Goal: Task Accomplishment & Management: Complete application form

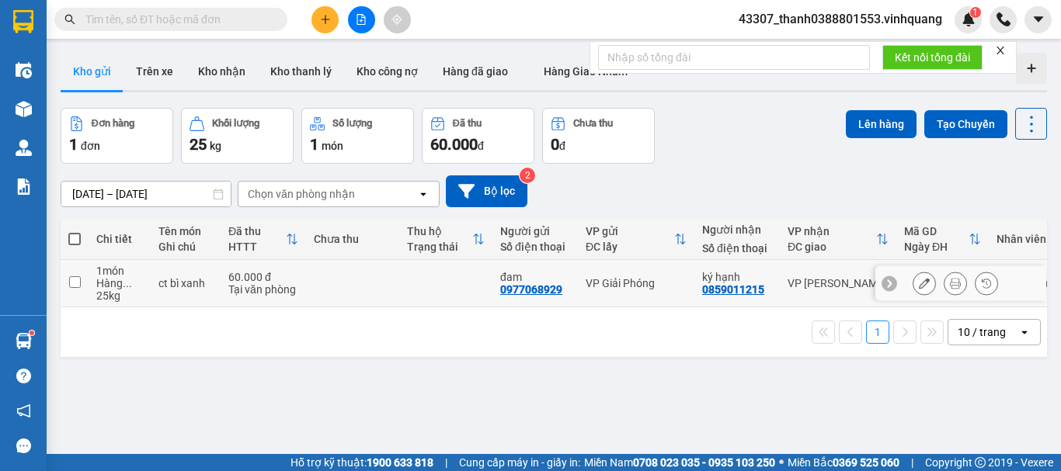
click at [70, 276] on input "checkbox" at bounding box center [75, 282] width 12 height 12
checkbox input "true"
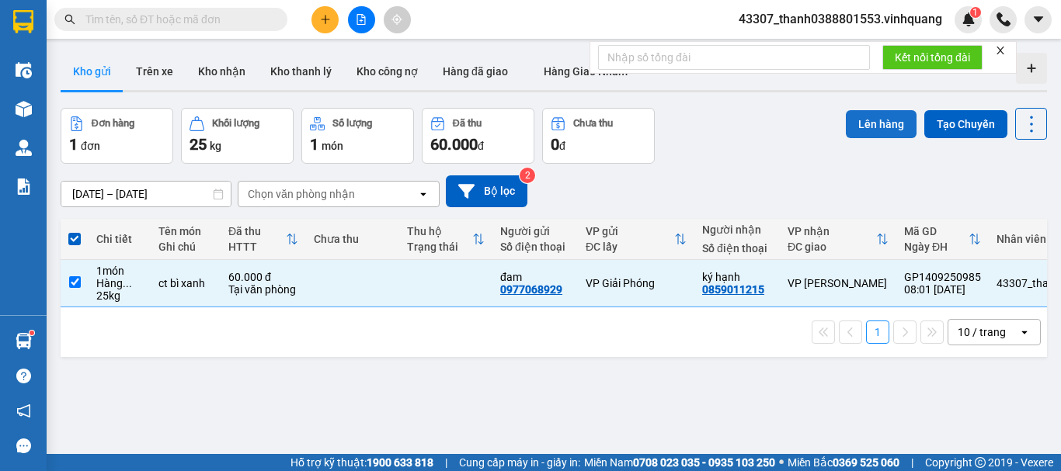
click at [881, 120] on button "Lên hàng" at bounding box center [881, 124] width 71 height 28
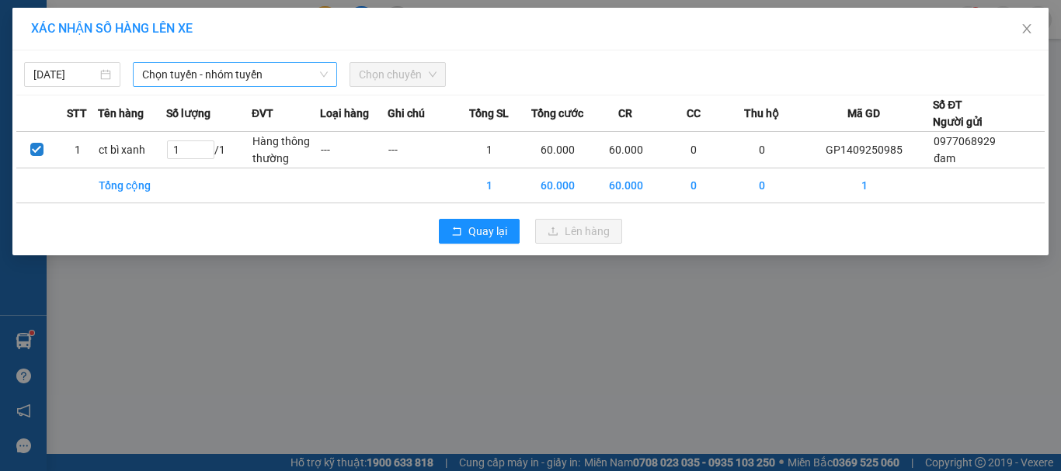
click at [236, 69] on span "Chọn tuyến - nhóm tuyến" at bounding box center [235, 74] width 186 height 23
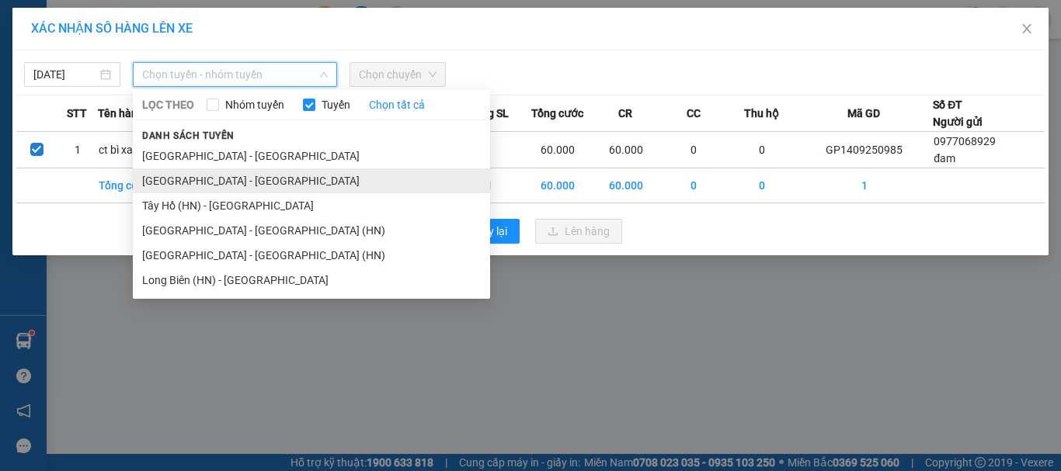
click at [209, 182] on li "[GEOGRAPHIC_DATA] - [GEOGRAPHIC_DATA]" at bounding box center [311, 180] width 357 height 25
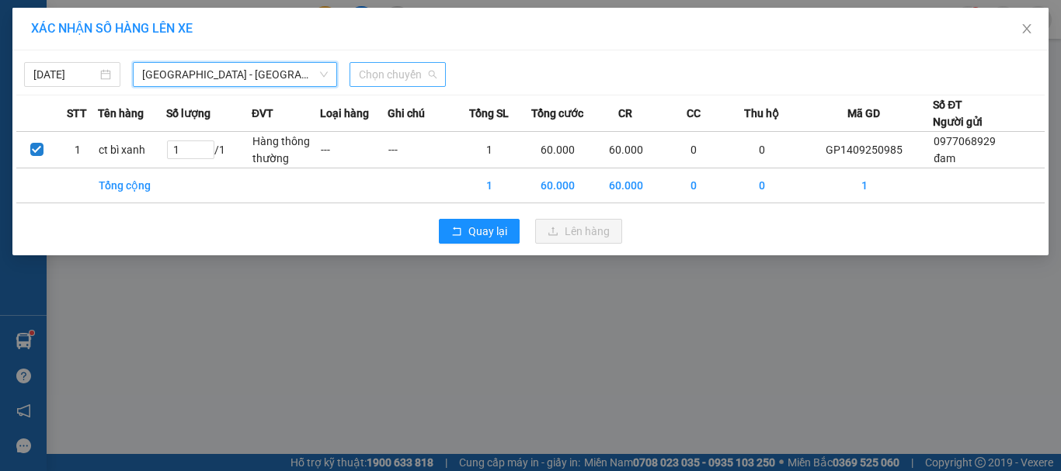
click at [412, 69] on span "Chọn chuyến" at bounding box center [398, 74] width 78 height 23
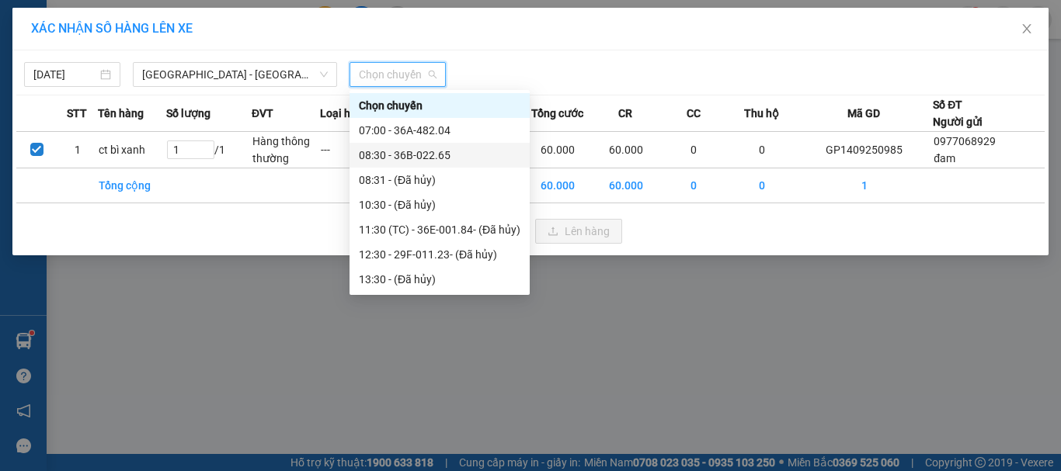
click at [424, 155] on div "08:30 - 36B-022.65" at bounding box center [440, 155] width 162 height 17
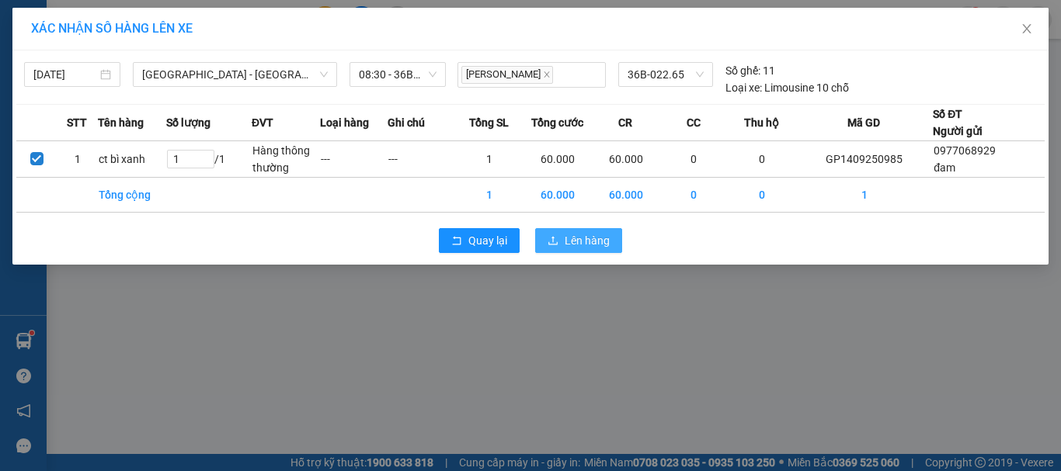
click at [571, 236] on span "Lên hàng" at bounding box center [587, 240] width 45 height 17
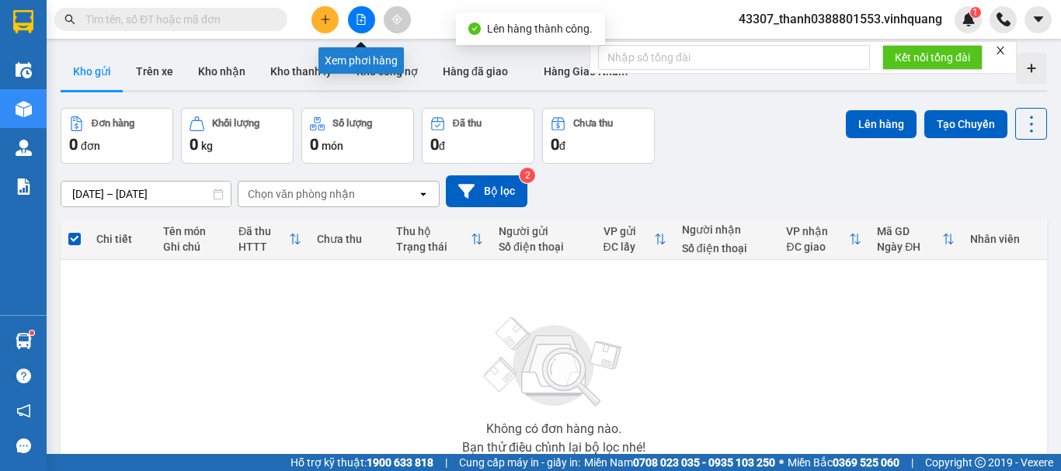
click at [356, 26] on button at bounding box center [361, 19] width 27 height 27
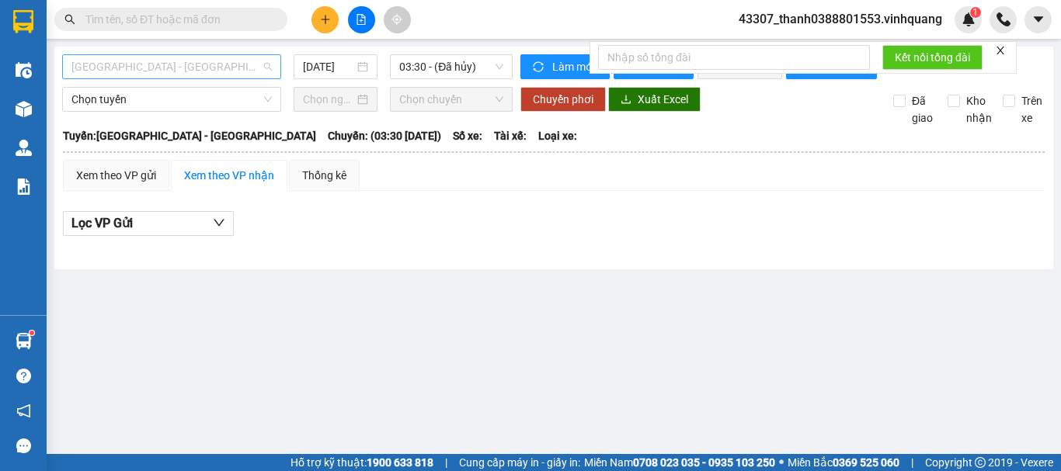
click at [196, 70] on span "[GEOGRAPHIC_DATA] - [GEOGRAPHIC_DATA]" at bounding box center [171, 66] width 200 height 23
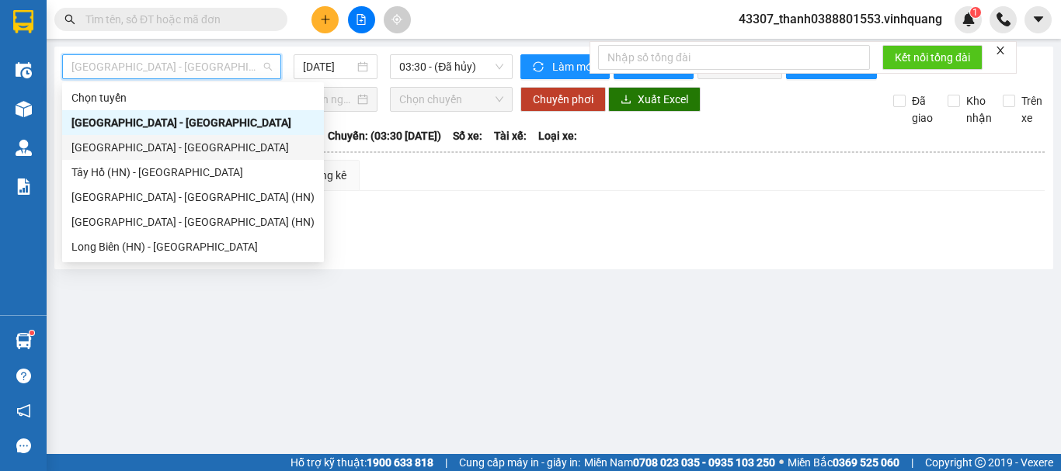
click at [153, 148] on div "[GEOGRAPHIC_DATA] - [GEOGRAPHIC_DATA]" at bounding box center [192, 147] width 243 height 17
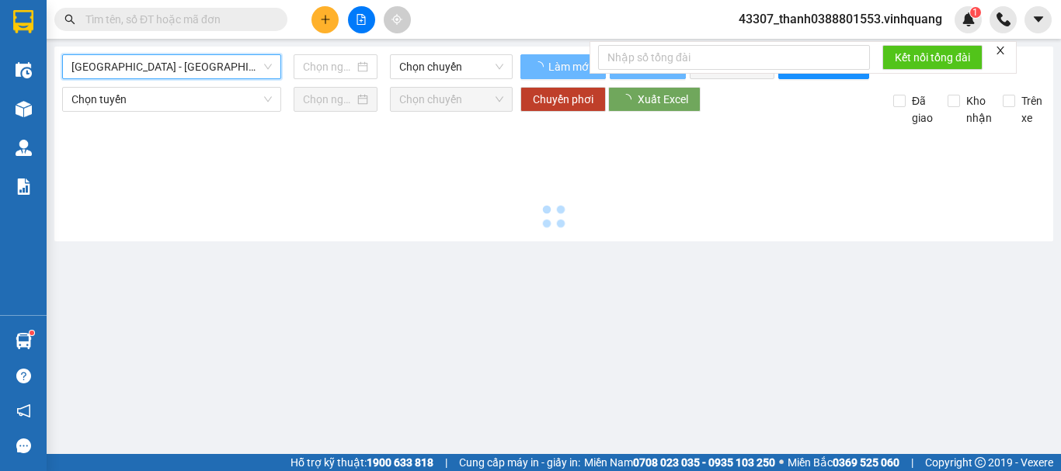
type input "[DATE]"
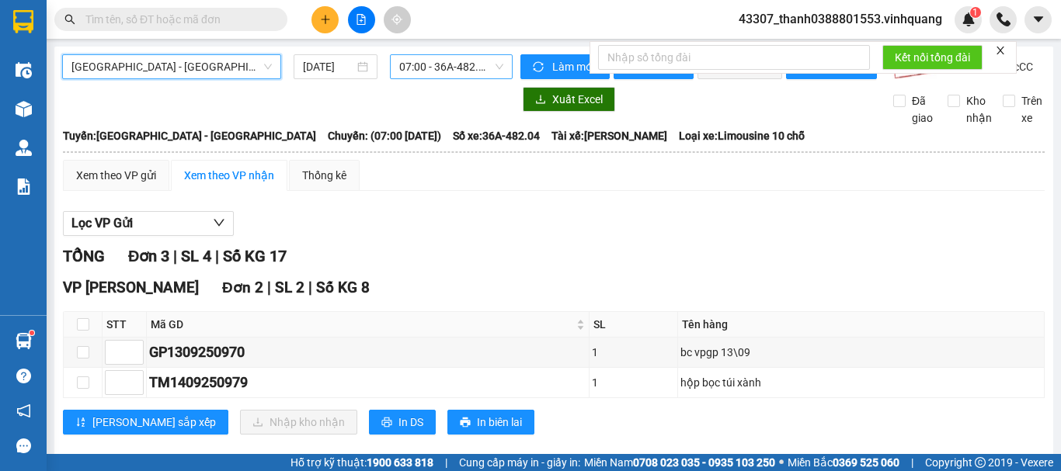
click at [414, 68] on span "07:00 - 36A-482.04" at bounding box center [451, 66] width 104 height 23
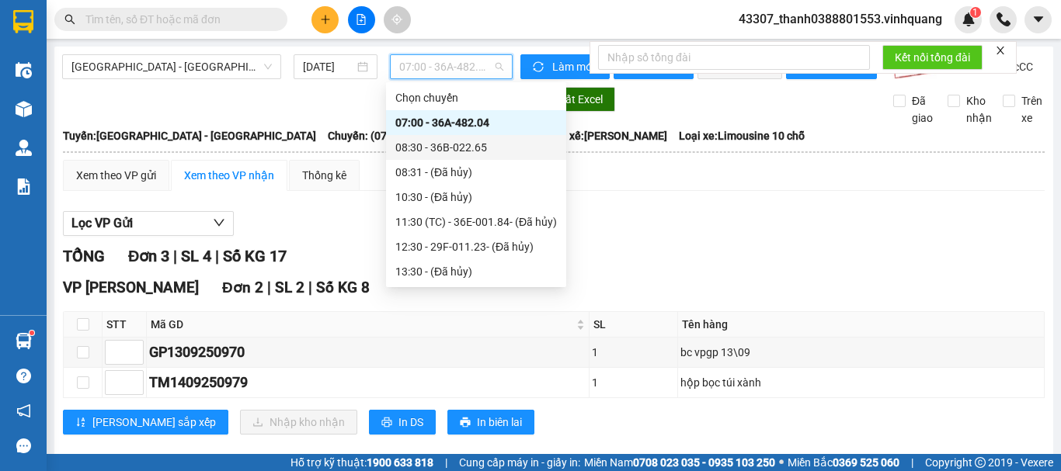
click at [412, 143] on div "08:30 - 36B-022.65" at bounding box center [476, 147] width 162 height 17
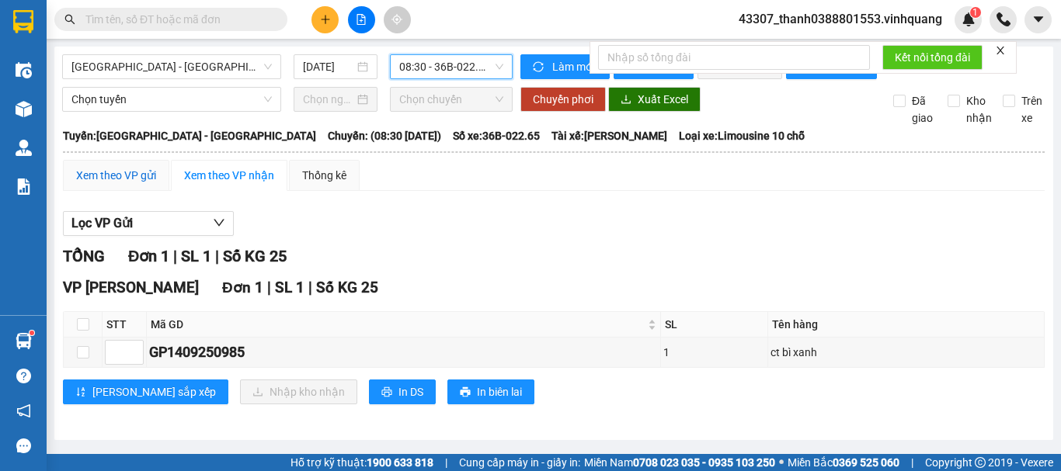
click at [139, 184] on div "Xem theo VP gửi" at bounding box center [116, 175] width 80 height 17
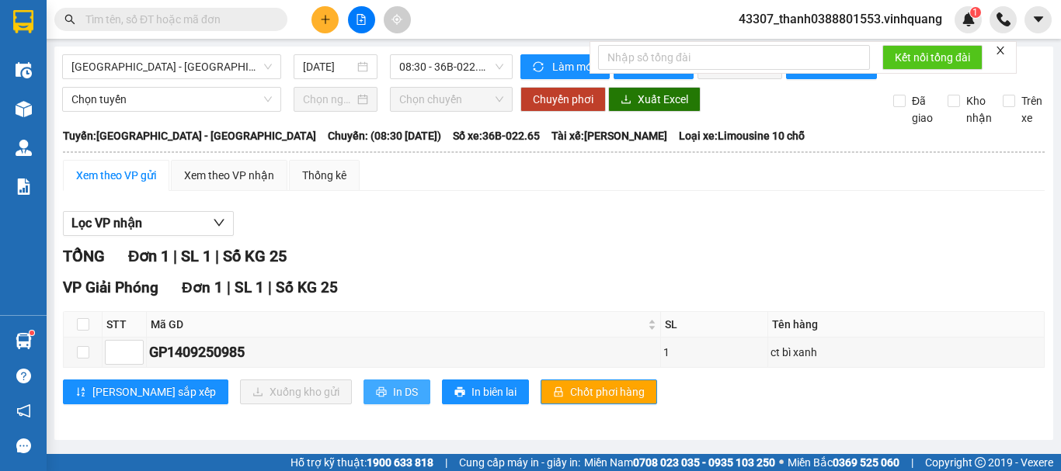
click at [376, 398] on icon "printer" at bounding box center [381, 392] width 11 height 11
click at [252, 18] on input "text" at bounding box center [176, 19] width 183 height 17
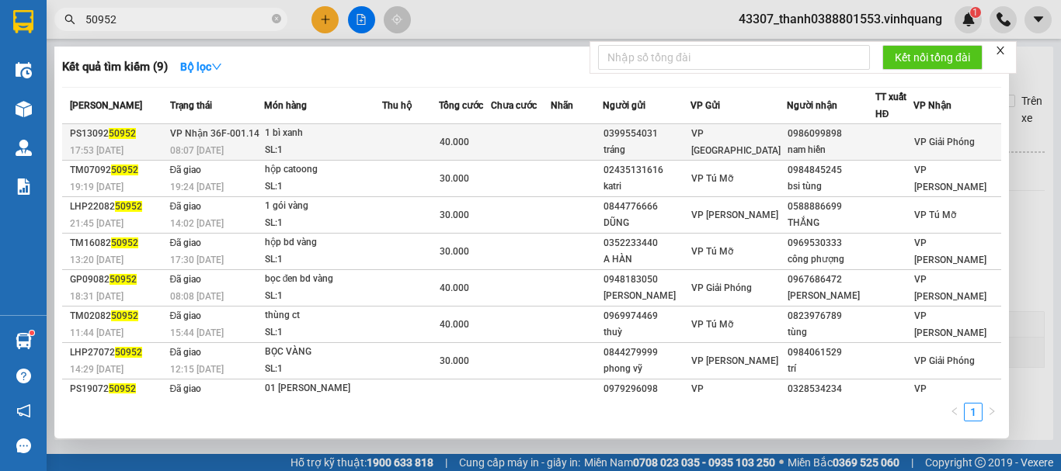
type input "50952"
click at [333, 137] on div "1 bì xanh" at bounding box center [323, 133] width 116 height 17
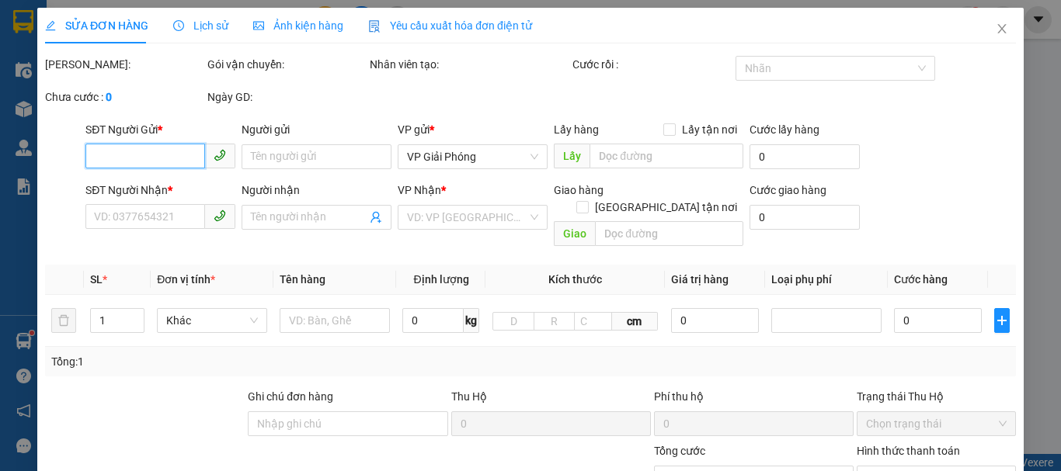
type input "0399554031"
type input "tráng"
type input "0986099898"
type input "nam hiền"
type input "40.000"
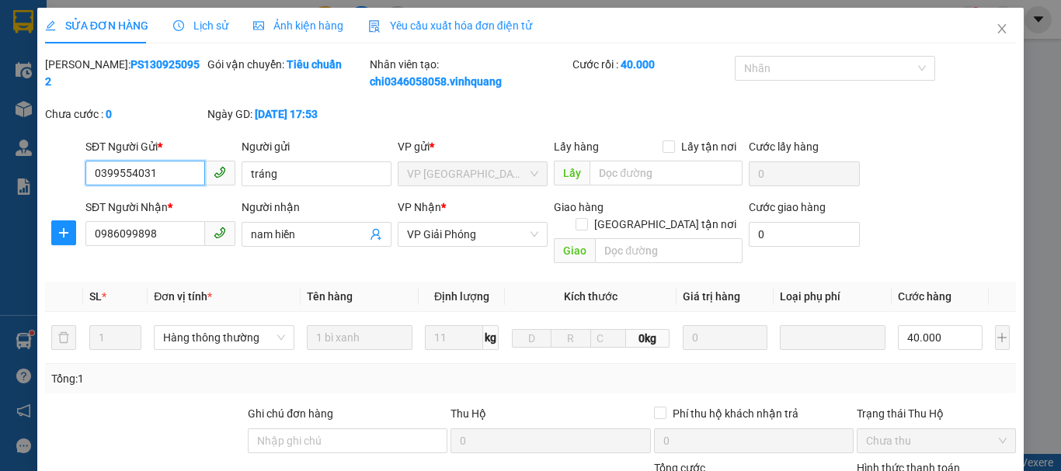
scroll to position [234, 0]
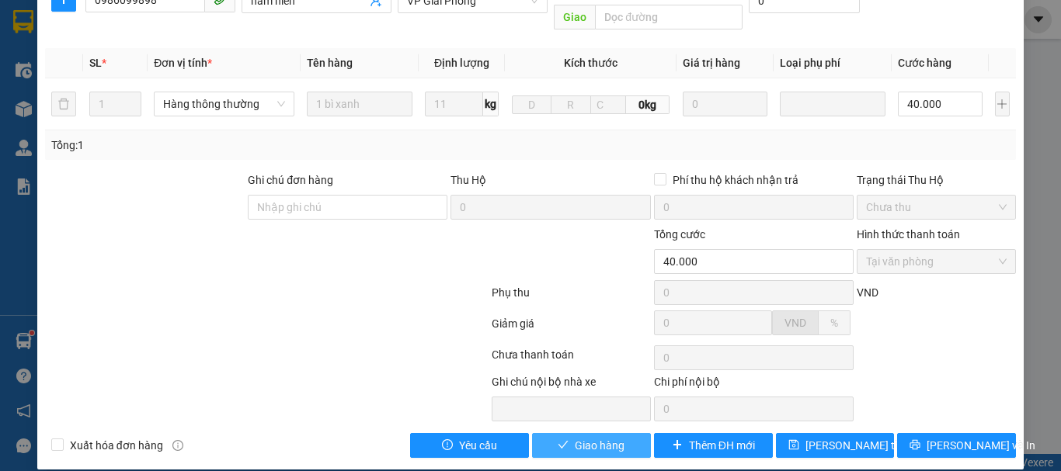
click at [611, 437] on span "Giao hàng" at bounding box center [600, 445] width 50 height 17
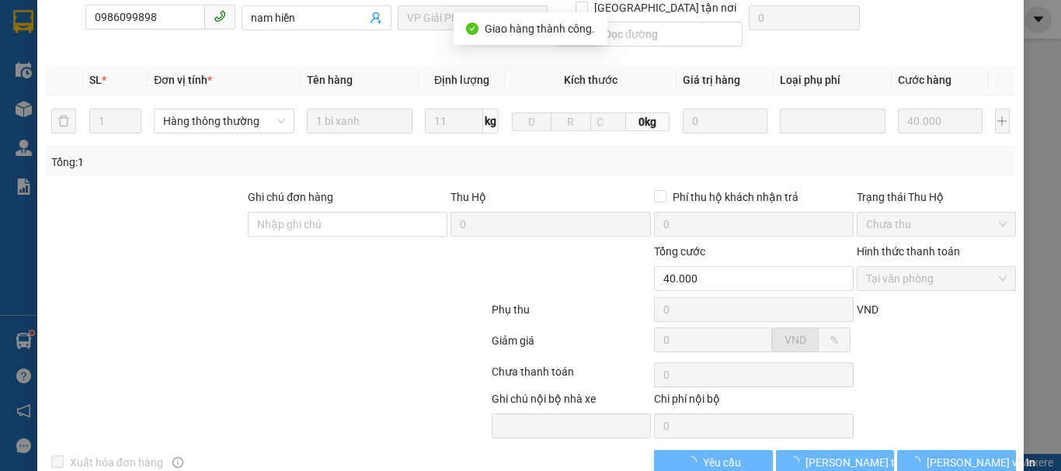
scroll to position [0, 0]
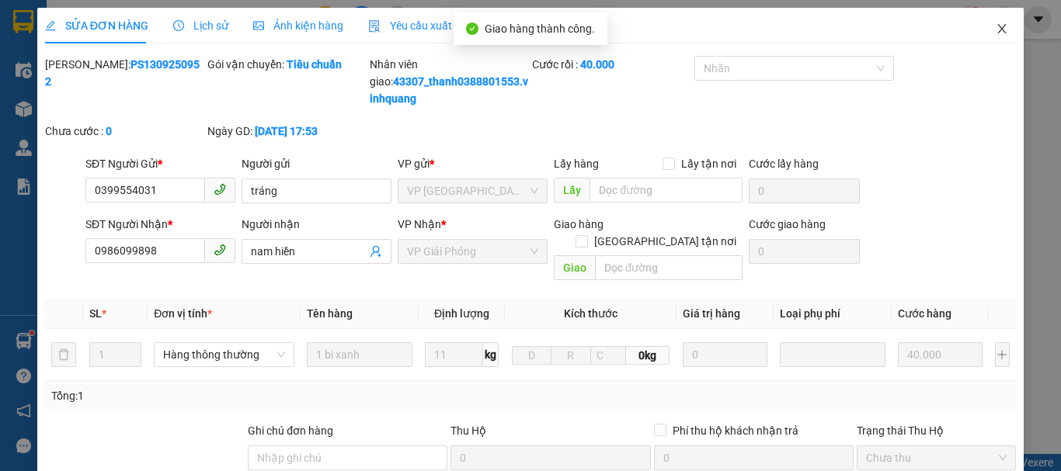
click at [995, 33] on icon "close" at bounding box center [1001, 29] width 12 height 12
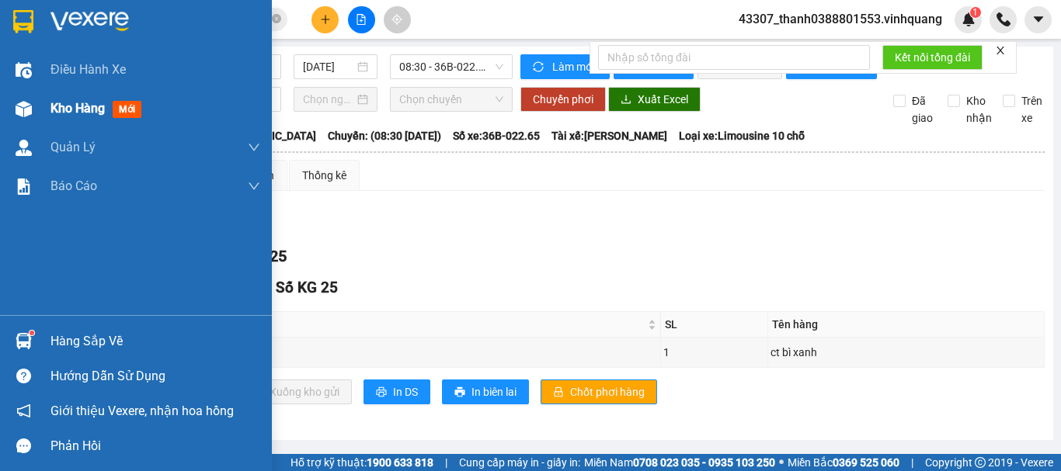
click at [29, 112] on img at bounding box center [24, 109] width 16 height 16
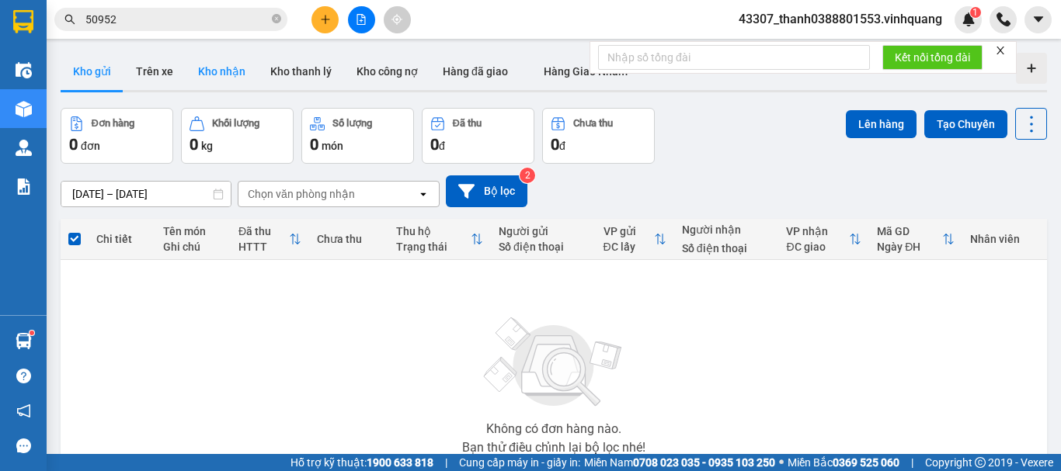
drag, startPoint x: 229, startPoint y: 70, endPoint x: 241, endPoint y: 76, distance: 13.2
click at [229, 71] on button "Kho nhận" at bounding box center [222, 71] width 72 height 37
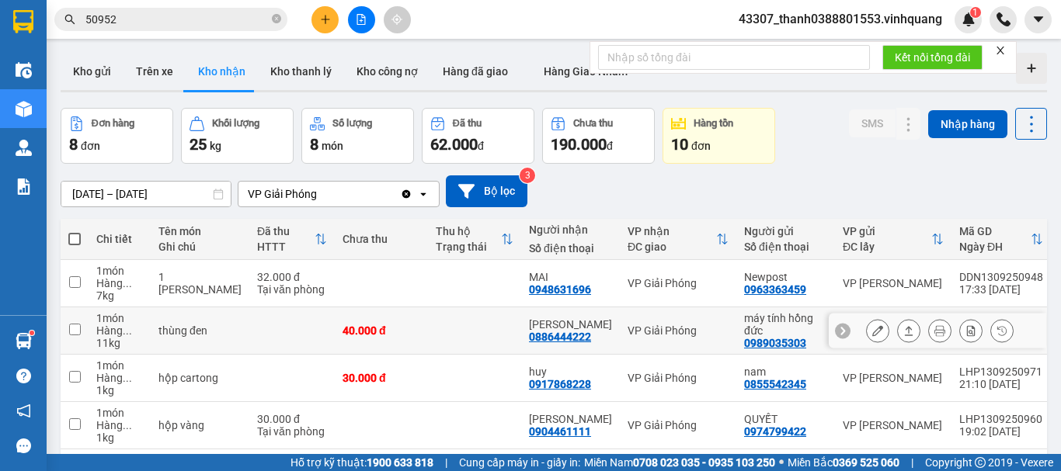
click at [529, 331] on div "0886444222" at bounding box center [560, 337] width 62 height 12
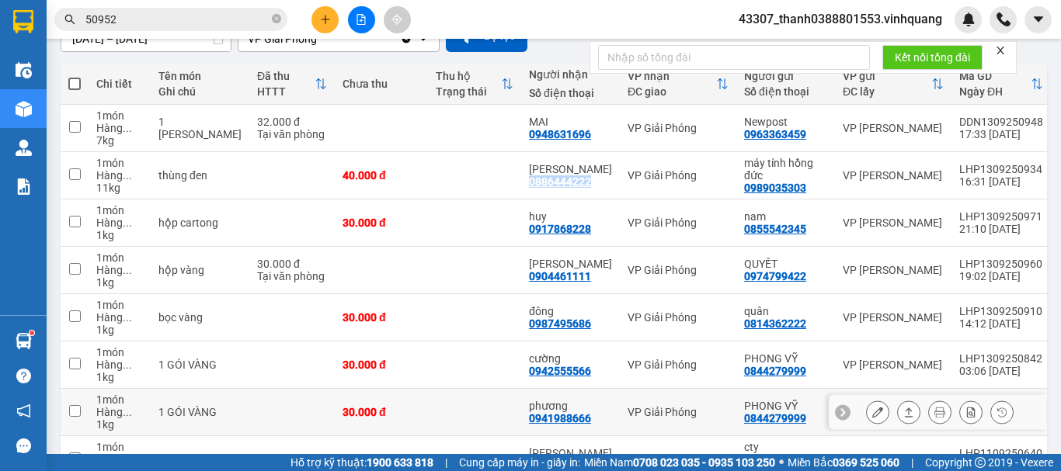
scroll to position [233, 0]
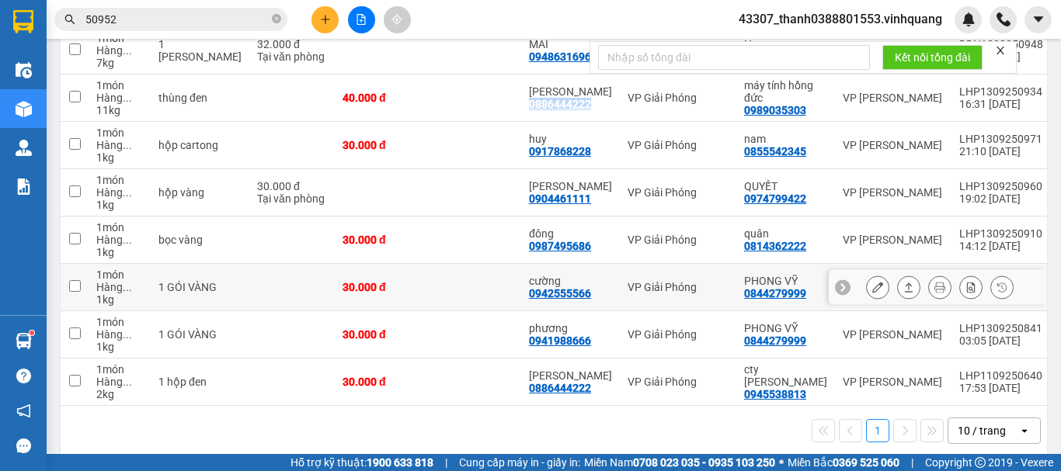
copy div "0886444222"
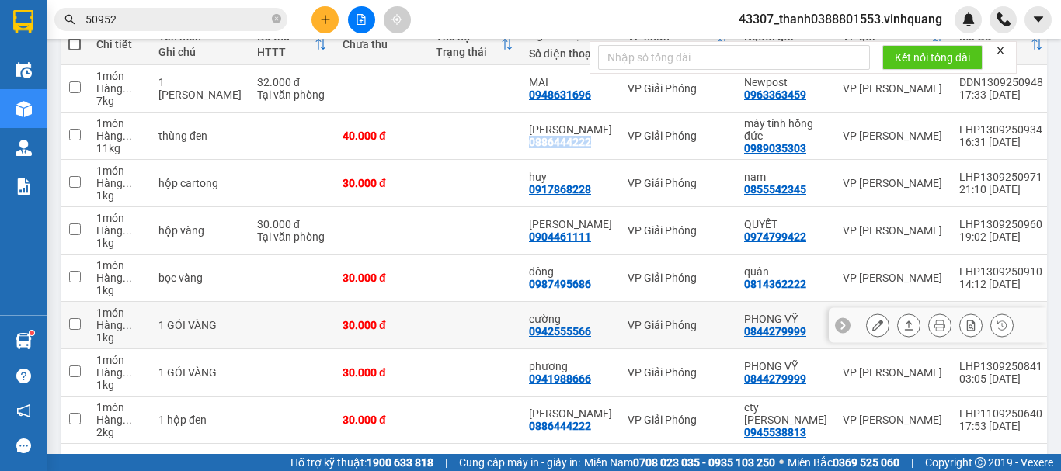
scroll to position [255, 0]
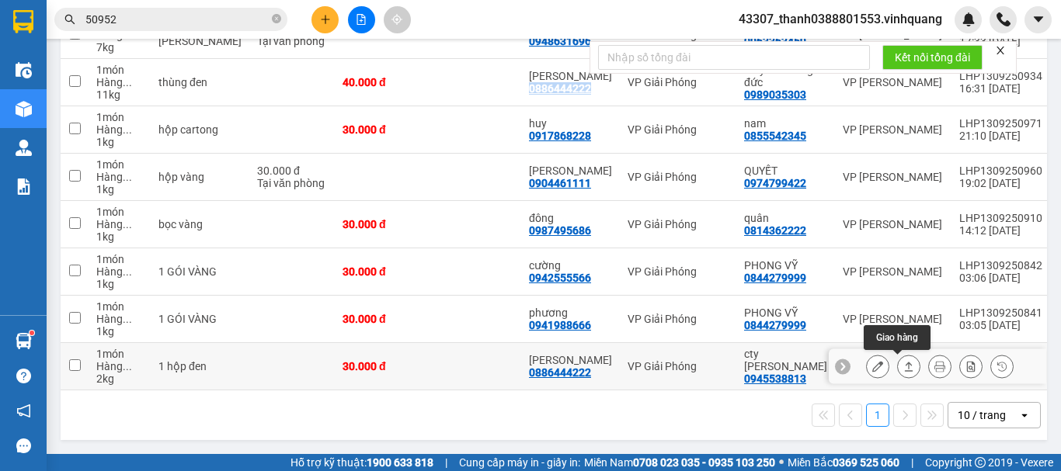
click at [903, 361] on icon at bounding box center [908, 366] width 11 height 11
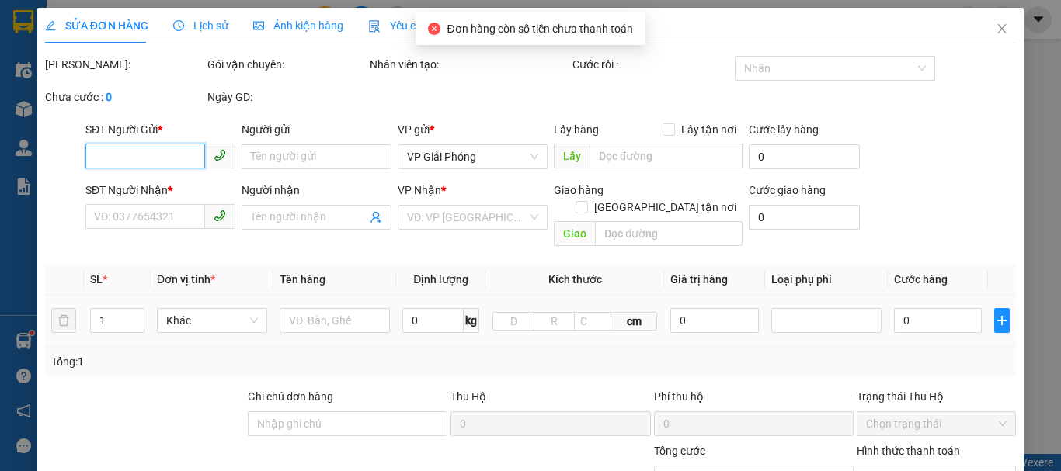
type input "0945538813"
type input "cty [PERSON_NAME]"
type input "0886444222"
type input "[PERSON_NAME]"
type input "30.000"
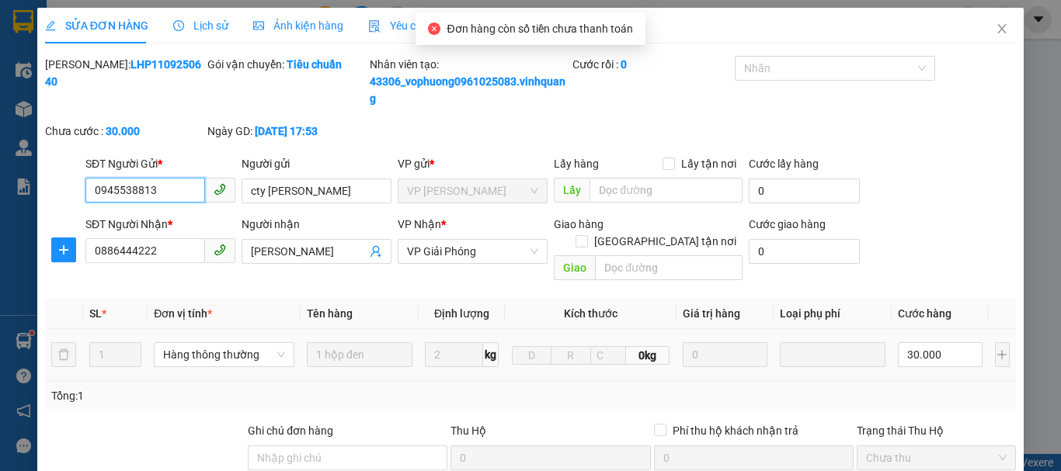
scroll to position [251, 0]
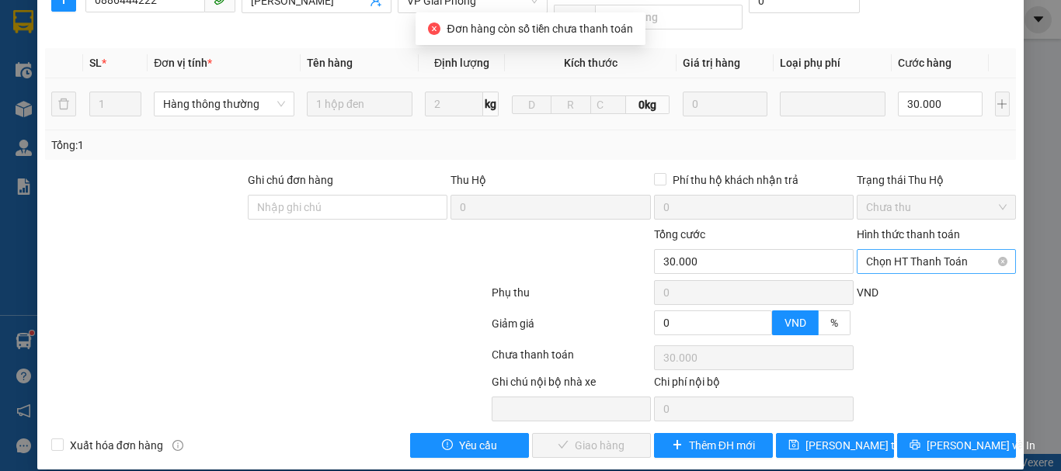
click at [896, 250] on span "Chọn HT Thanh Toán" at bounding box center [936, 261] width 141 height 23
click at [881, 280] on div "Tại văn phòng" at bounding box center [926, 275] width 139 height 17
type input "0"
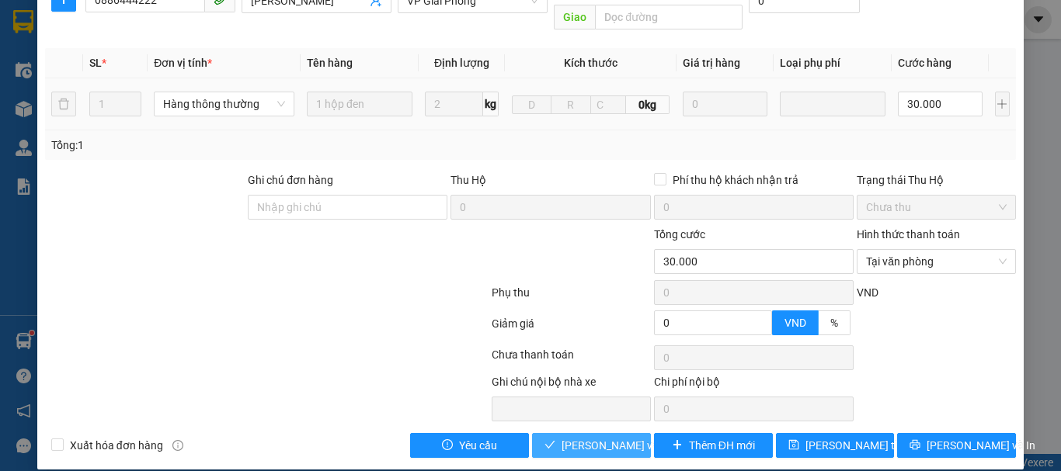
click at [600, 437] on span "[PERSON_NAME] và Giao hàng" at bounding box center [635, 445] width 149 height 17
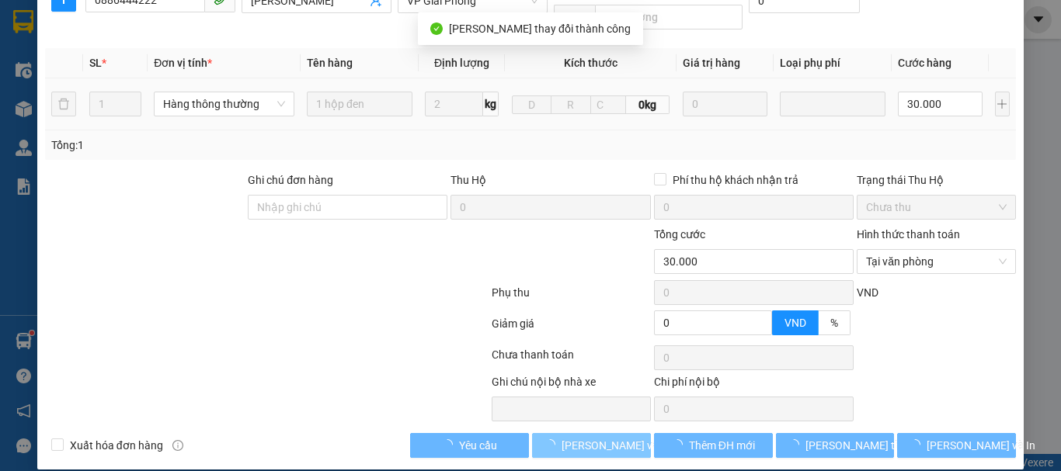
scroll to position [18, 0]
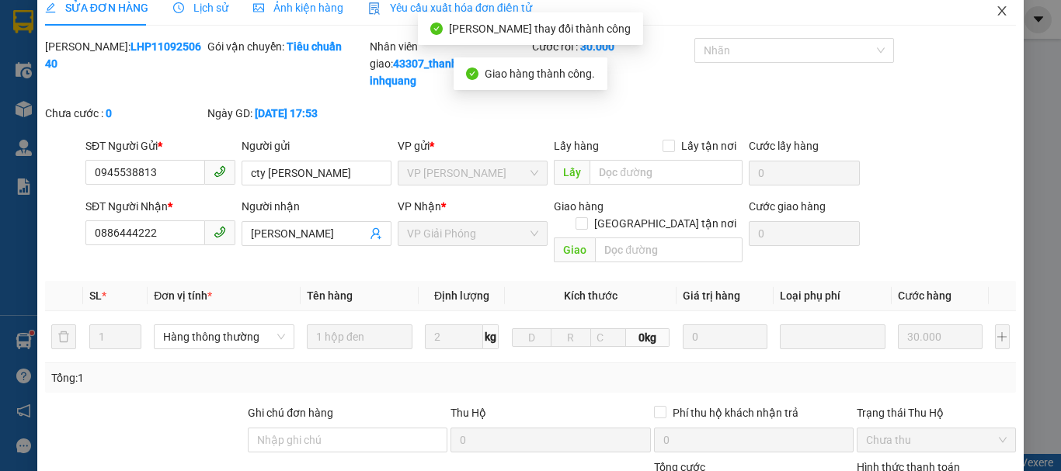
click at [998, 12] on icon "close" at bounding box center [1002, 10] width 9 height 9
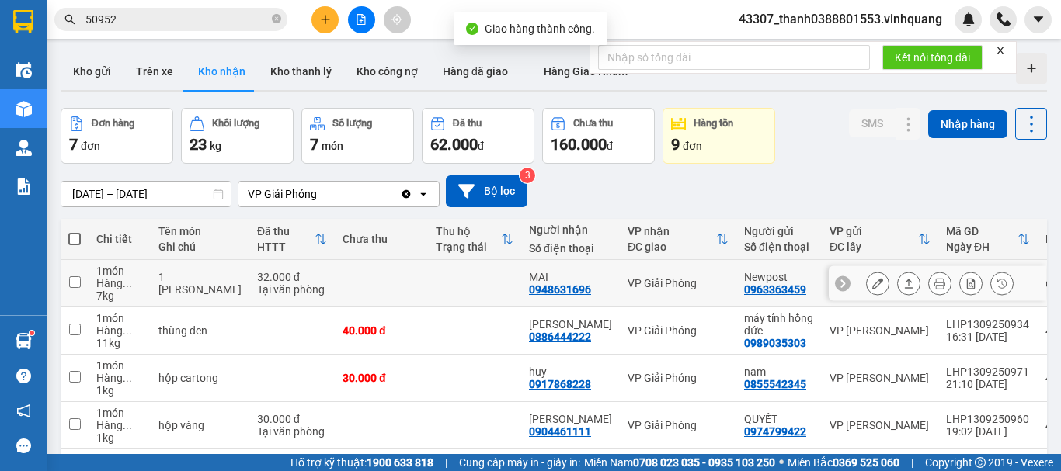
scroll to position [78, 0]
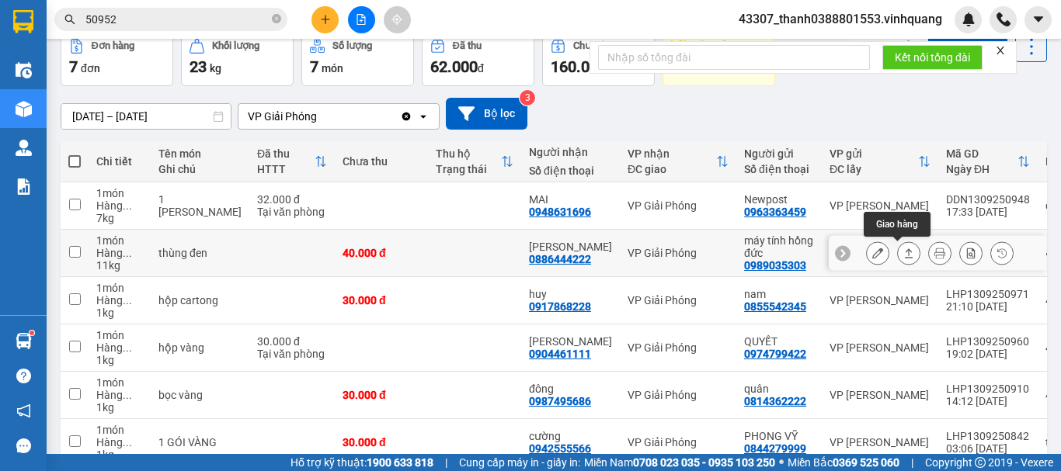
click at [903, 252] on icon at bounding box center [908, 253] width 11 height 11
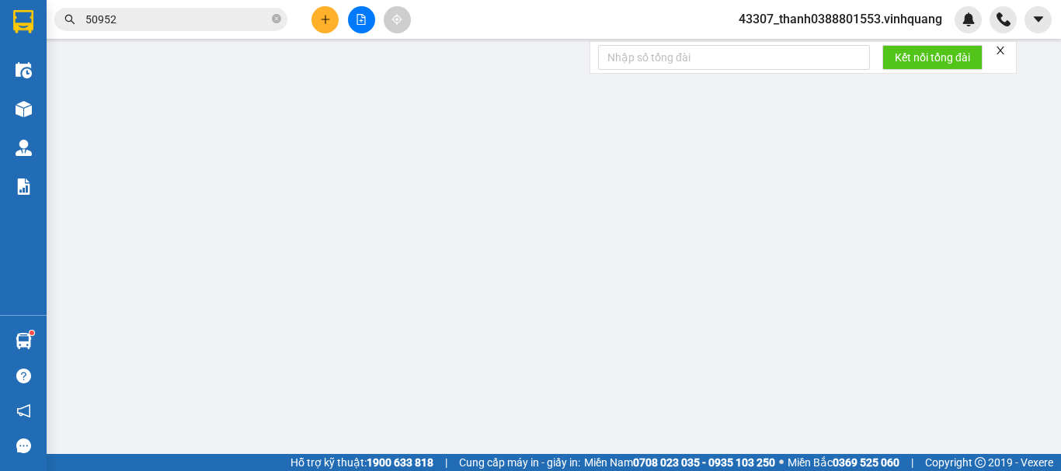
type input "0989035303"
type input "máy tính hồng đức"
type input "0886444222"
type input "[PERSON_NAME]"
type input "40.000"
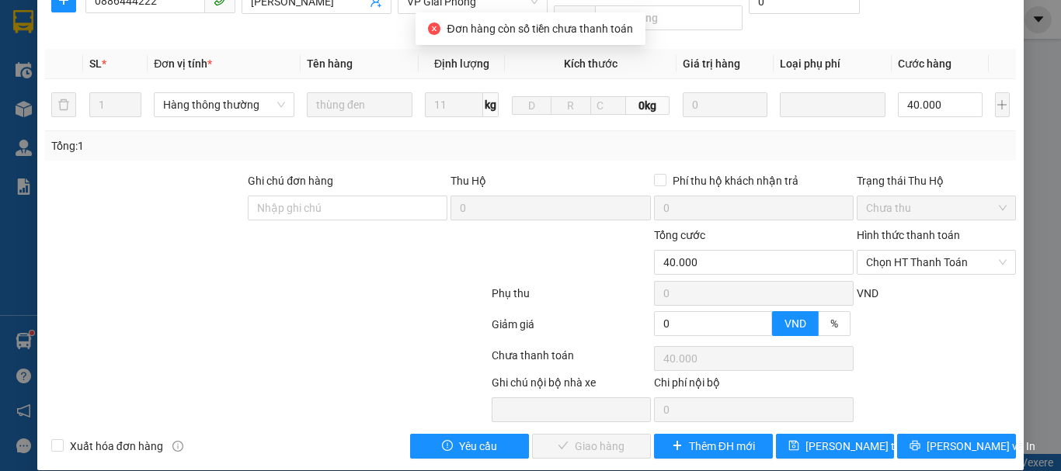
scroll to position [234, 0]
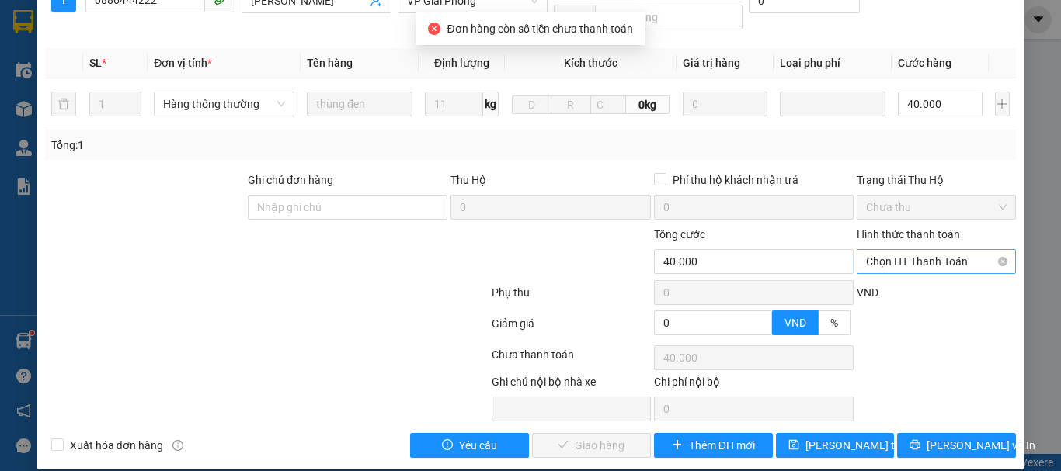
click at [895, 250] on span "Chọn HT Thanh Toán" at bounding box center [936, 261] width 141 height 23
click at [886, 275] on div "Tại văn phòng" at bounding box center [926, 275] width 139 height 17
type input "0"
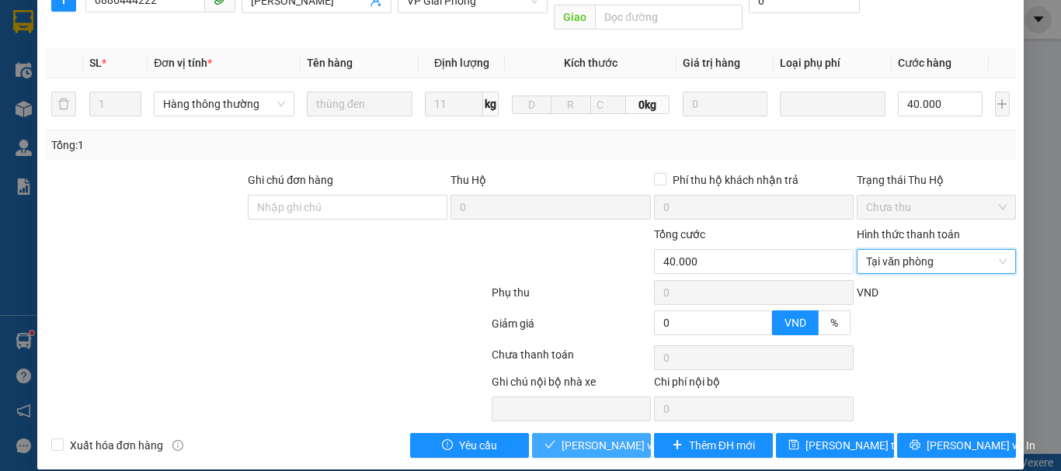
click at [613, 437] on span "[PERSON_NAME] và Giao hàng" at bounding box center [635, 445] width 149 height 17
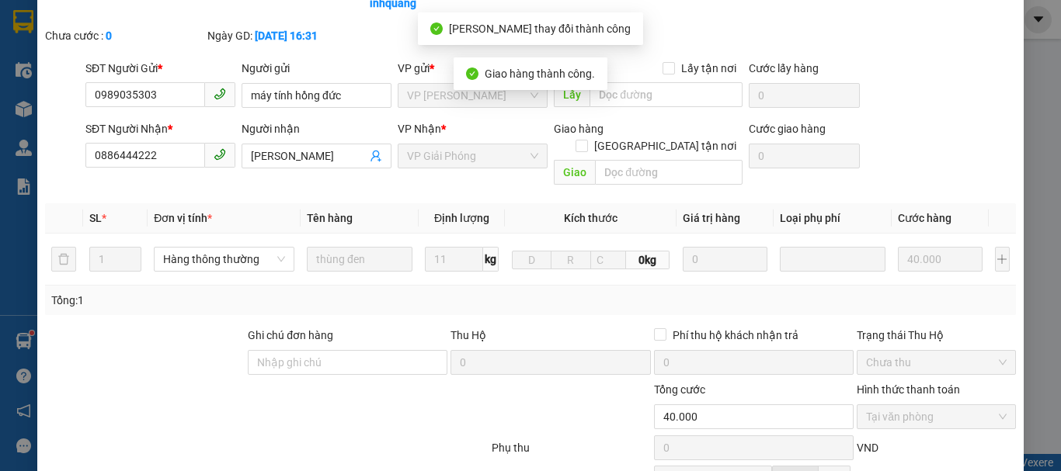
scroll to position [0, 0]
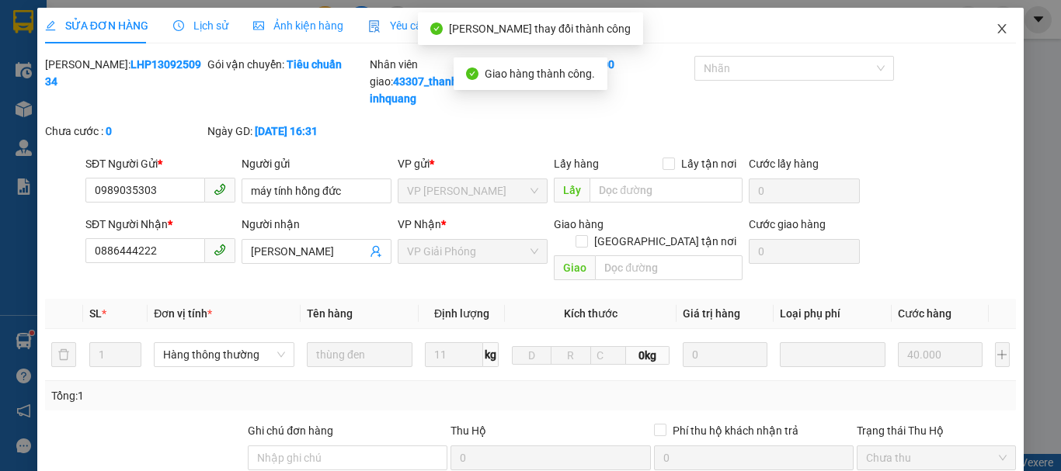
click at [995, 30] on icon "close" at bounding box center [1001, 29] width 12 height 12
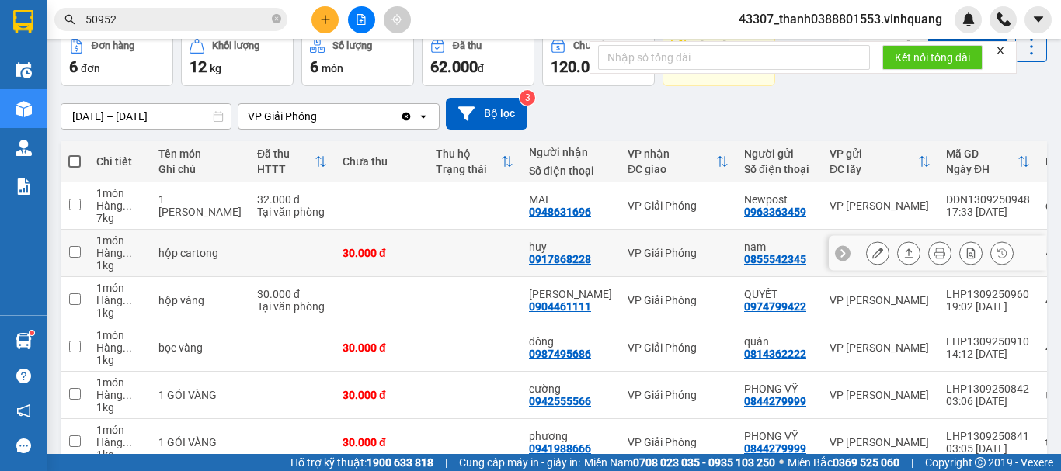
scroll to position [155, 0]
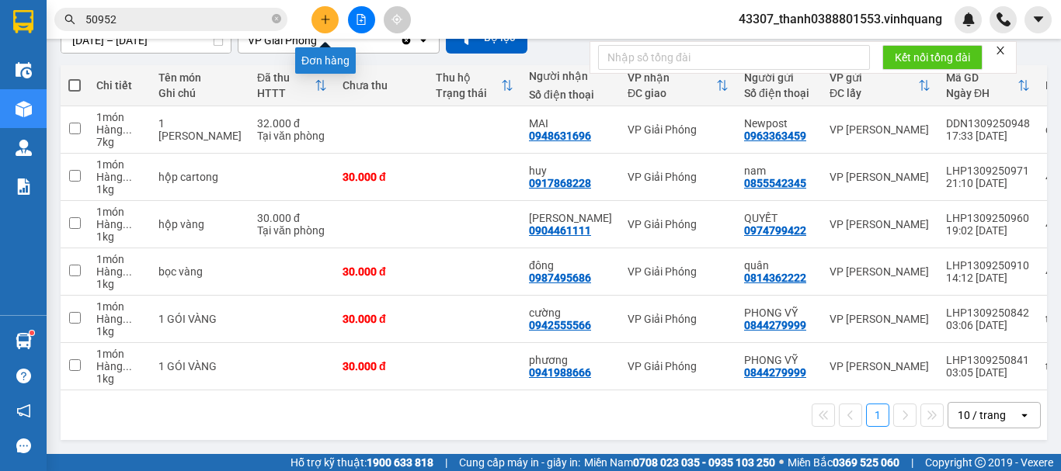
click at [321, 18] on icon "plus" at bounding box center [325, 19] width 11 height 11
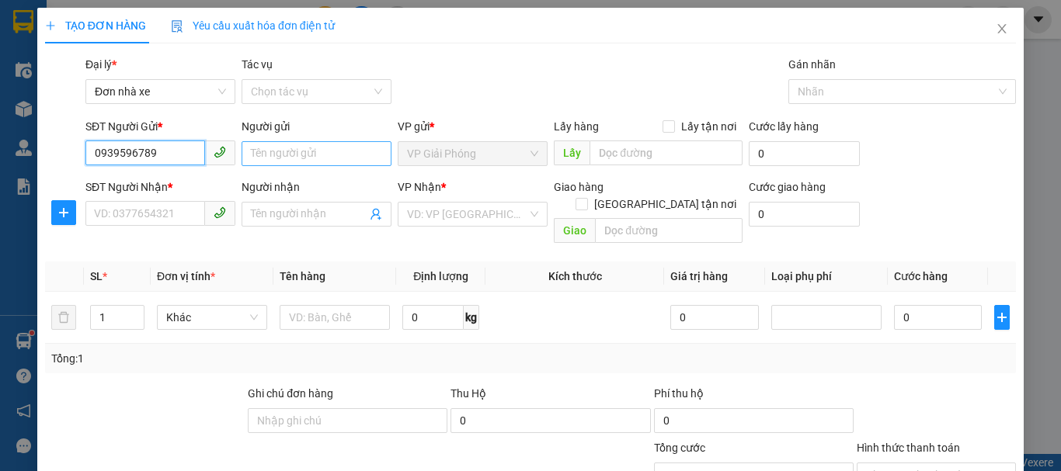
type input "0939596789"
drag, startPoint x: 301, startPoint y: 155, endPoint x: 310, endPoint y: 145, distance: 13.7
click at [301, 154] on input "Người gửi" at bounding box center [316, 153] width 150 height 25
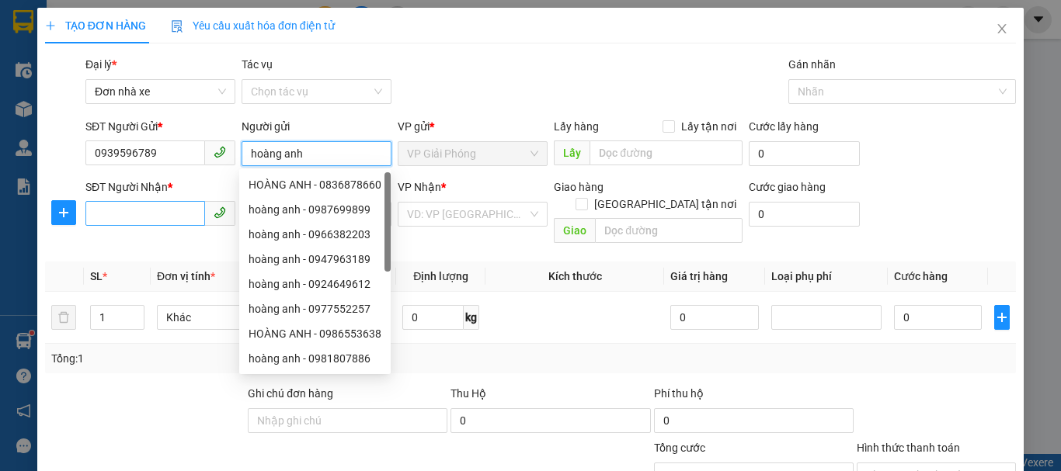
type input "hoàng anh"
click at [173, 210] on input "SĐT Người Nhận *" at bounding box center [145, 213] width 120 height 25
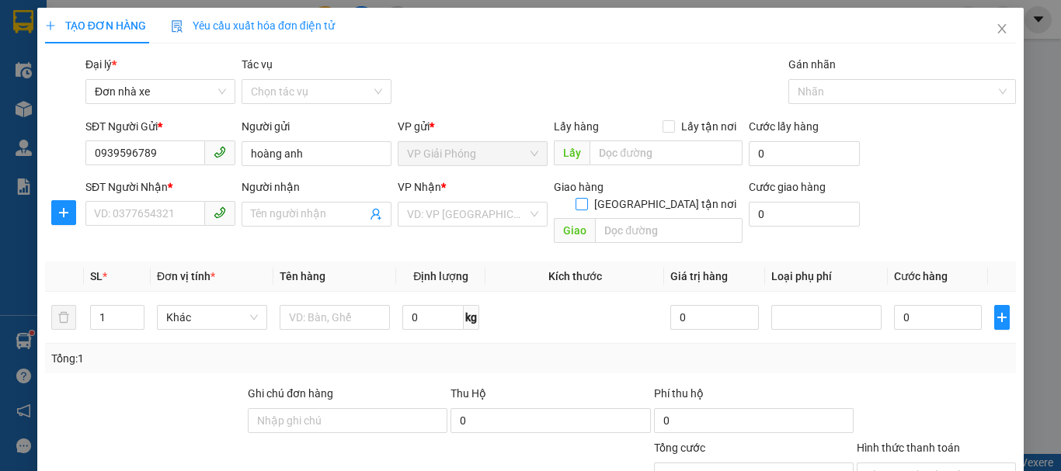
click at [586, 198] on input "[GEOGRAPHIC_DATA] tận nơi" at bounding box center [580, 203] width 11 height 11
checkbox input "true"
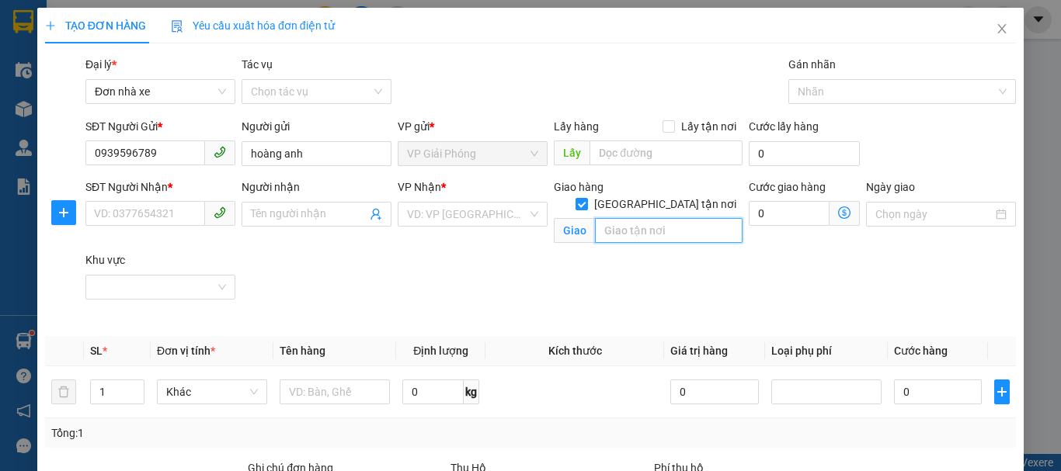
click at [667, 218] on input "text" at bounding box center [669, 230] width 148 height 25
paste input "06 [PERSON_NAME], [GEOGRAPHIC_DATA], [GEOGRAPHIC_DATA], [GEOGRAPHIC_DATA]"
click at [662, 221] on input "06 [PERSON_NAME], [GEOGRAPHIC_DATA], [GEOGRAPHIC_DATA]," at bounding box center [669, 230] width 148 height 25
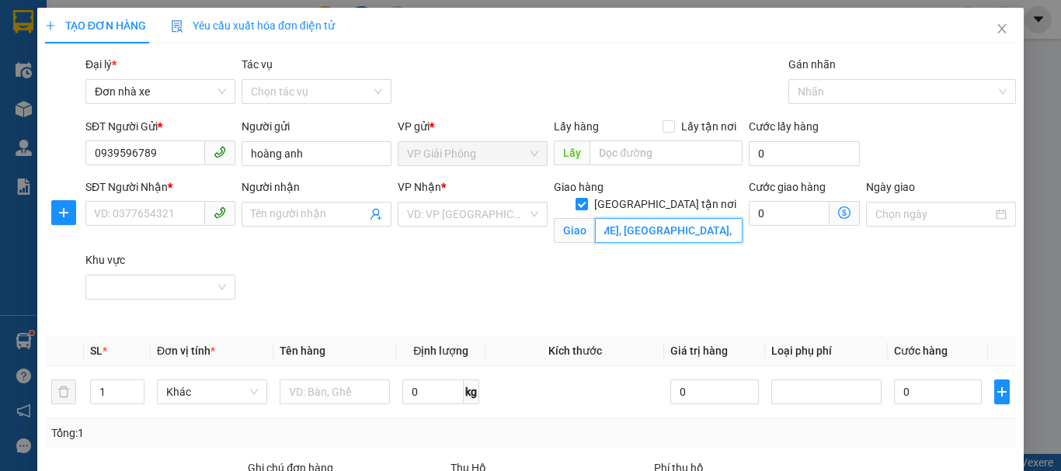
type input "06 [PERSON_NAME], [GEOGRAPHIC_DATA], [GEOGRAPHIC_DATA],"
click at [842, 218] on span at bounding box center [844, 213] width 30 height 25
click at [838, 214] on icon "dollar-circle" at bounding box center [844, 213] width 12 height 12
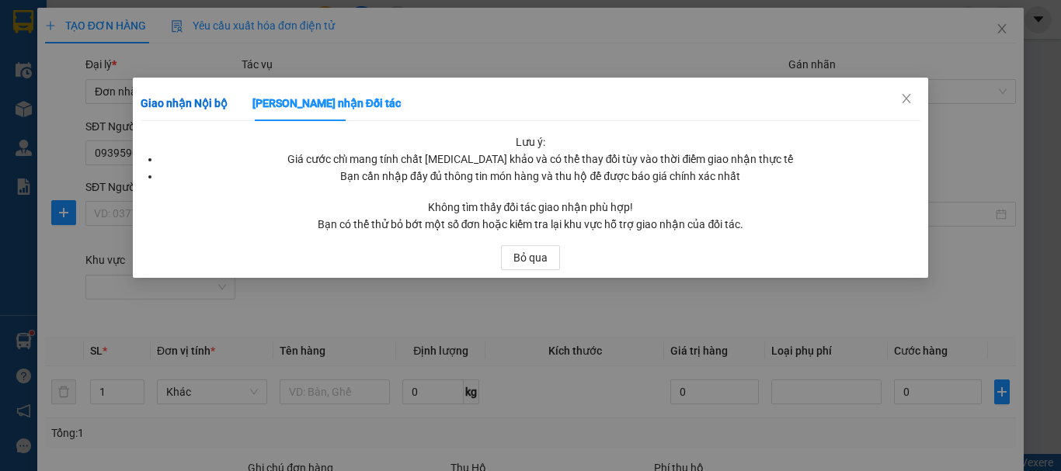
click at [204, 104] on b "Giao nhận Nội bộ" at bounding box center [184, 103] width 87 height 12
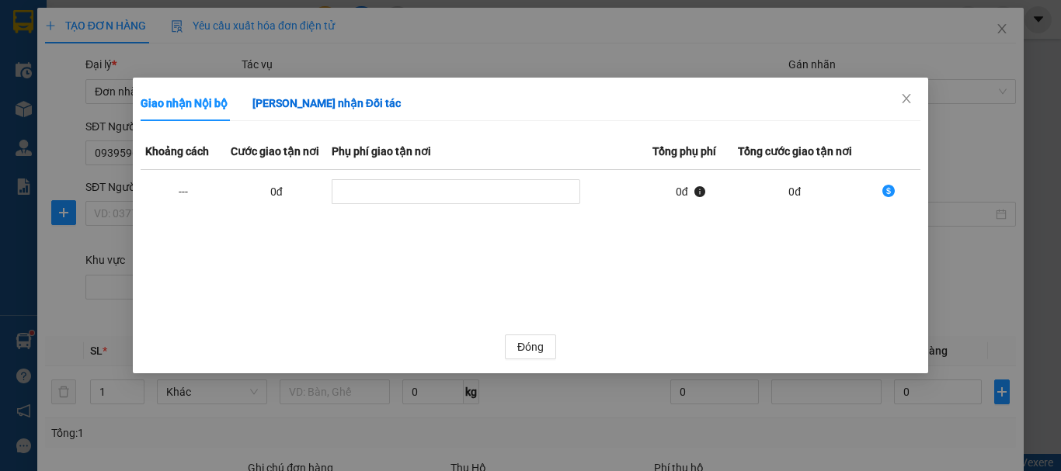
click at [275, 110] on div "[PERSON_NAME] nhận Đối tác" at bounding box center [326, 103] width 148 height 17
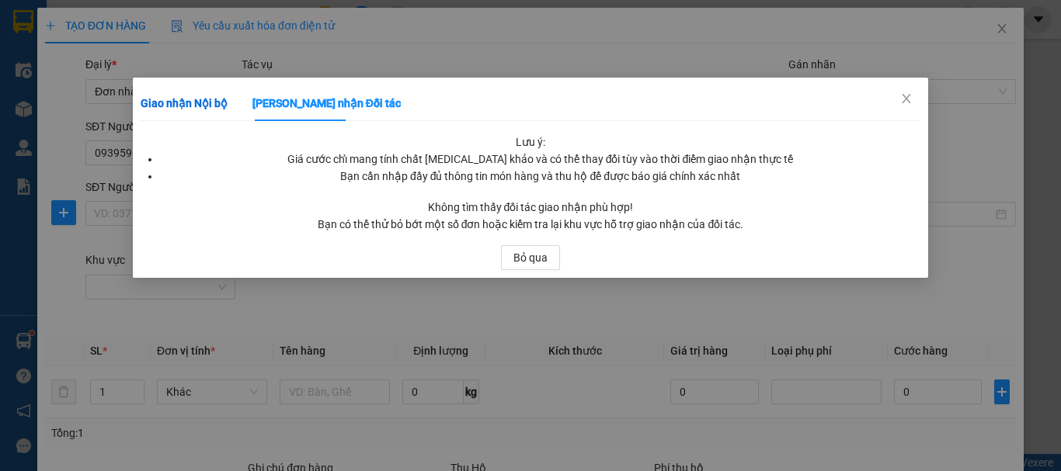
click at [224, 109] on b "Giao nhận Nội bộ" at bounding box center [184, 103] width 87 height 12
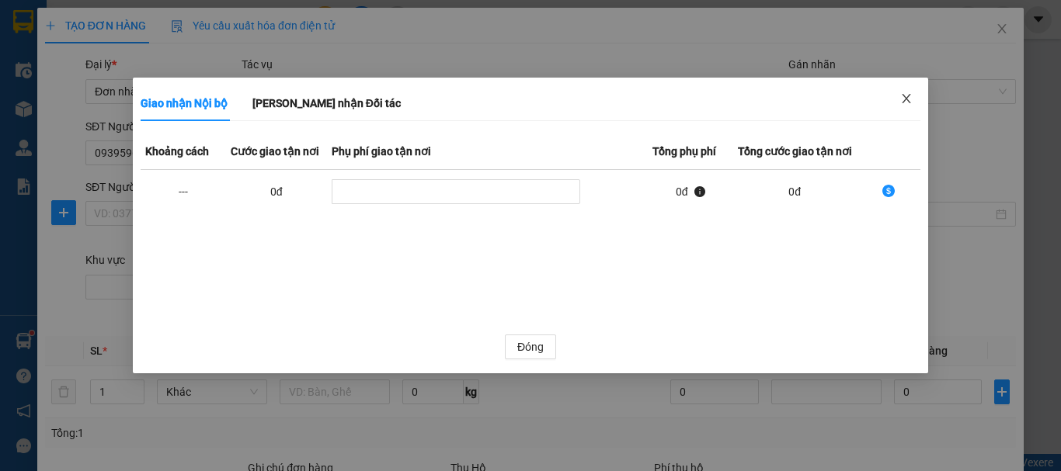
click at [909, 99] on icon "close" at bounding box center [906, 98] width 12 height 12
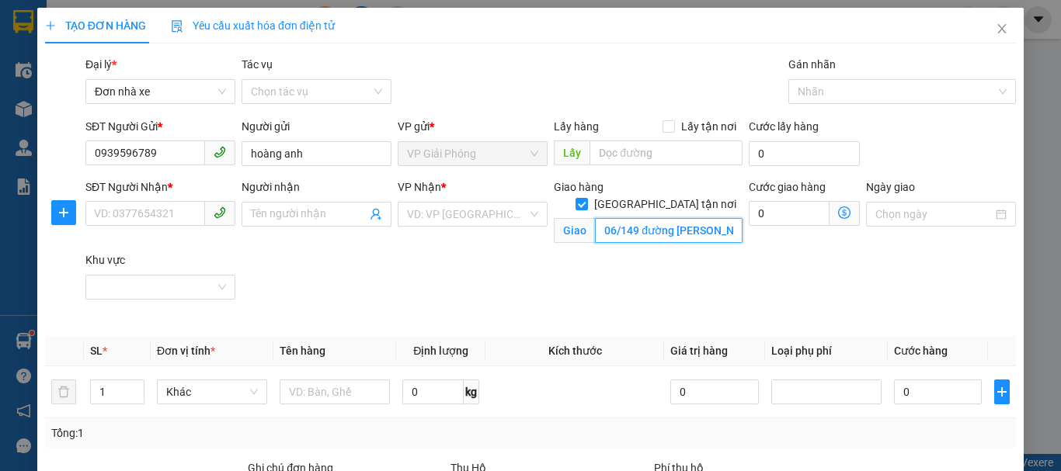
click at [703, 221] on input "06/149 đường [PERSON_NAME] , đông vệ" at bounding box center [669, 230] width 148 height 25
click at [656, 224] on input "06/149 đường [PERSON_NAME] , đông vệ" at bounding box center [669, 230] width 148 height 25
type input "06/149 đường [PERSON_NAME] , [GEOGRAPHIC_DATA]"
click at [782, 211] on input "0" at bounding box center [789, 213] width 81 height 25
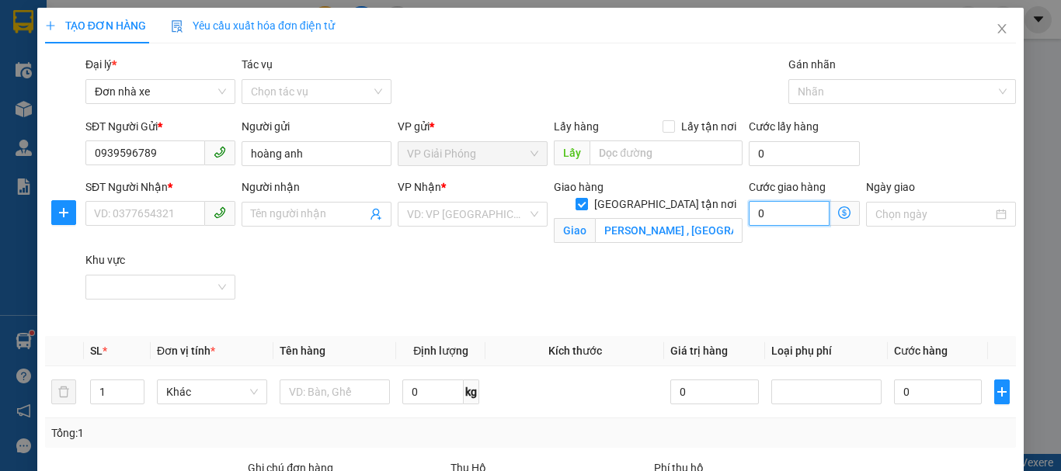
scroll to position [0, 0]
click at [841, 213] on span "[PERSON_NAME] nhận Nội bộ Giao nhận Đối tác Khoảng cách Cước giao tận nơi Phụ p…" at bounding box center [844, 213] width 30 height 25
click at [838, 214] on icon "dollar-circle" at bounding box center [844, 213] width 12 height 12
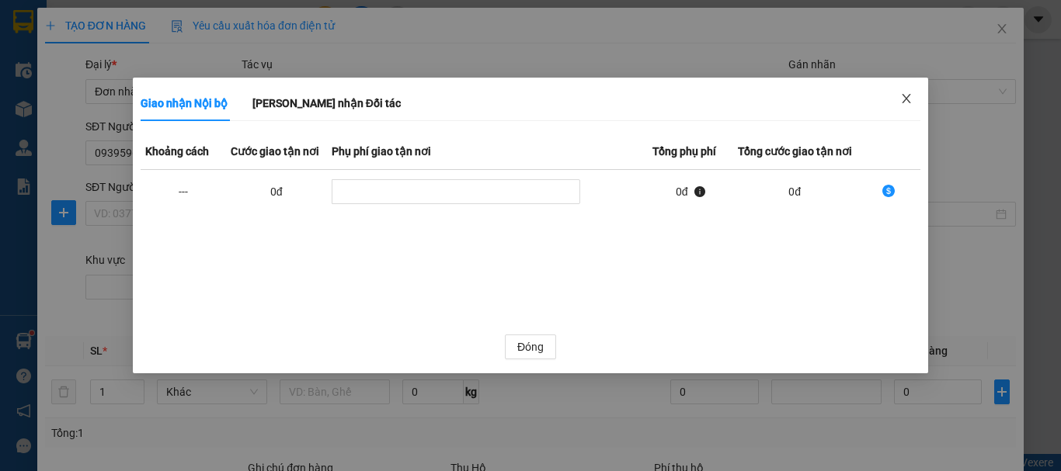
click at [904, 96] on icon "close" at bounding box center [906, 98] width 12 height 12
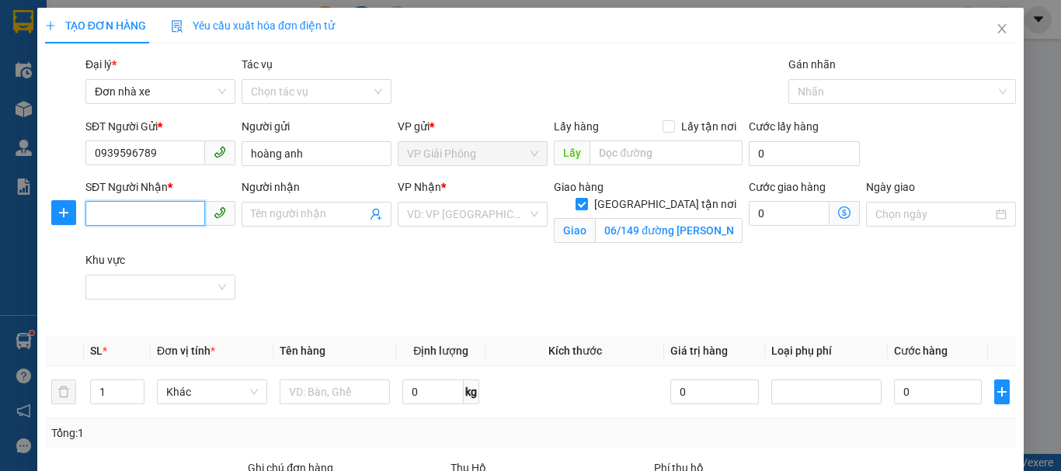
click at [159, 217] on input "SĐT Người Nhận *" at bounding box center [145, 213] width 120 height 25
type input "0385236114"
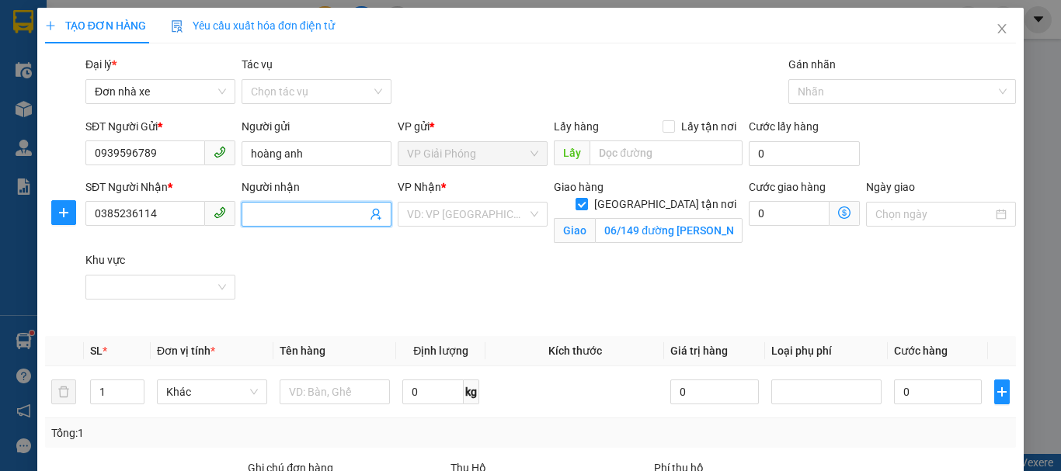
click at [288, 216] on input "Người nhận" at bounding box center [309, 214] width 116 height 17
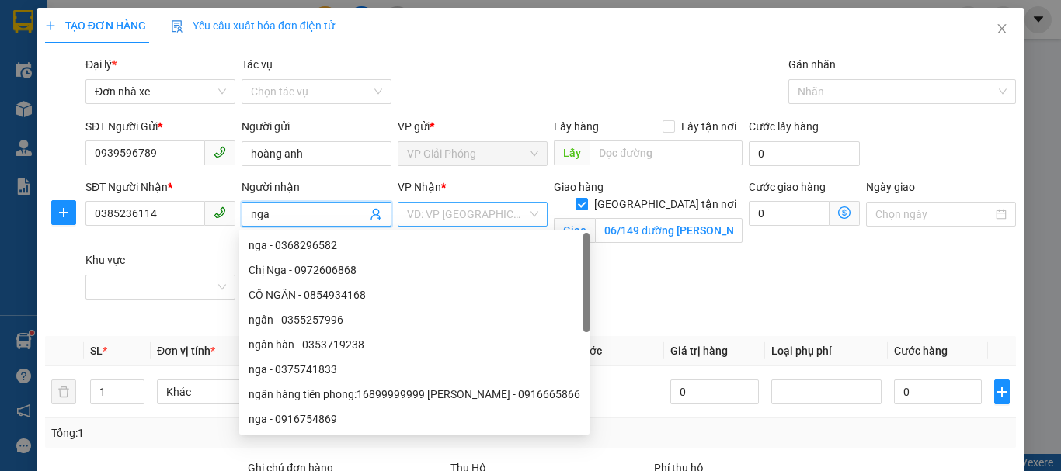
type input "nga"
click at [485, 211] on input "search" at bounding box center [467, 214] width 120 height 23
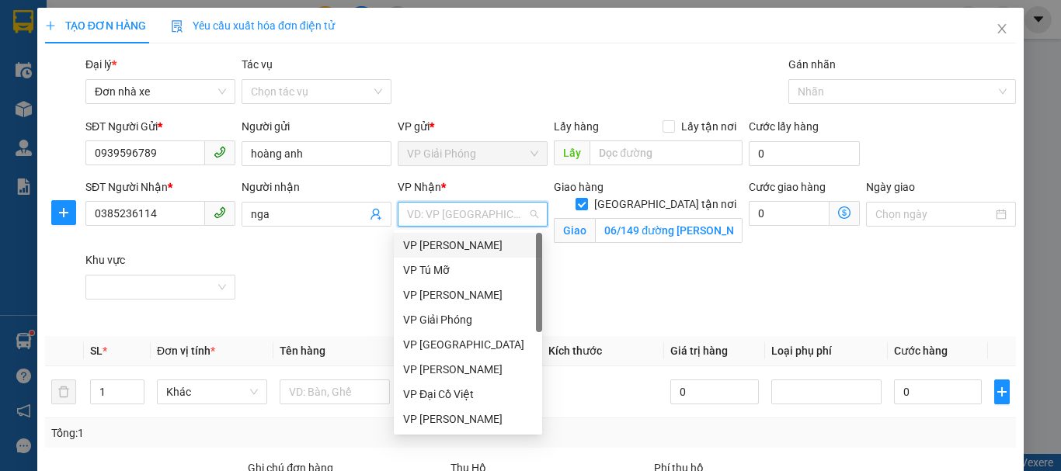
click at [470, 240] on div "VP [PERSON_NAME]" at bounding box center [468, 245] width 130 height 17
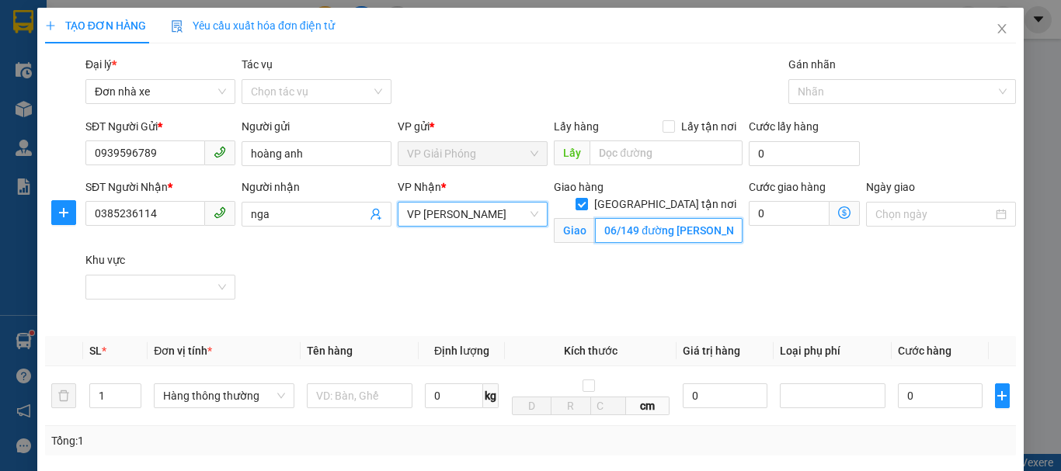
click at [702, 218] on input "06/149 đường [PERSON_NAME] , [GEOGRAPHIC_DATA]" at bounding box center [669, 230] width 148 height 25
click at [700, 218] on input "06/149 đường [PERSON_NAME] , [GEOGRAPHIC_DATA]" at bounding box center [669, 230] width 148 height 25
click at [661, 218] on input "06/149 đường [PERSON_NAME] , [GEOGRAPHIC_DATA]" at bounding box center [669, 230] width 148 height 25
click at [663, 218] on input "06/149 [GEOGRAPHIC_DATA][PERSON_NAME] , [GEOGRAPHIC_DATA]" at bounding box center [669, 230] width 148 height 25
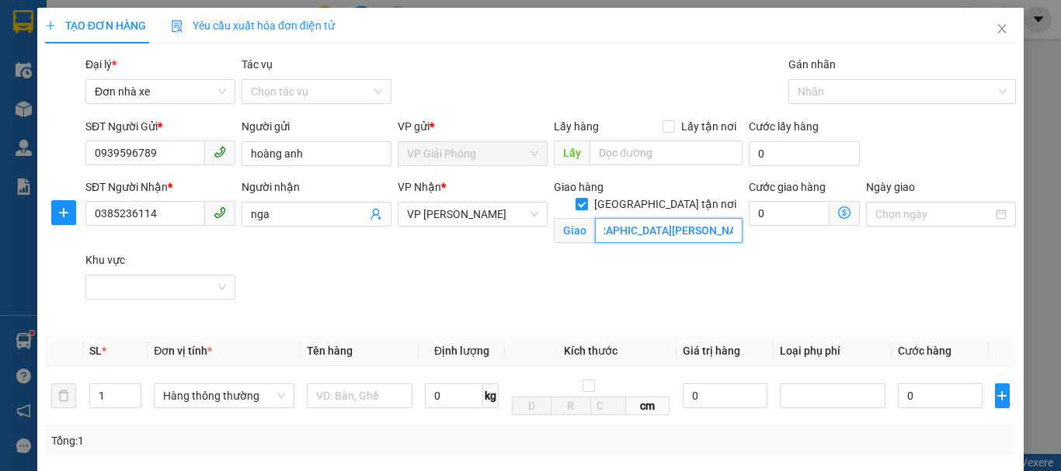
click at [663, 221] on input "06/149 [GEOGRAPHIC_DATA][PERSON_NAME] , [GEOGRAPHIC_DATA]" at bounding box center [669, 230] width 148 height 25
type input "06/149 [GEOGRAPHIC_DATA][PERSON_NAME] ,[GEOGRAPHIC_DATA]"
click at [787, 212] on input "0" at bounding box center [789, 213] width 81 height 25
click at [838, 208] on icon "dollar-circle" at bounding box center [844, 213] width 12 height 12
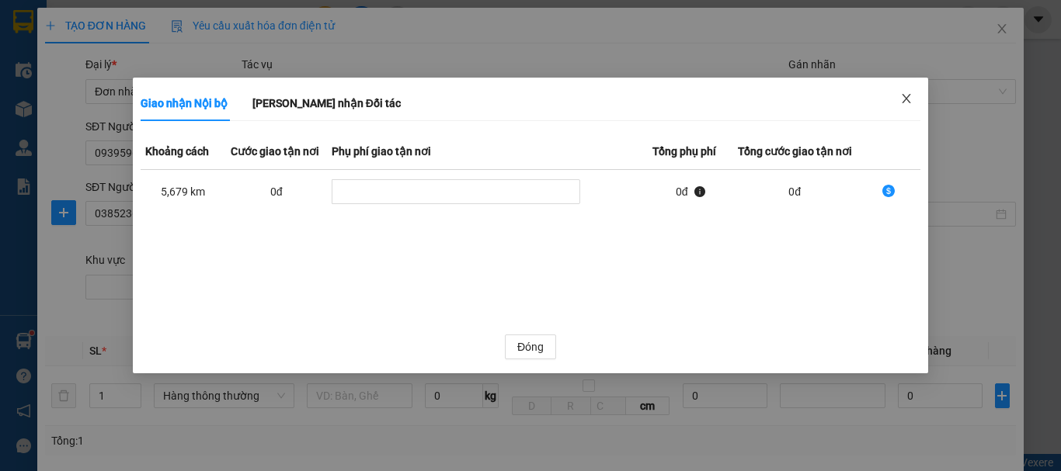
click at [908, 98] on icon "close" at bounding box center [906, 98] width 9 height 9
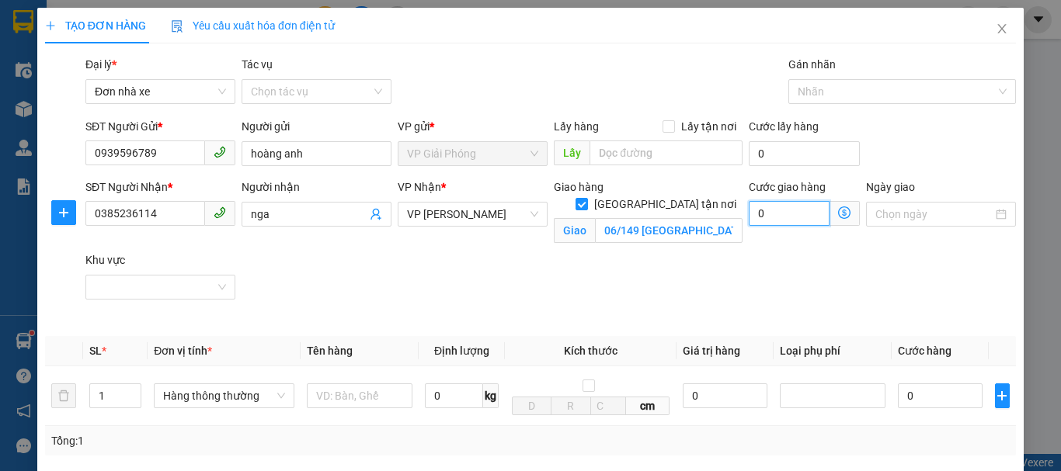
click at [778, 218] on input "0" at bounding box center [789, 213] width 81 height 25
type input "5"
type input "50"
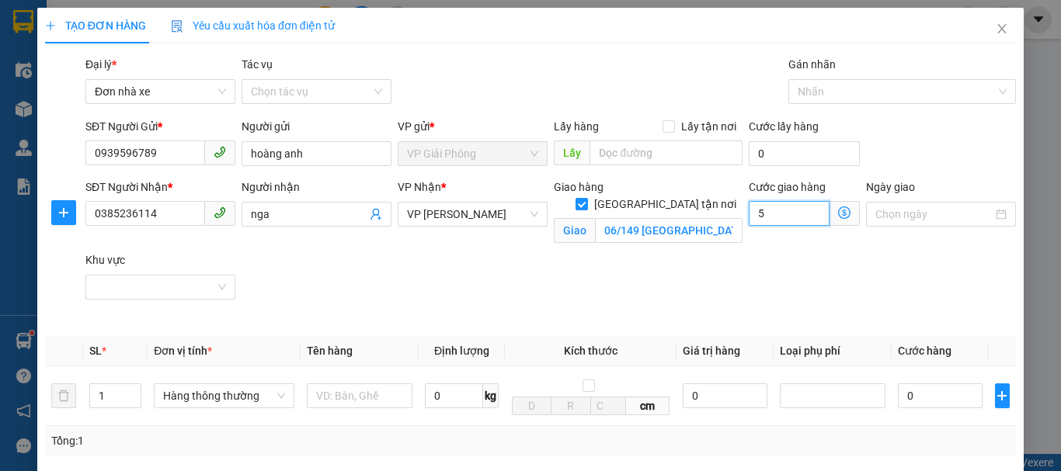
type input "50"
type input "500"
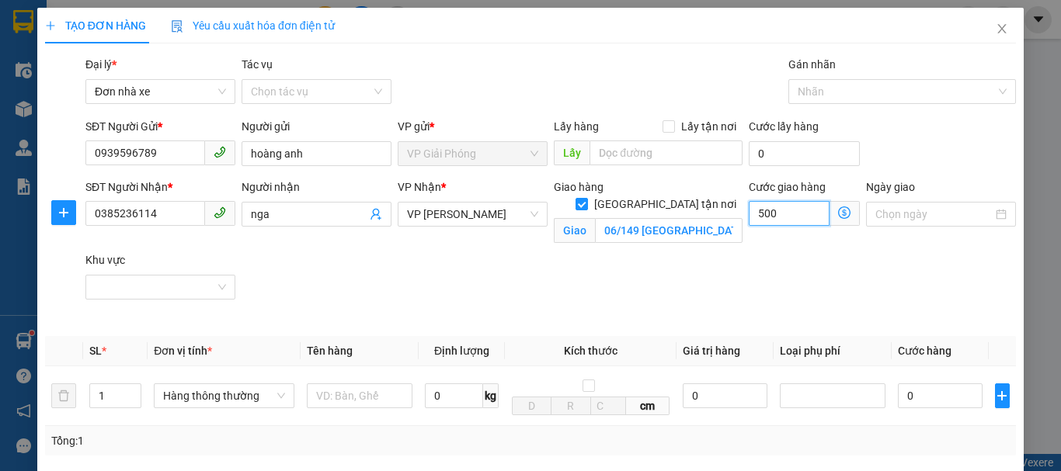
type input "5.000"
type input "50.000"
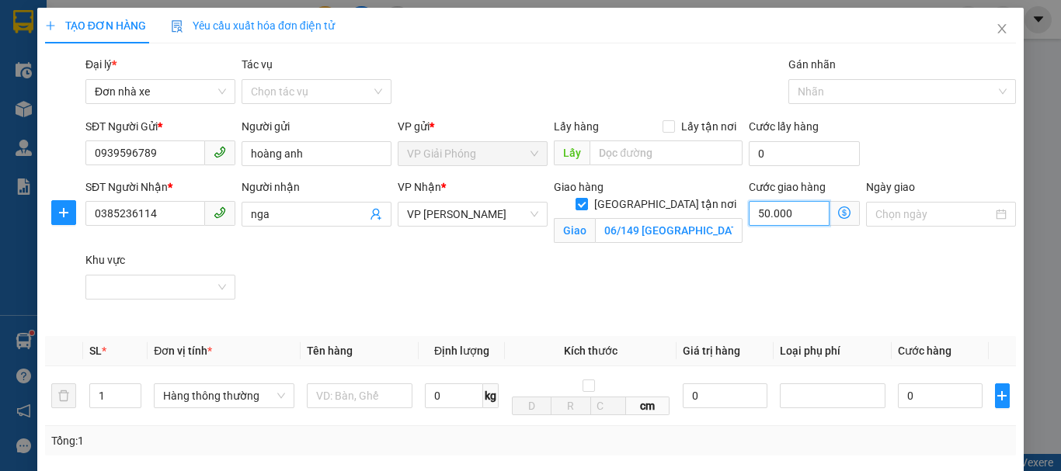
type input "50.000"
click at [818, 258] on div "SĐT Người Nhận * 0385236114 Người nhận nga VP Nhận * VP [PERSON_NAME] PHONG Gia…" at bounding box center [550, 252] width 936 height 146
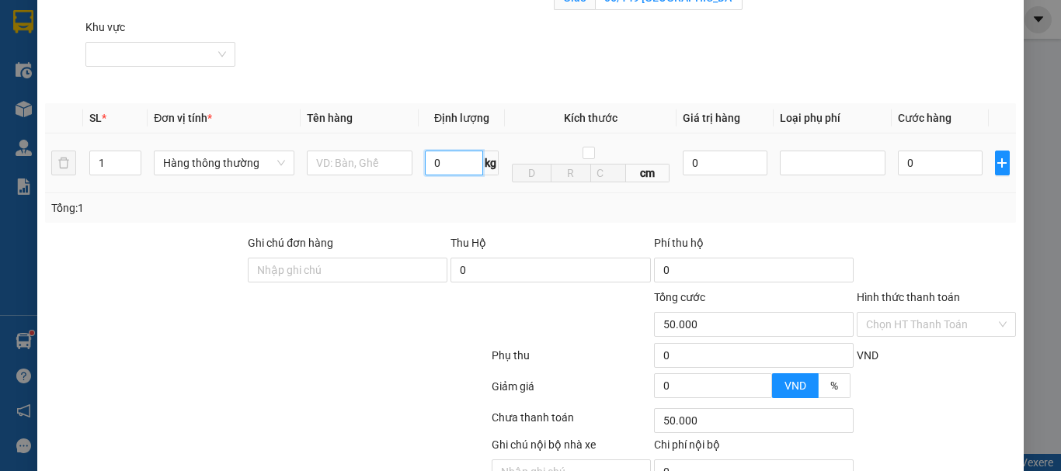
click at [443, 166] on input "0" at bounding box center [454, 163] width 58 height 25
type input "1"
click at [377, 165] on input "text" at bounding box center [360, 163] width 106 height 25
type input "30.000"
type input "80.000"
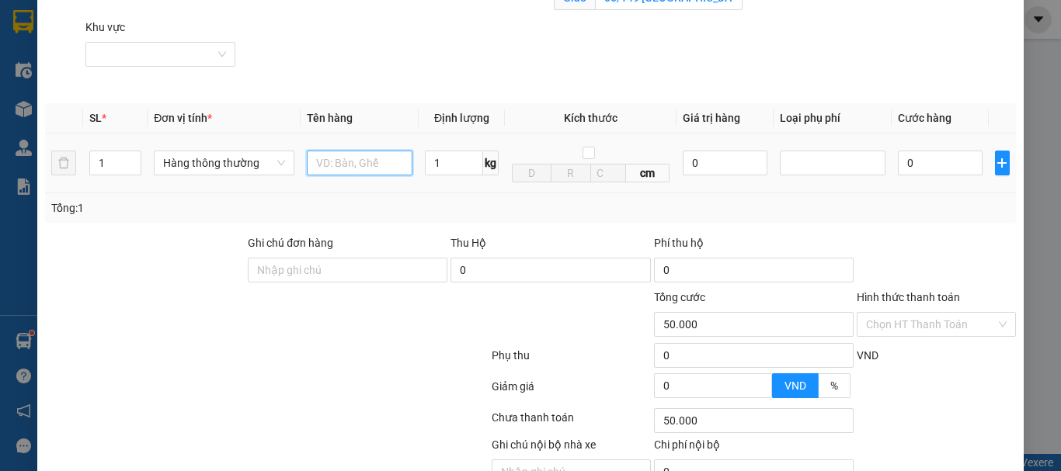
type input "80.000"
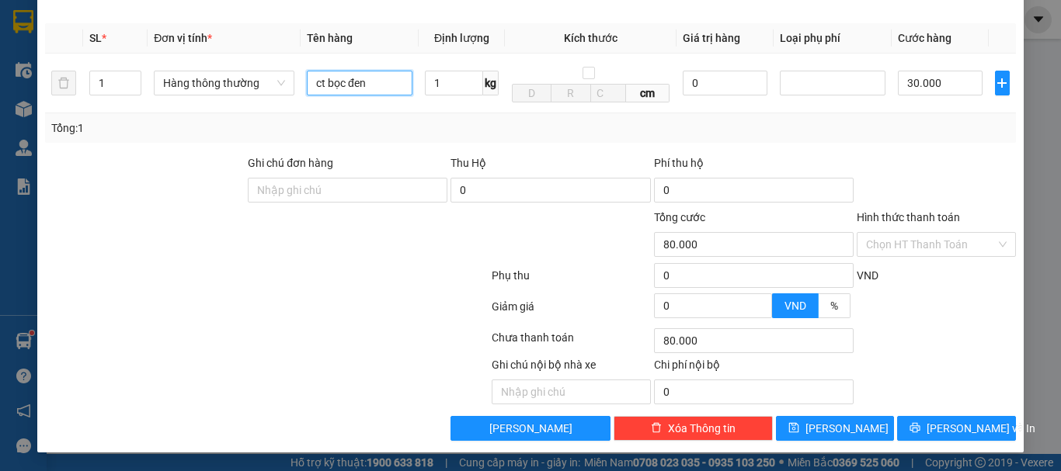
type input "ct bọc đen"
click at [935, 270] on div "VND" at bounding box center [936, 280] width 162 height 27
click at [958, 422] on span "[PERSON_NAME] và In" at bounding box center [980, 428] width 109 height 17
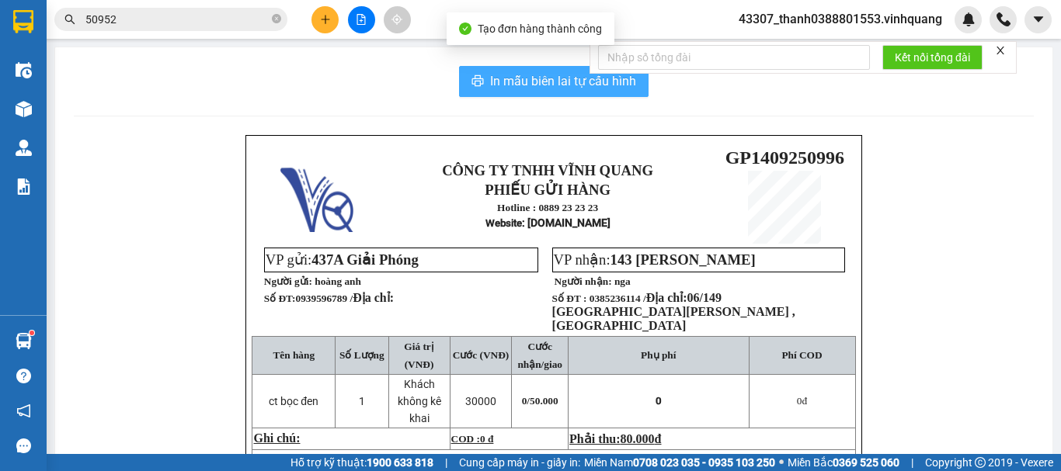
click at [538, 83] on span "In mẫu biên lai tự cấu hình" at bounding box center [563, 80] width 146 height 19
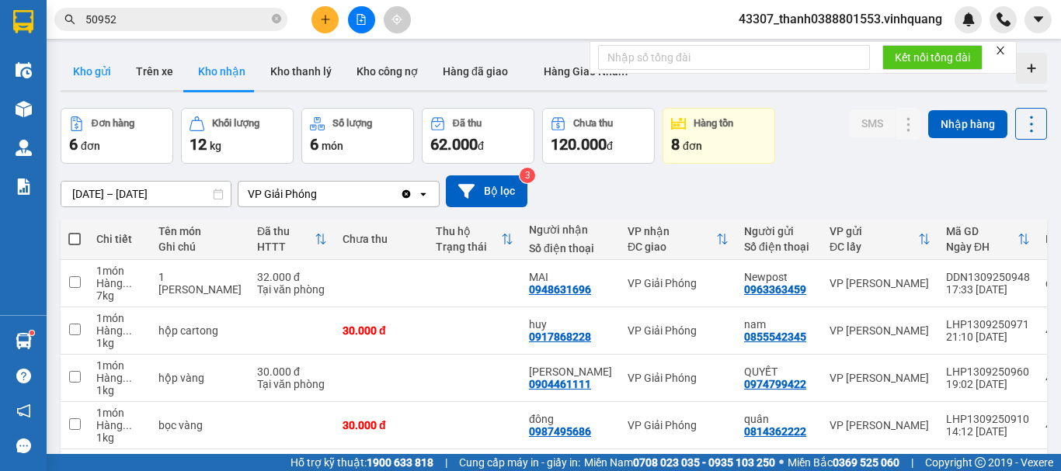
click at [99, 65] on button "Kho gửi" at bounding box center [92, 71] width 63 height 37
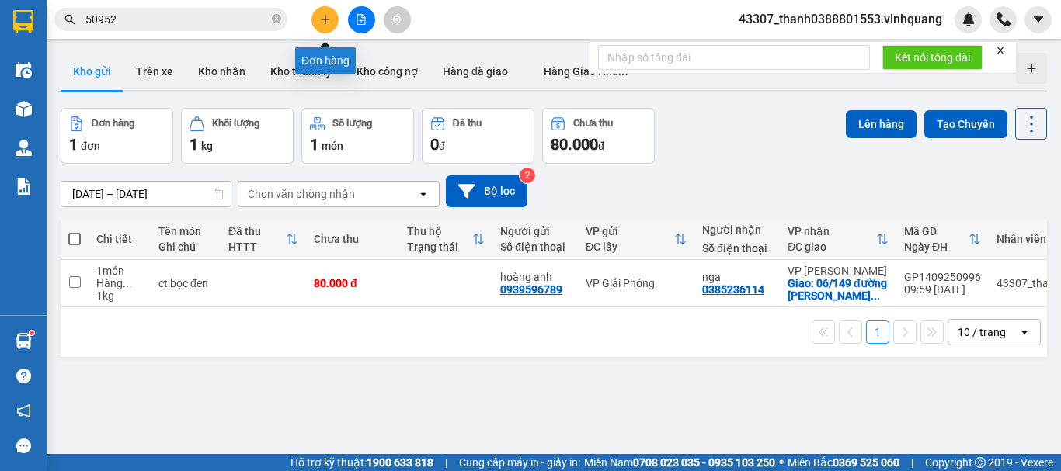
click at [331, 25] on button at bounding box center [324, 19] width 27 height 27
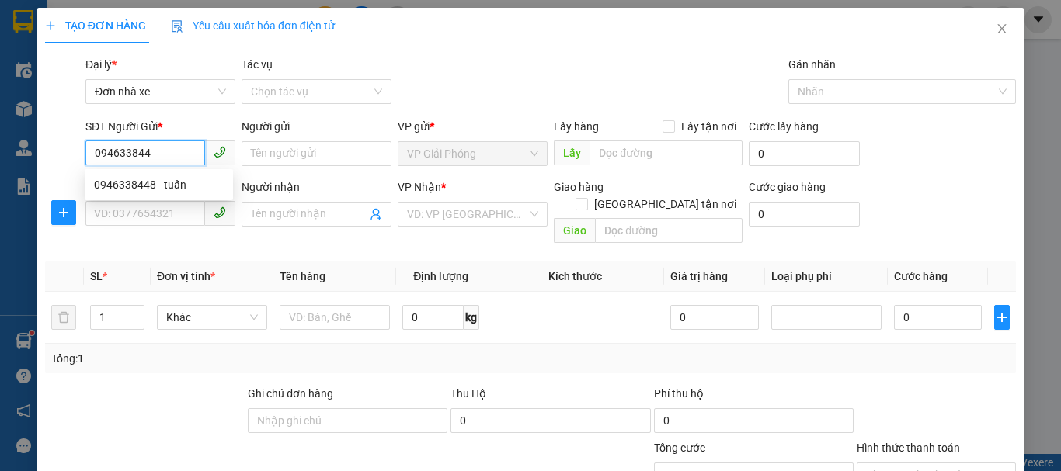
type input "0946338448"
click at [170, 190] on div "0946338448 - tuấn" at bounding box center [159, 184] width 130 height 17
type input "tuấn"
type input "0985488427"
type input "thua ngân"
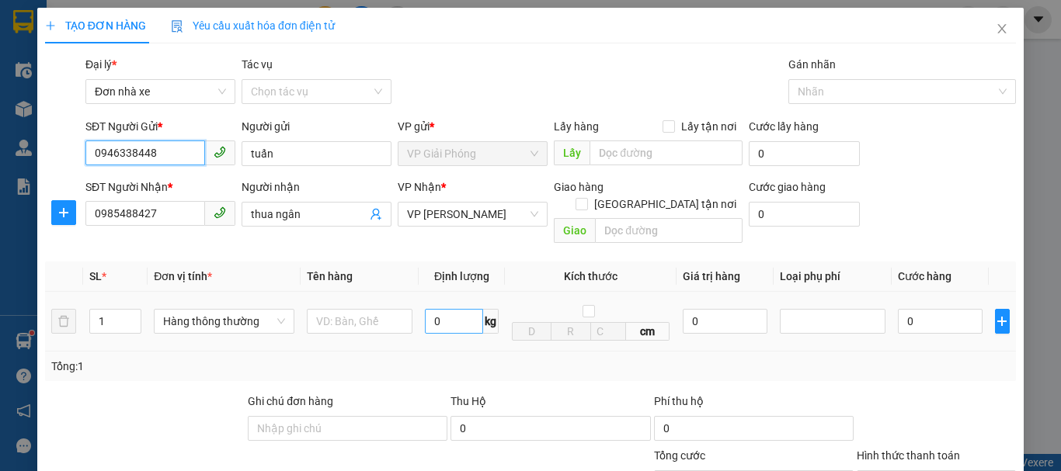
type input "0946338448"
click at [440, 309] on input "0" at bounding box center [454, 321] width 58 height 25
type input "3"
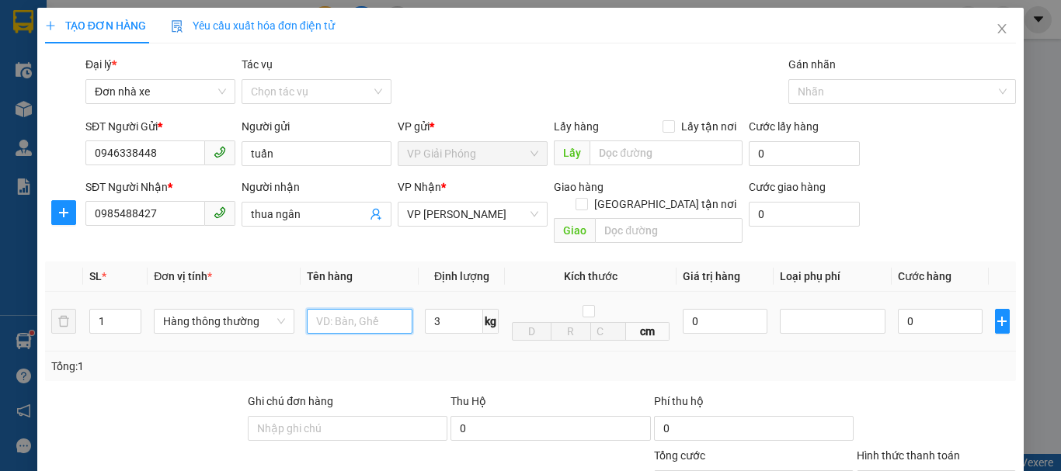
click at [353, 309] on input "text" at bounding box center [360, 321] width 106 height 25
type input "30.000"
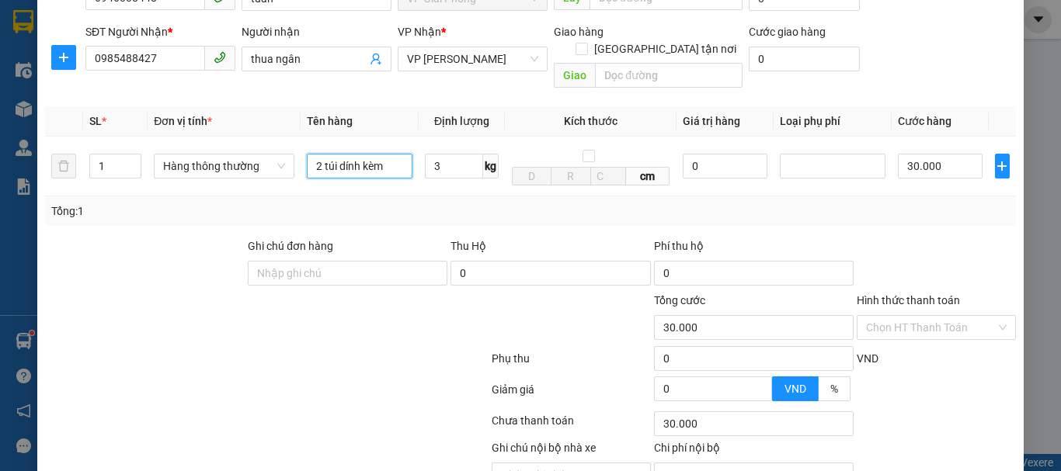
scroll to position [222, 0]
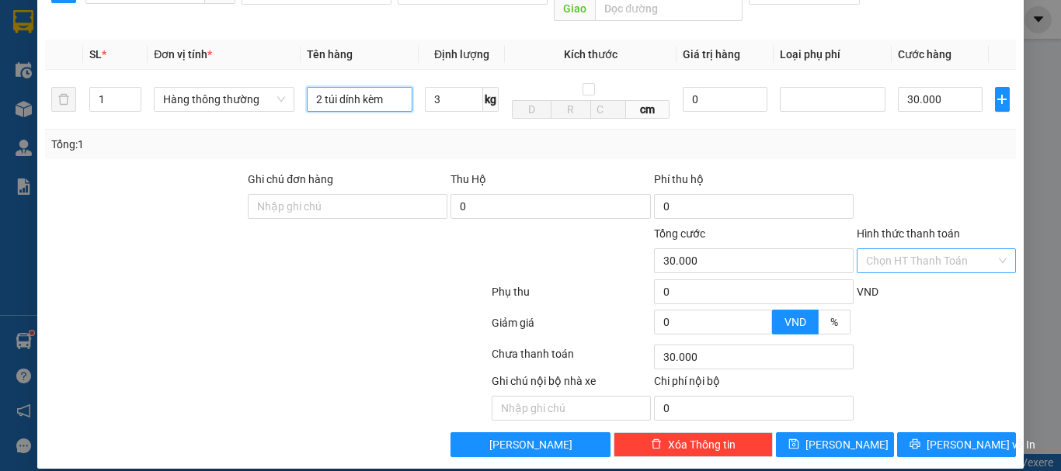
type input "2 túi dính kèm"
drag, startPoint x: 872, startPoint y: 244, endPoint x: 876, endPoint y: 252, distance: 8.7
click at [873, 249] on input "Hình thức thanh toán" at bounding box center [931, 260] width 130 height 23
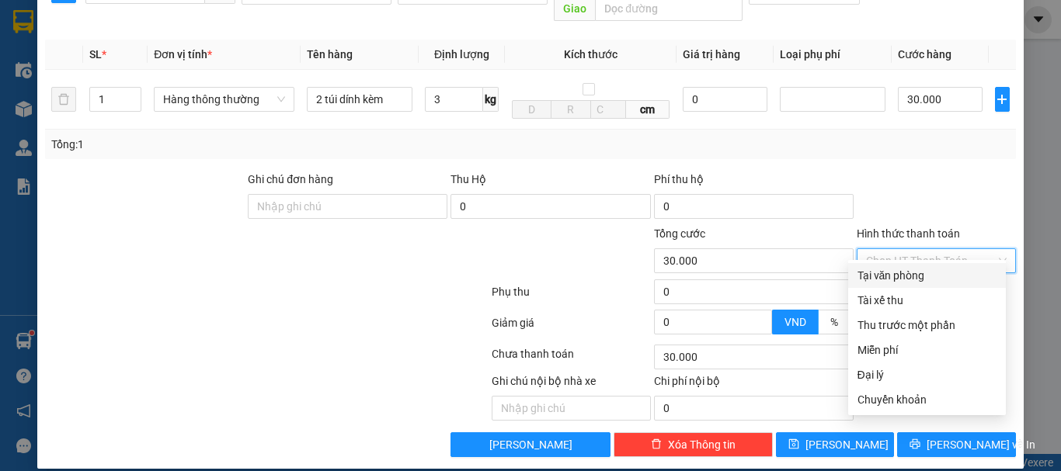
click at [879, 271] on div "Tại văn phòng" at bounding box center [926, 275] width 139 height 17
type input "0"
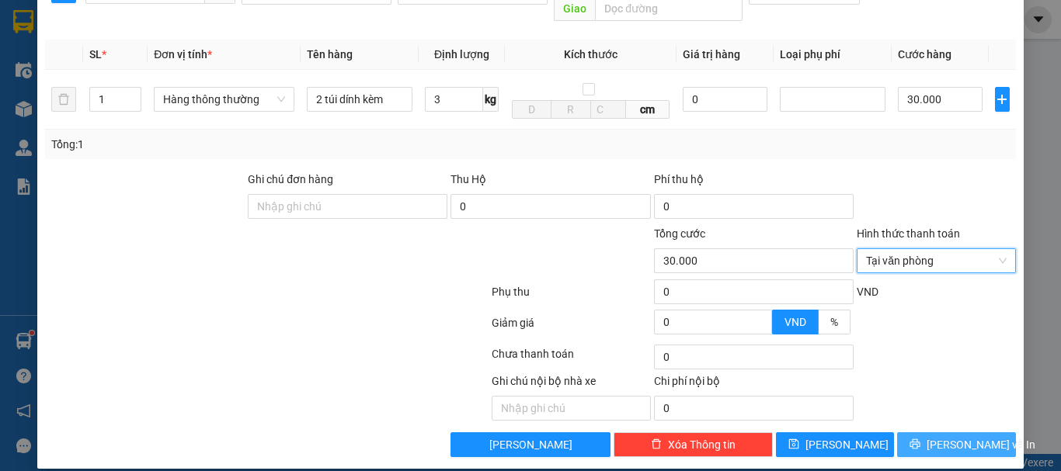
click at [933, 433] on button "[PERSON_NAME] và In" at bounding box center [956, 445] width 119 height 25
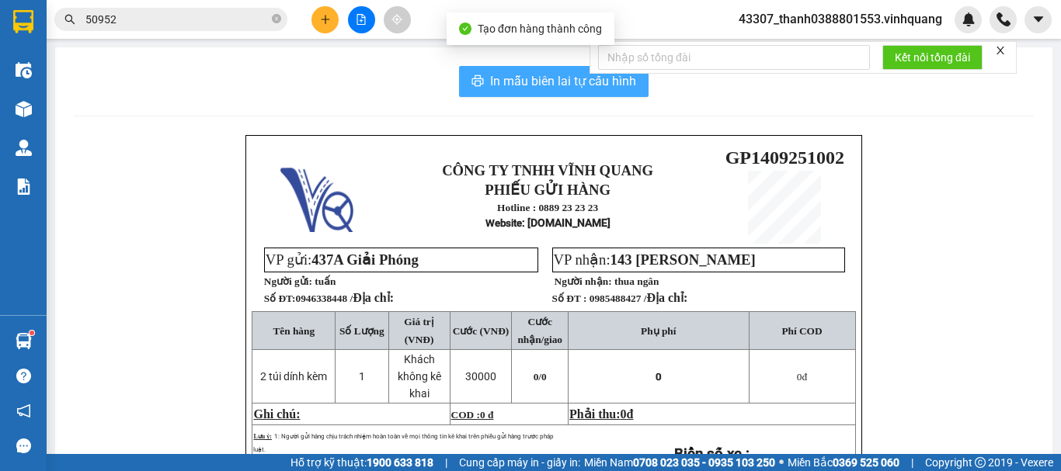
click at [532, 85] on span "In mẫu biên lai tự cấu hình" at bounding box center [563, 80] width 146 height 19
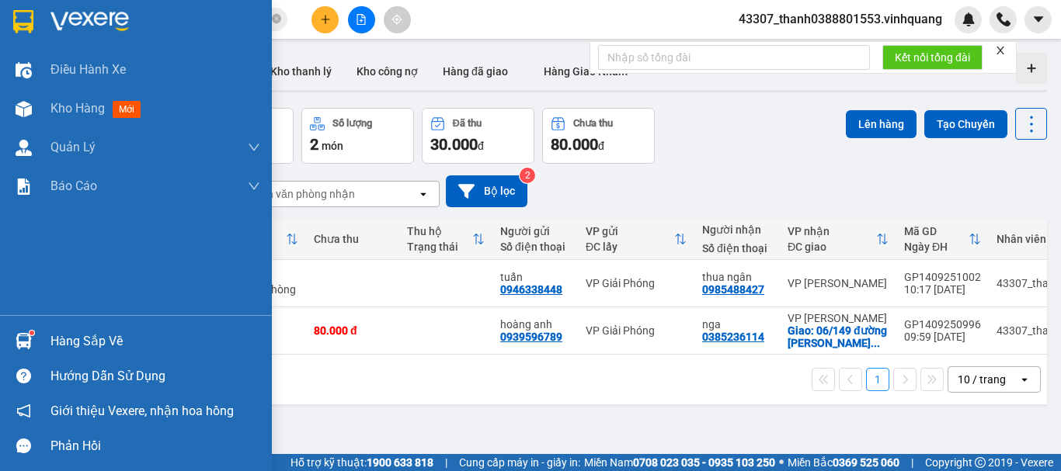
click at [10, 336] on div at bounding box center [23, 341] width 27 height 27
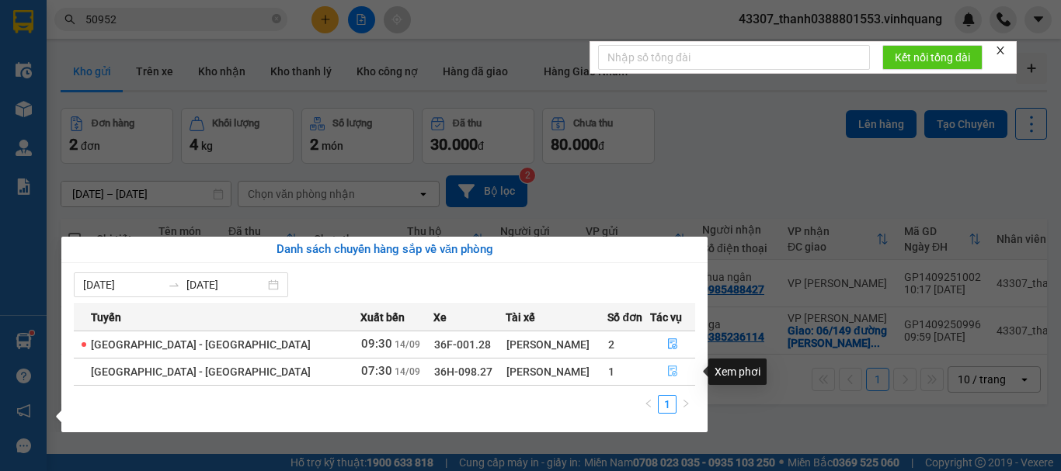
click at [670, 374] on icon "file-done" at bounding box center [672, 371] width 11 height 11
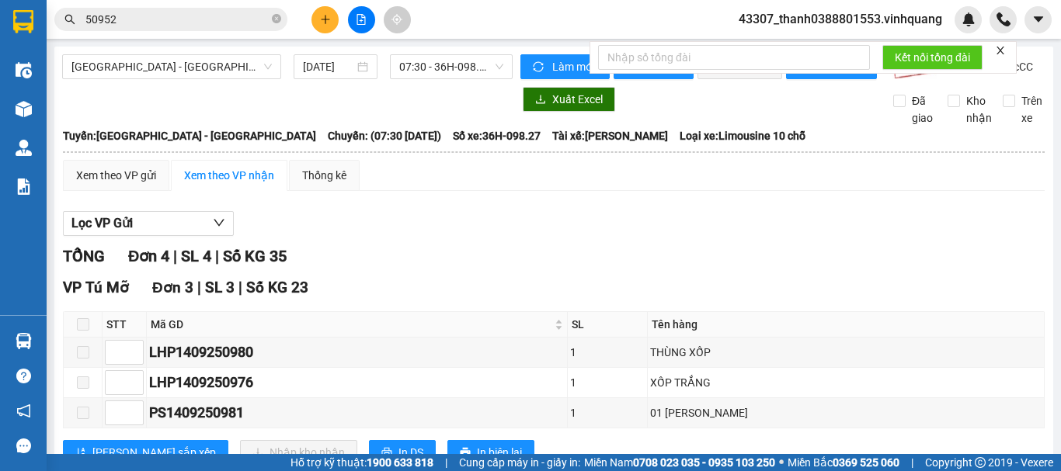
scroll to position [155, 0]
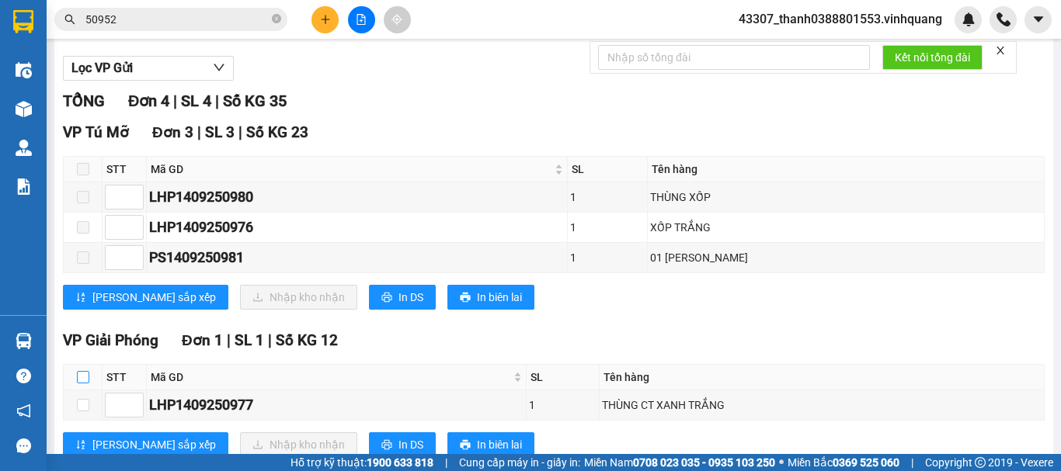
click at [83, 384] on input "checkbox" at bounding box center [83, 377] width 12 height 12
checkbox input "true"
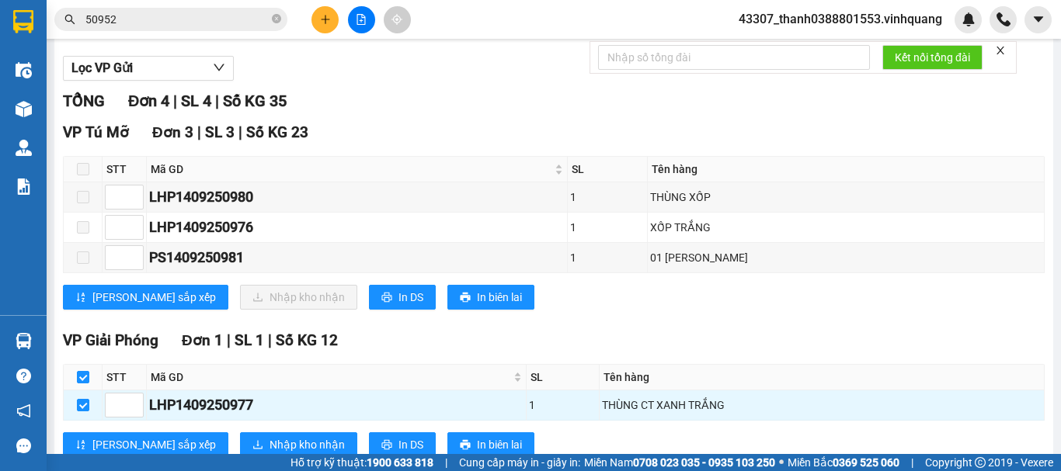
scroll to position [215, 0]
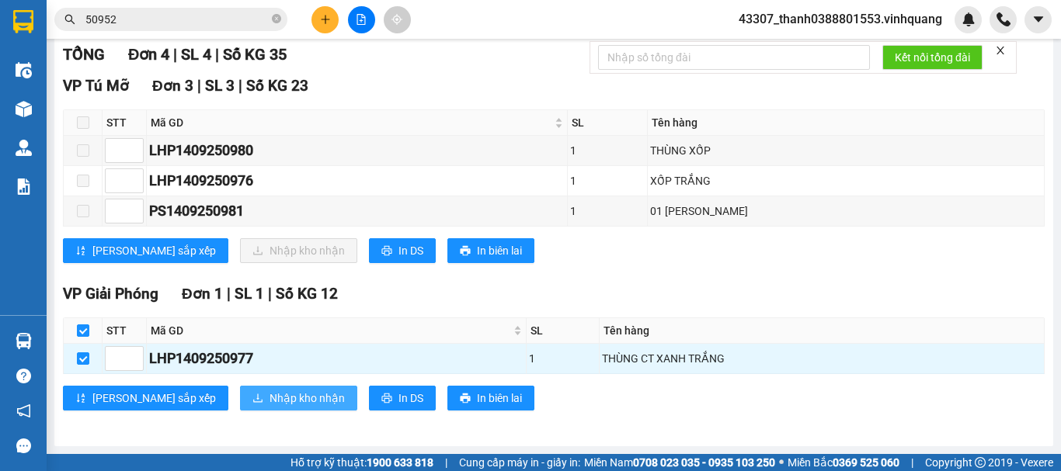
click at [269, 394] on span "Nhập kho nhận" at bounding box center [306, 398] width 75 height 17
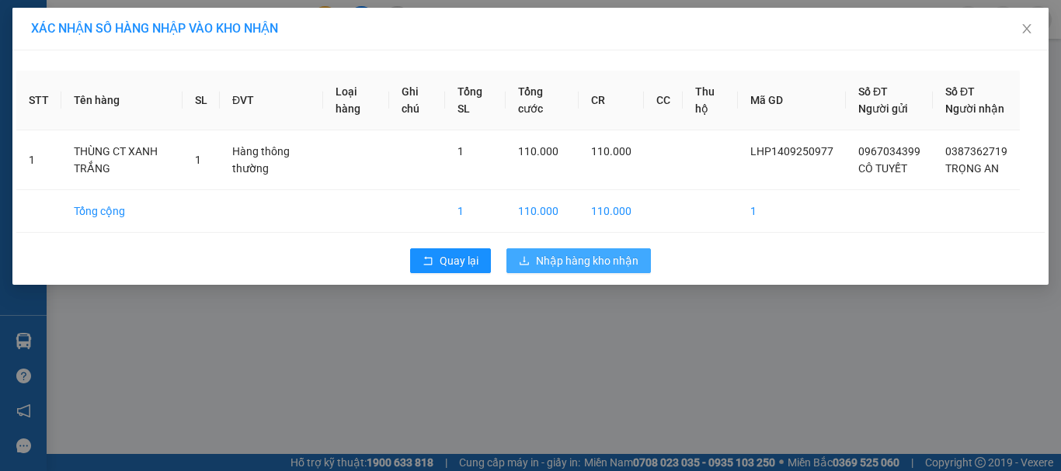
click at [630, 269] on span "Nhập hàng kho nhận" at bounding box center [587, 260] width 102 height 17
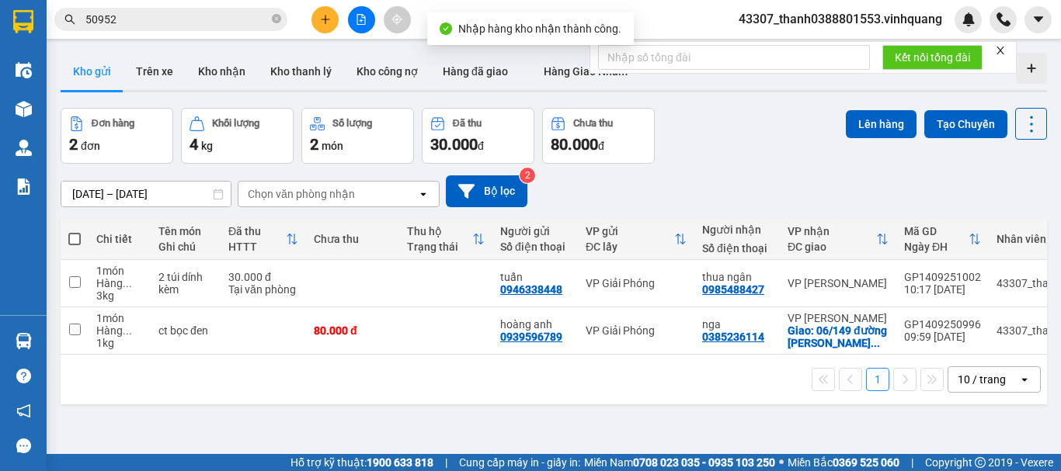
click at [322, 18] on button at bounding box center [324, 19] width 27 height 27
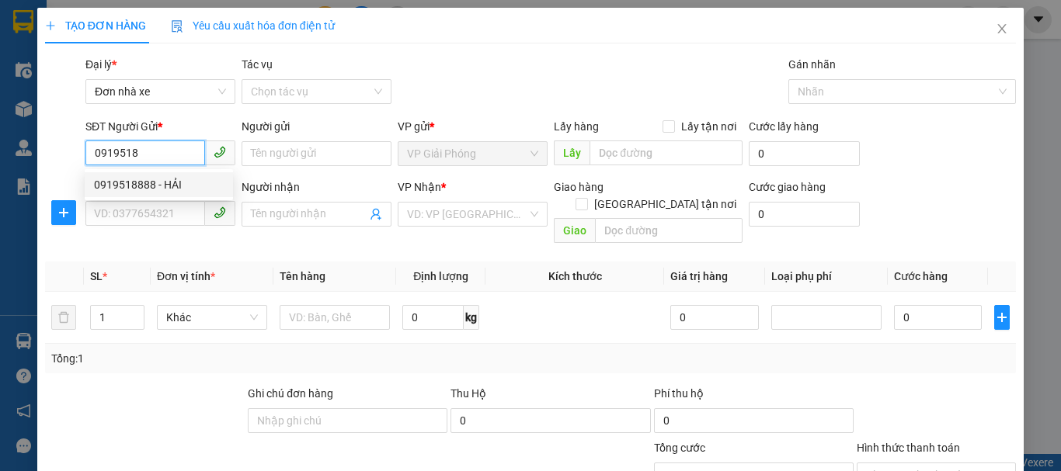
click at [142, 186] on div "0919518888 - HẢI" at bounding box center [159, 184] width 130 height 17
type input "0919518888"
type input "HẢI"
type input "0981136136"
type input "thuỳ"
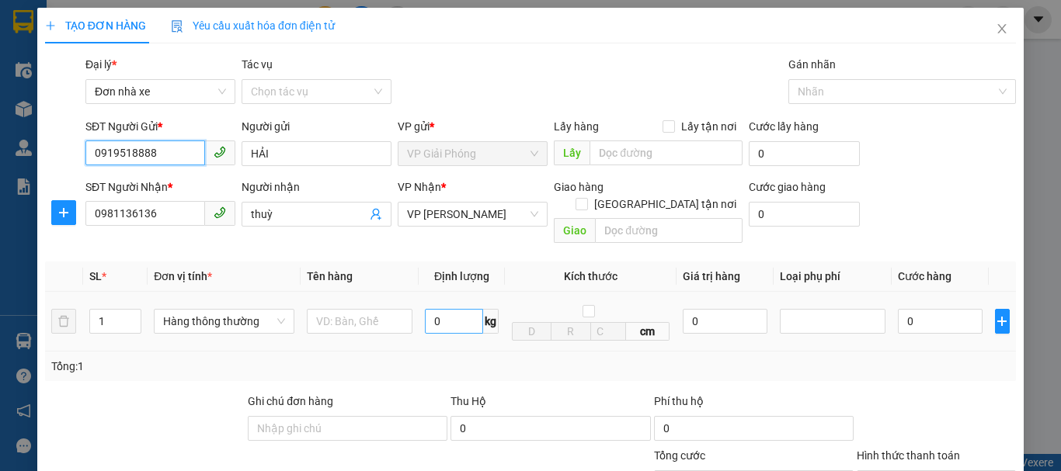
type input "0919518888"
click at [434, 309] on input "0" at bounding box center [454, 321] width 58 height 25
type input "1"
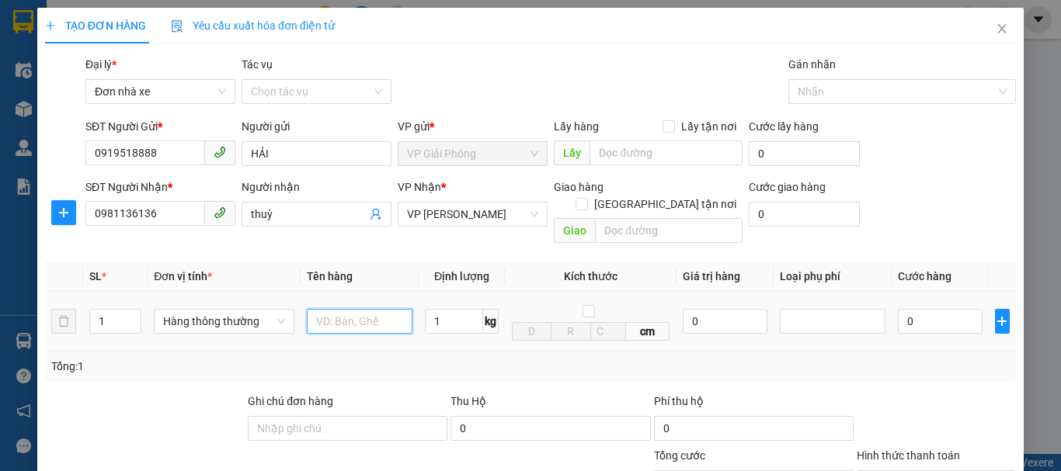
click at [389, 309] on input "text" at bounding box center [360, 321] width 106 height 25
type input "30.000"
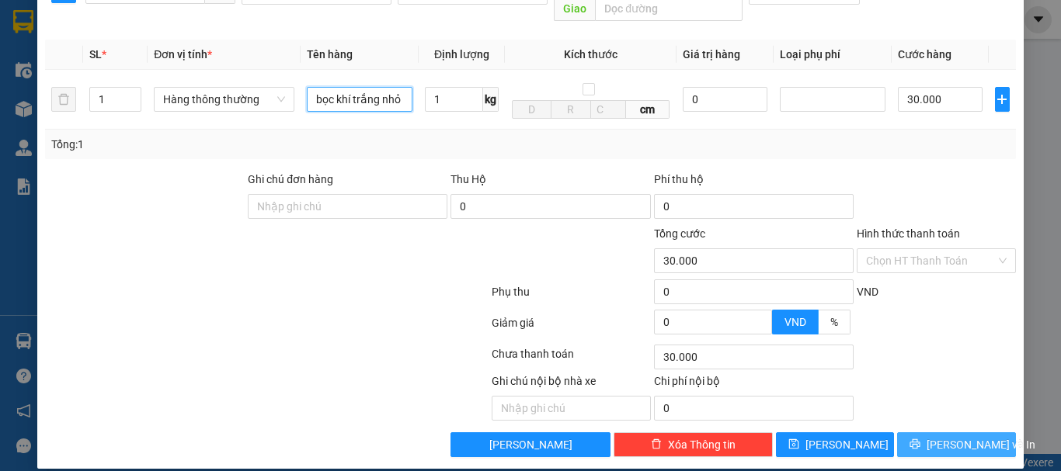
type input "bọc khí trắng nhỏ"
click at [970, 436] on span "[PERSON_NAME] và In" at bounding box center [980, 444] width 109 height 17
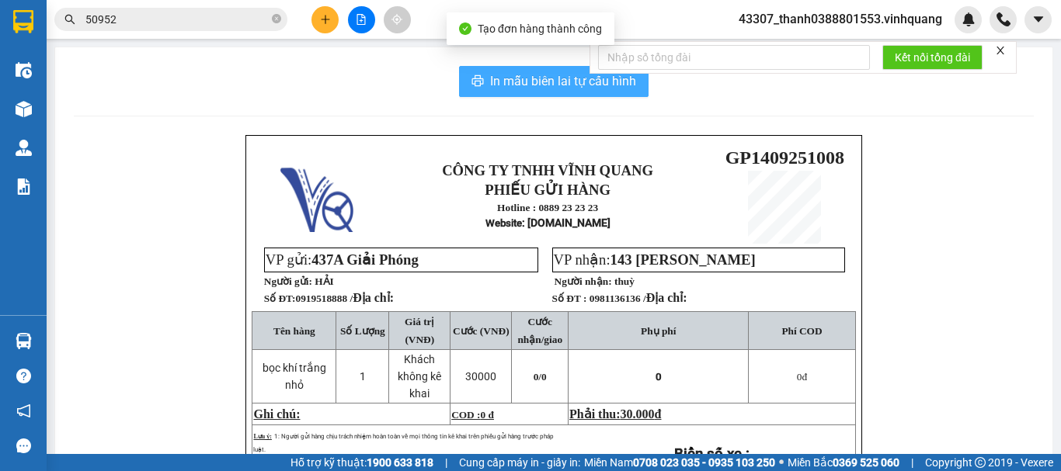
click at [519, 89] on span "In mẫu biên lai tự cấu hình" at bounding box center [563, 80] width 146 height 19
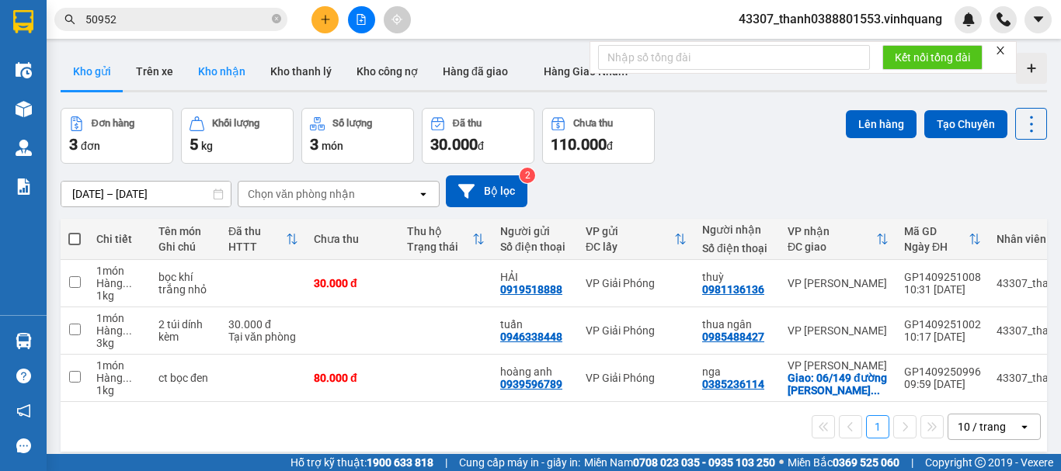
click at [219, 68] on button "Kho nhận" at bounding box center [222, 71] width 72 height 37
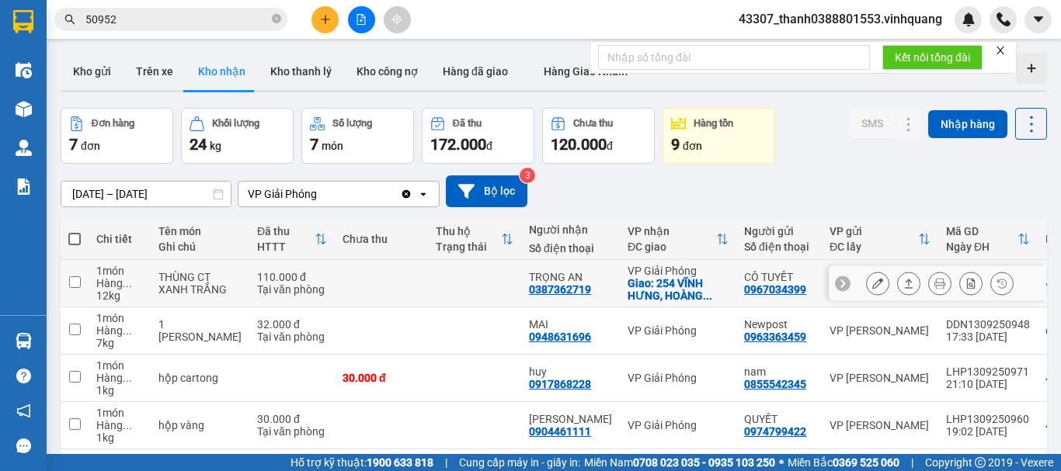
click at [540, 289] on div "0387362719" at bounding box center [560, 289] width 62 height 12
copy div "0387362719"
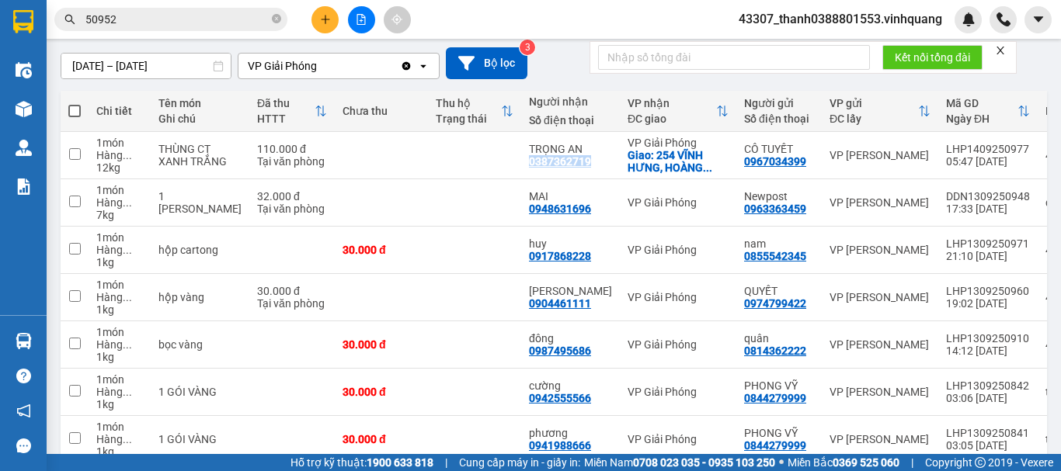
scroll to position [146, 0]
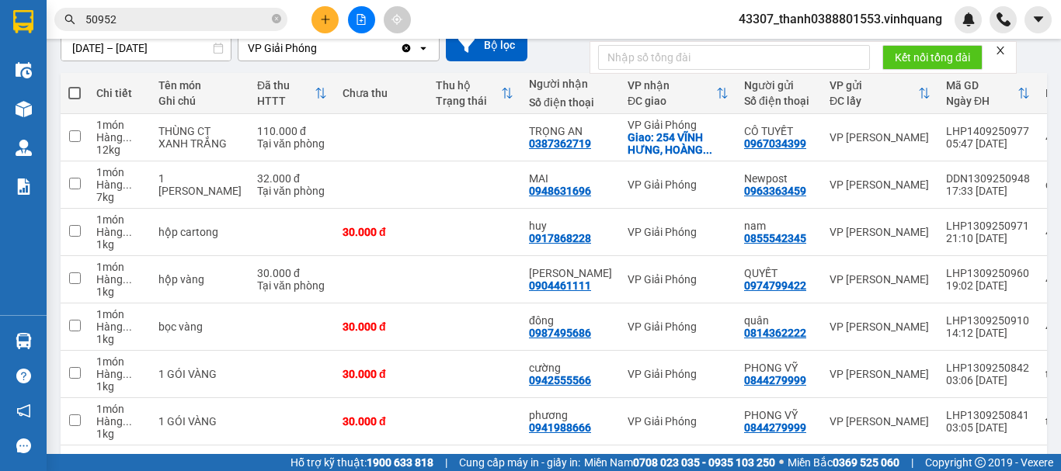
click at [1001, 51] on icon "close" at bounding box center [1000, 51] width 8 height 8
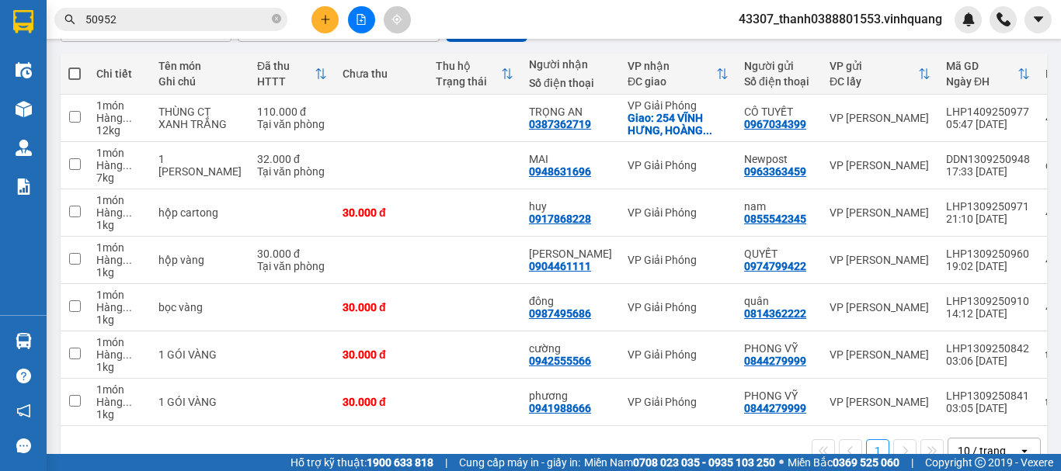
scroll to position [172, 0]
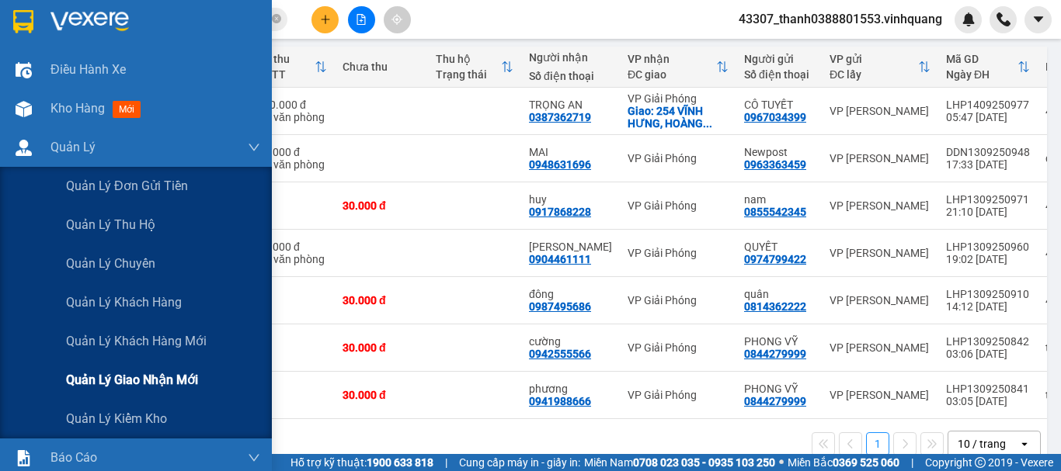
click at [162, 372] on span "Quản lý giao nhận mới" at bounding box center [132, 379] width 132 height 19
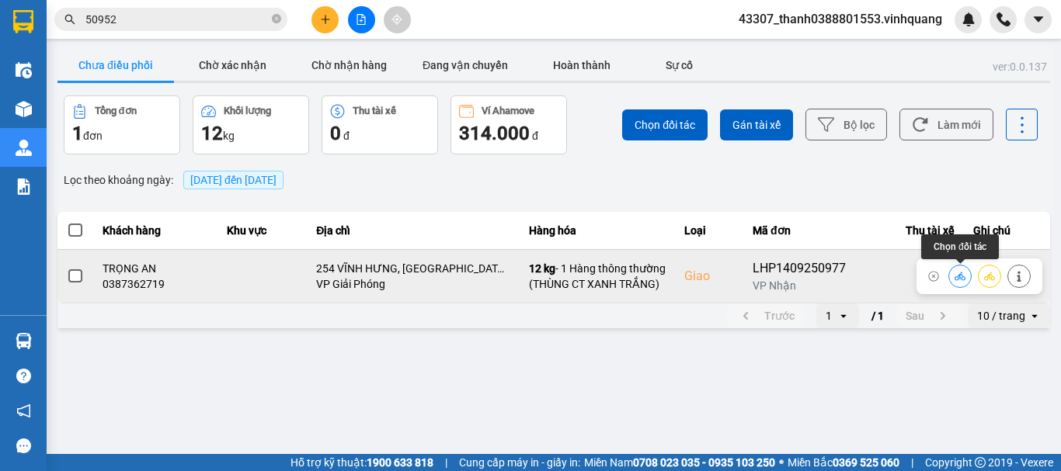
click at [961, 283] on button at bounding box center [960, 275] width 22 height 27
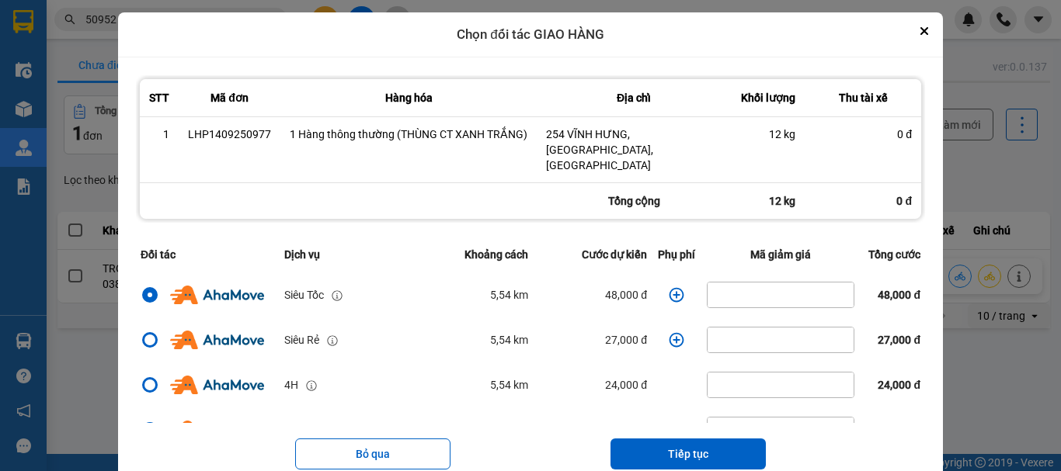
click at [669, 287] on icon "dialog" at bounding box center [677, 295] width 16 height 16
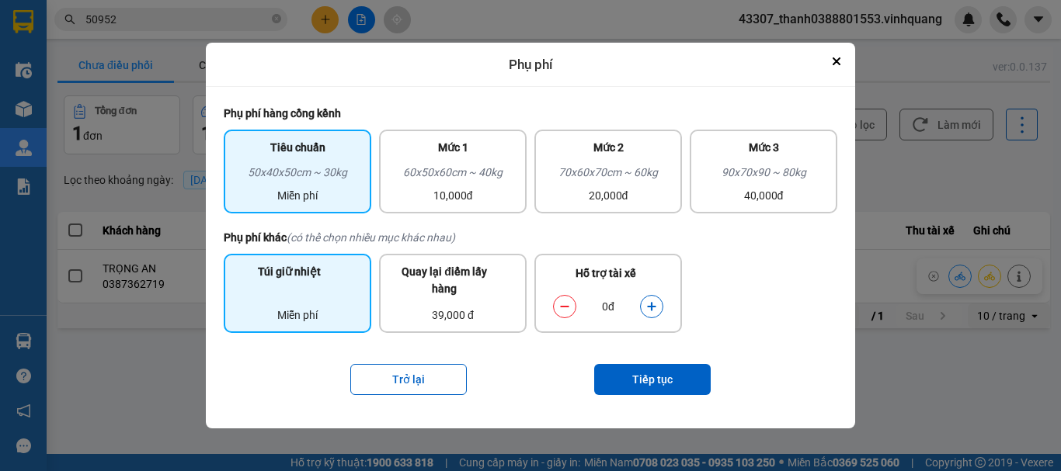
drag, startPoint x: 301, startPoint y: 317, endPoint x: 336, endPoint y: 318, distance: 35.8
click at [301, 316] on div "Miễn phí" at bounding box center [297, 315] width 129 height 17
click at [665, 388] on button "Tiếp tục" at bounding box center [652, 379] width 116 height 31
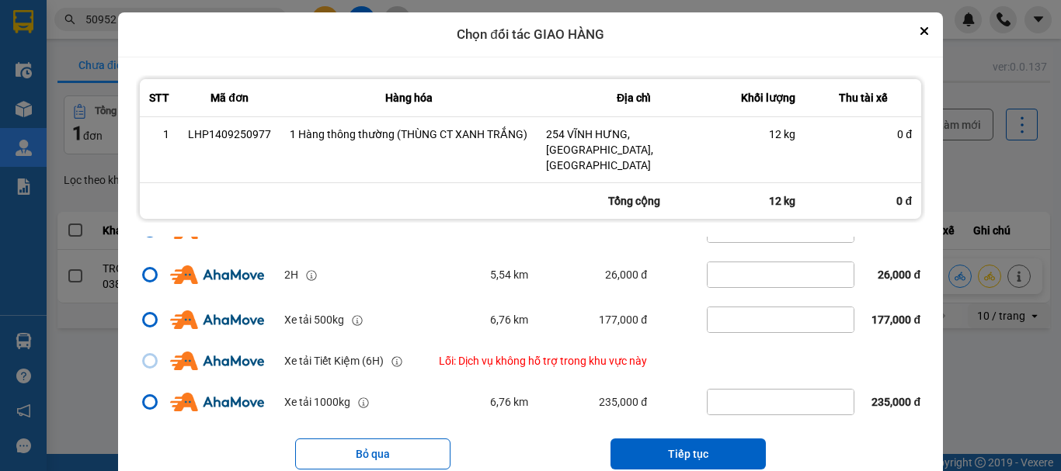
scroll to position [29, 0]
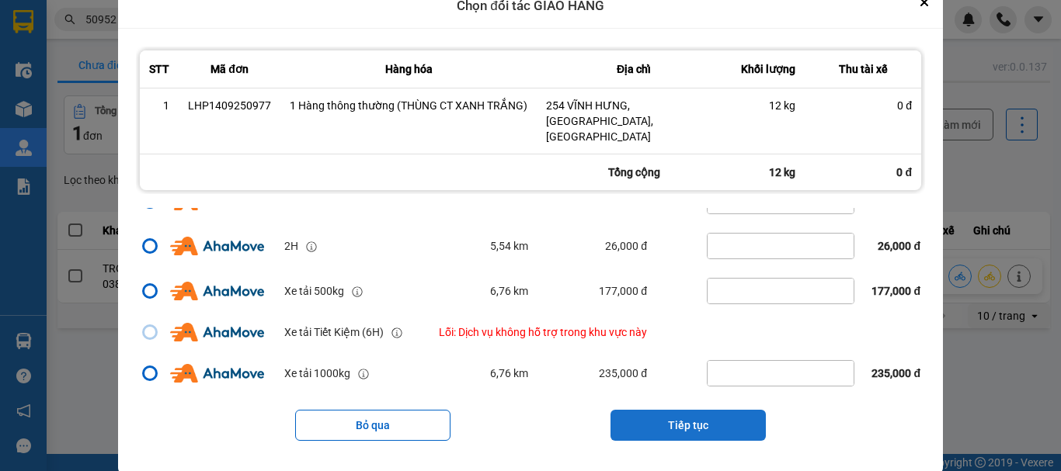
click at [684, 414] on button "Tiếp tục" at bounding box center [687, 425] width 155 height 31
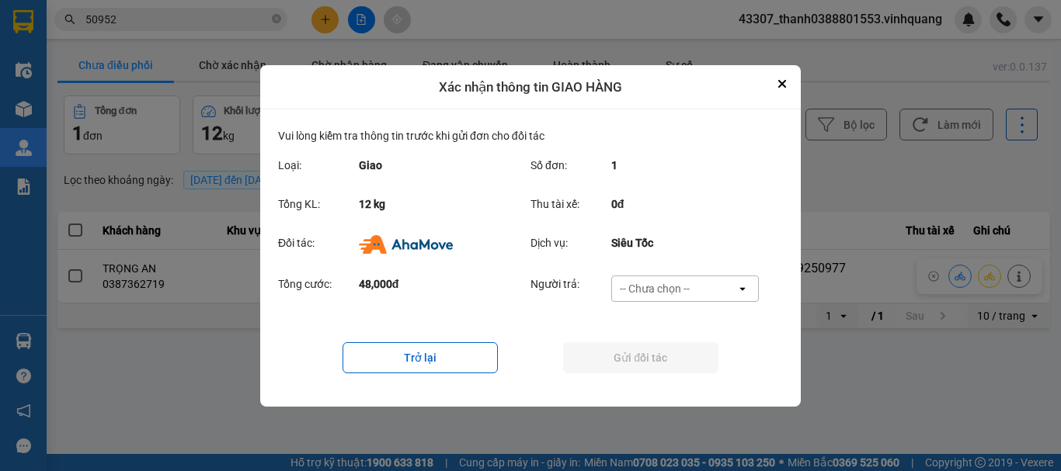
drag, startPoint x: 669, startPoint y: 287, endPoint x: 673, endPoint y: 297, distance: 11.8
click at [671, 287] on div "-- Chưa chọn --" at bounding box center [655, 289] width 70 height 16
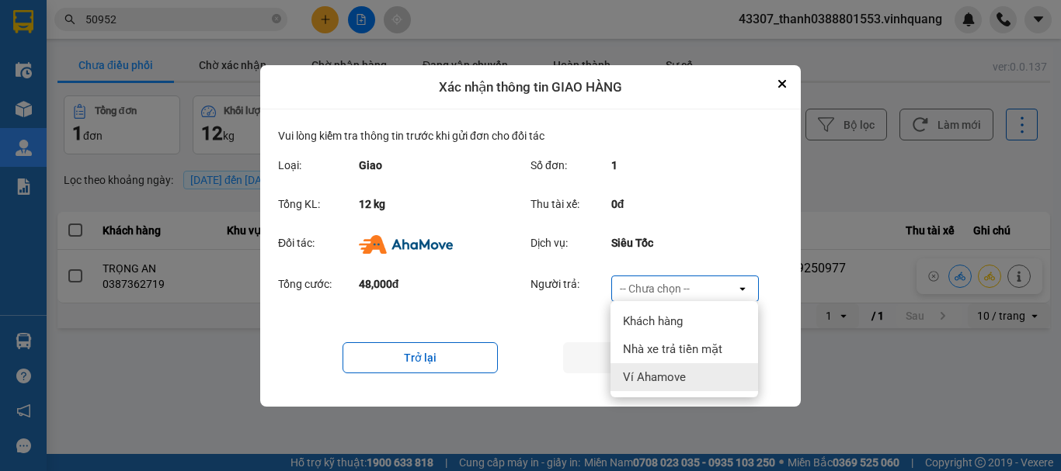
click at [673, 371] on span "Ví Ahamove" at bounding box center [654, 378] width 63 height 16
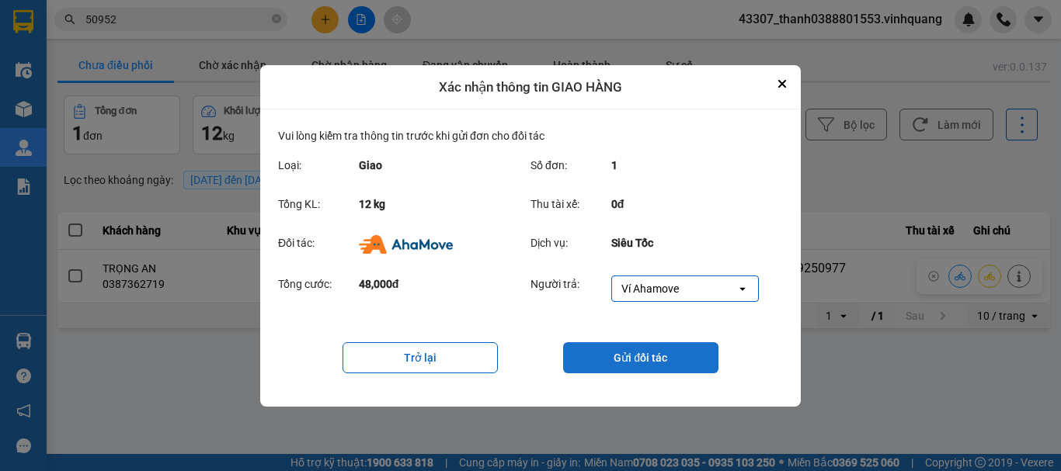
click at [655, 354] on button "Gửi đối tác" at bounding box center [640, 357] width 155 height 31
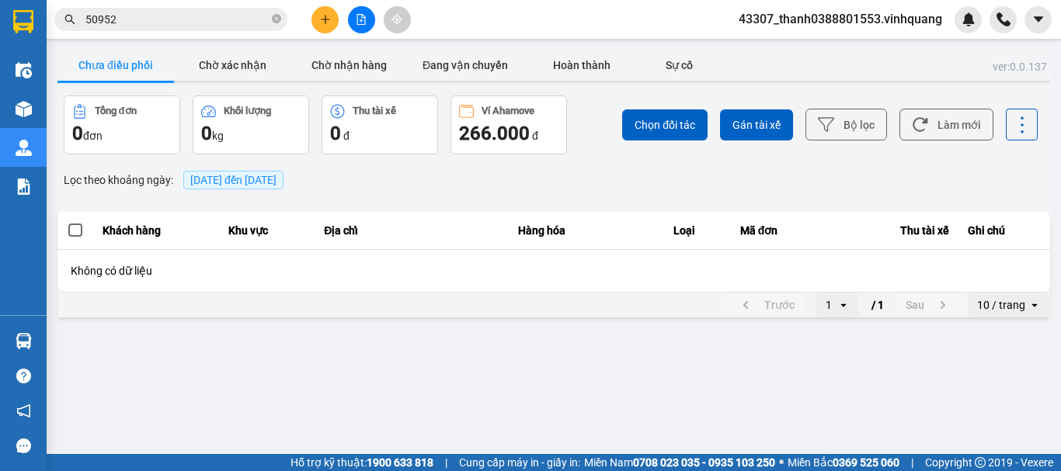
click at [530, 395] on main "ver: 0.0.137 Chưa điều phối Chờ xác nhận Chờ nhận hàng Đang vận chuyển Hoàn thà…" at bounding box center [530, 227] width 1061 height 454
click at [451, 387] on main "ver: 0.0.137 Chưa điều phối Chờ xác nhận Chờ nhận hàng Đang vận chuyển Hoàn thà…" at bounding box center [530, 227] width 1061 height 454
click at [331, 22] on button at bounding box center [324, 19] width 27 height 27
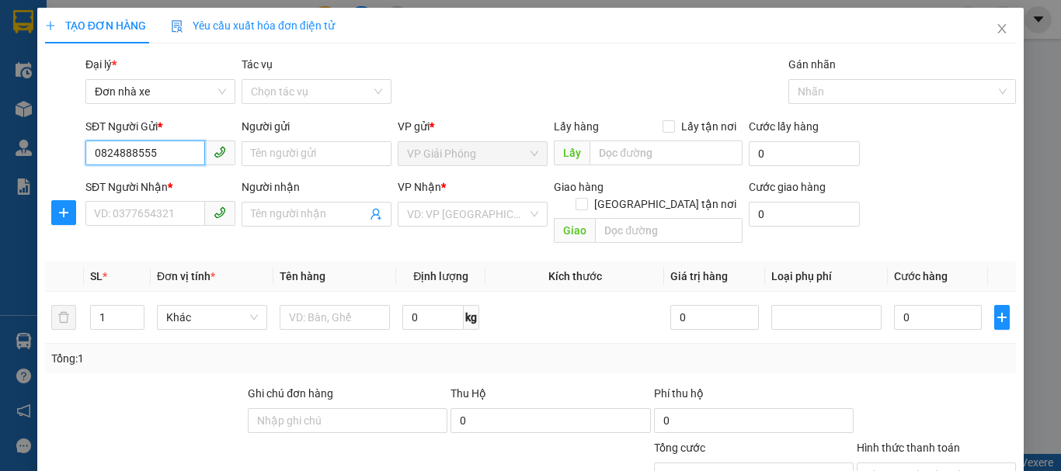
click at [172, 162] on input "0824888555" at bounding box center [145, 153] width 120 height 25
type input "0824888555"
click at [290, 154] on input "Người gửi" at bounding box center [316, 153] width 150 height 25
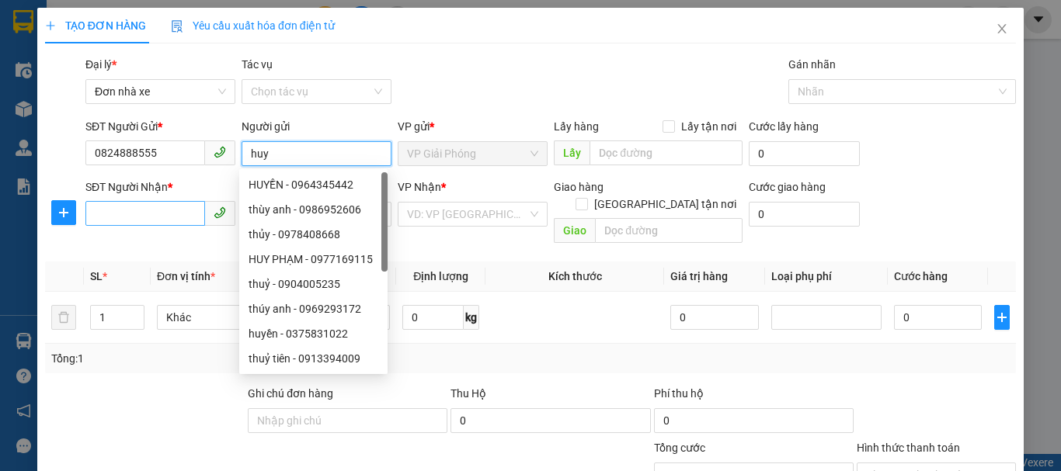
type input "huy"
click at [140, 210] on input "SĐT Người Nhận *" at bounding box center [145, 213] width 120 height 25
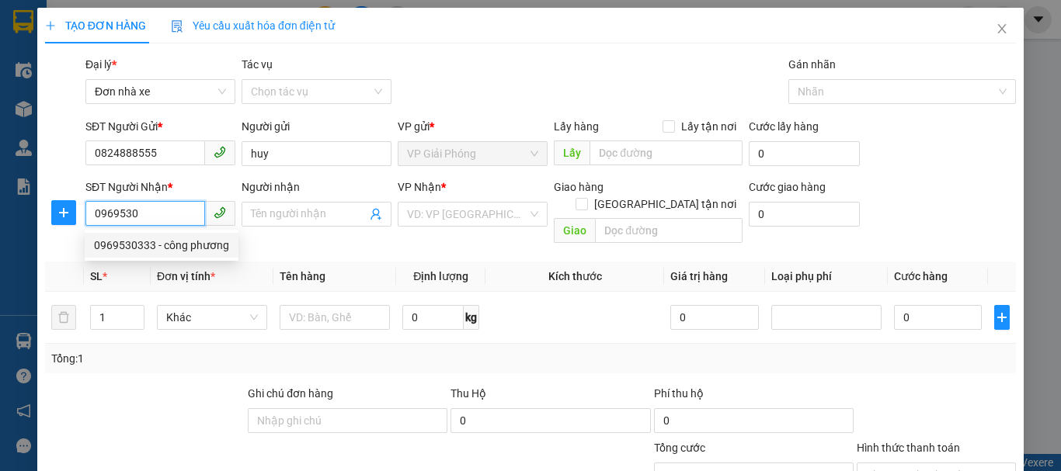
click at [181, 249] on div "0969530333 - công phương" at bounding box center [161, 245] width 135 height 17
type input "0969530333"
type input "công phương"
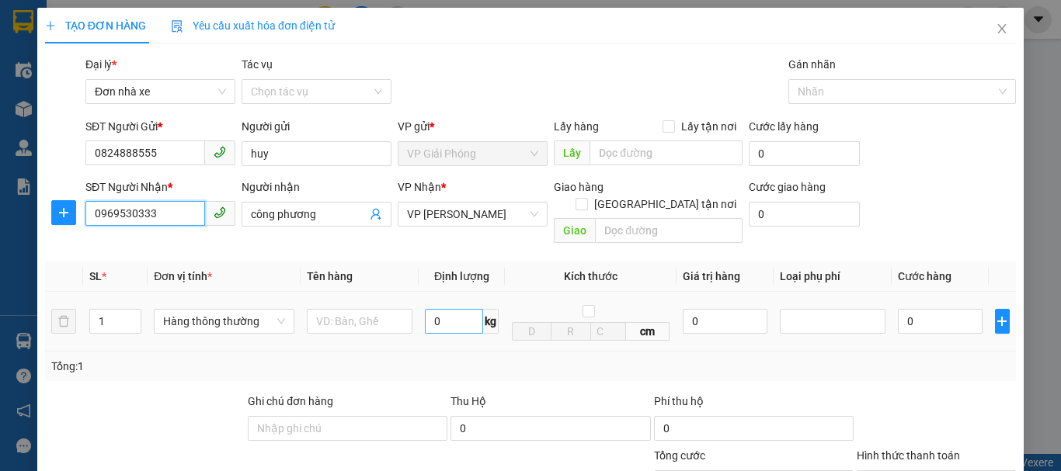
type input "0969530333"
click at [438, 309] on input "0" at bounding box center [454, 321] width 58 height 25
type input "1"
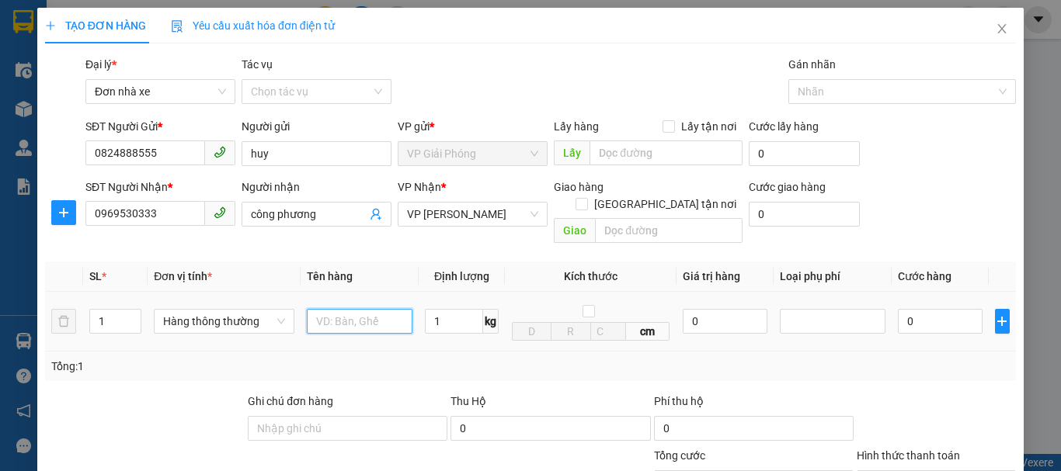
click at [387, 311] on input "text" at bounding box center [360, 321] width 106 height 25
type input "30.000"
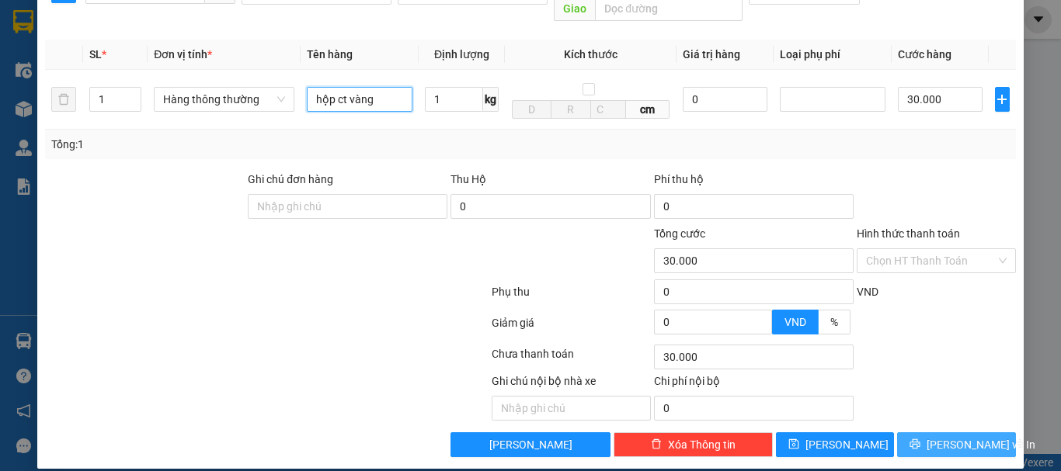
type input "hộp ct vàng"
click at [947, 436] on span "[PERSON_NAME] và In" at bounding box center [980, 444] width 109 height 17
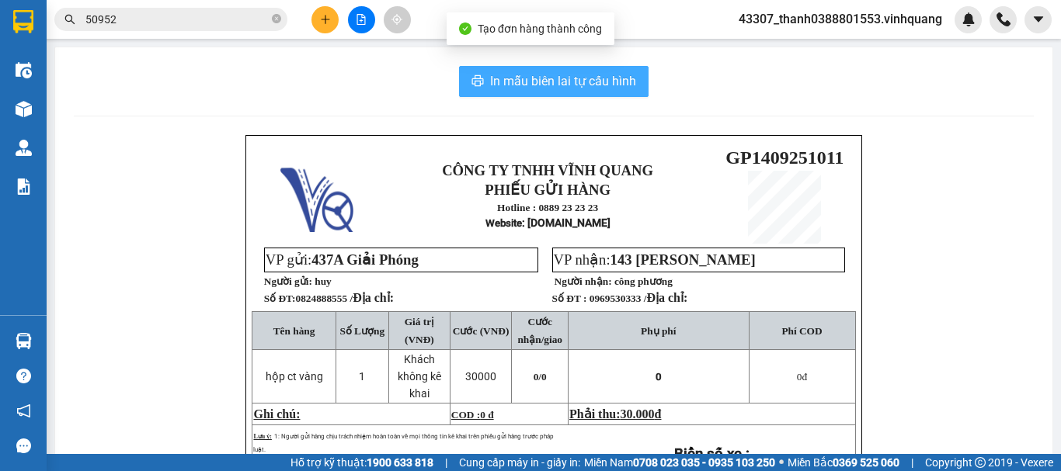
click at [558, 77] on span "In mẫu biên lai tự cấu hình" at bounding box center [563, 80] width 146 height 19
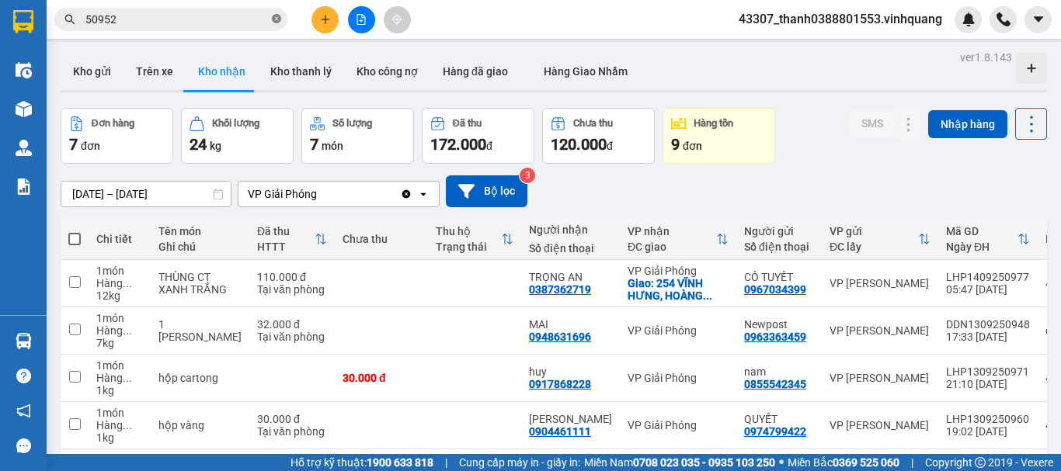
click at [276, 21] on icon "close-circle" at bounding box center [276, 18] width 9 height 9
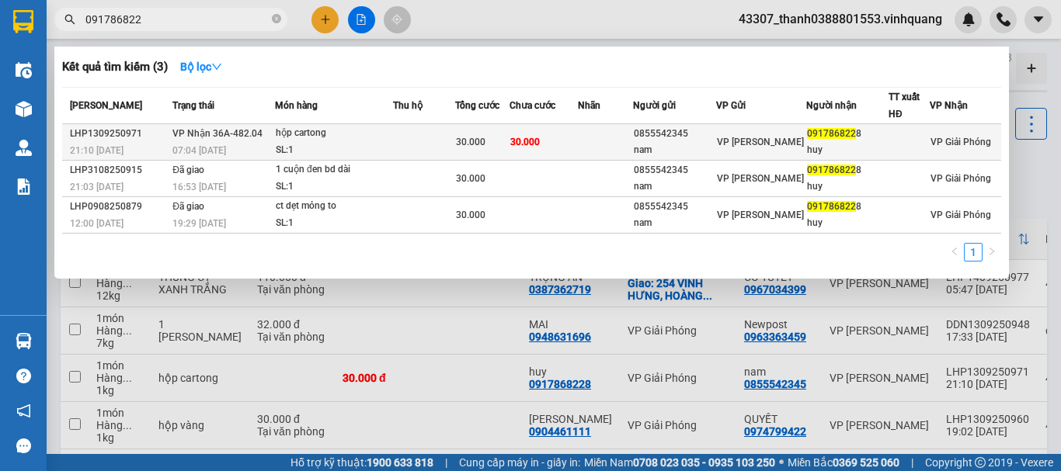
type input "091786822"
click at [425, 129] on td at bounding box center [424, 142] width 62 height 36
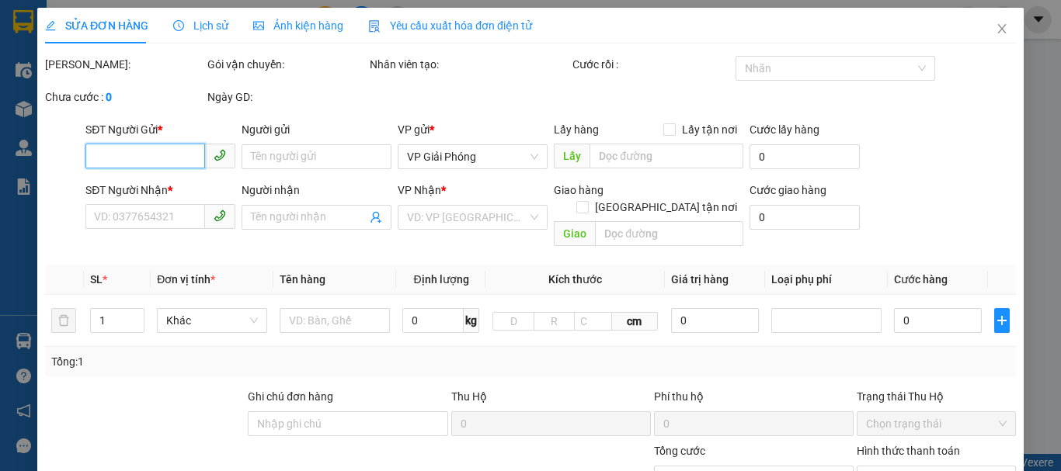
type input "0855542345"
type input "nam"
type input "0917868228"
type input "huy"
type input "30.000"
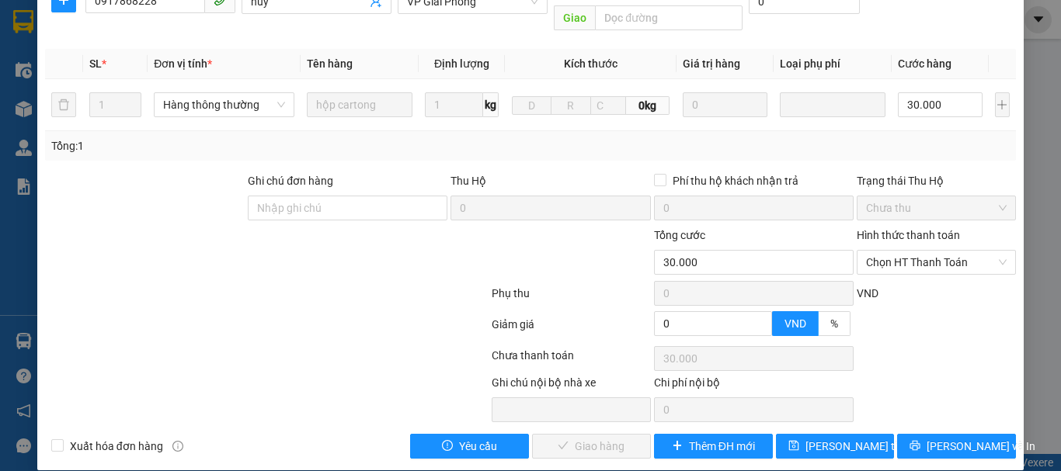
scroll to position [234, 0]
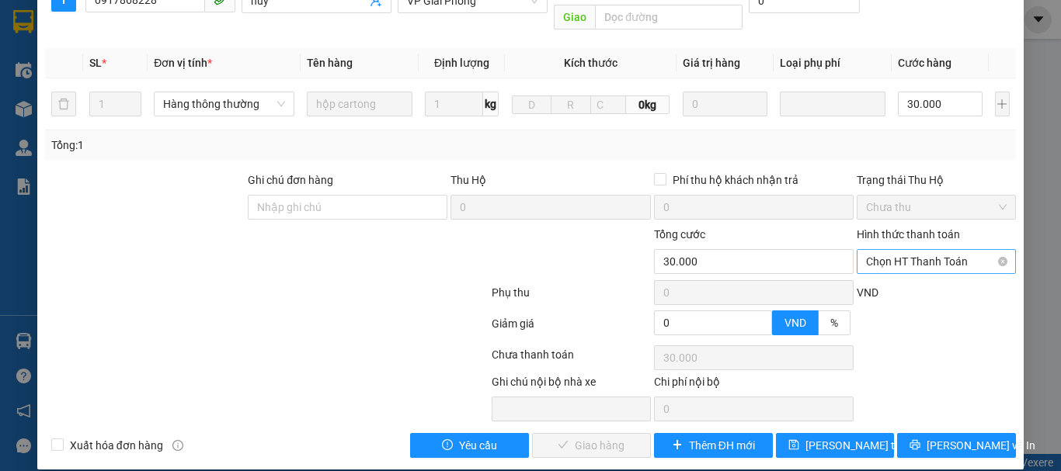
click at [895, 251] on span "Chọn HT Thanh Toán" at bounding box center [936, 261] width 141 height 23
click at [900, 269] on div "Tại văn phòng" at bounding box center [926, 275] width 139 height 17
type input "0"
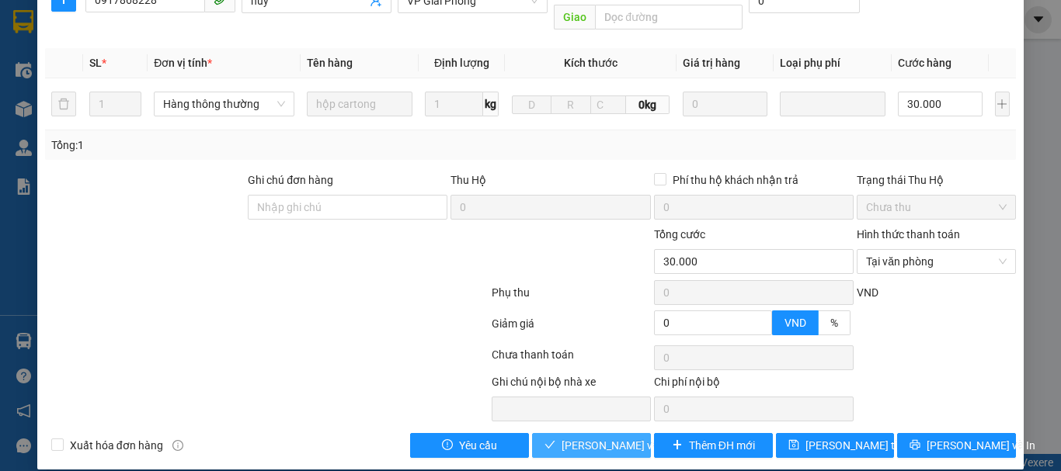
click at [589, 437] on span "[PERSON_NAME] và Giao hàng" at bounding box center [635, 445] width 149 height 17
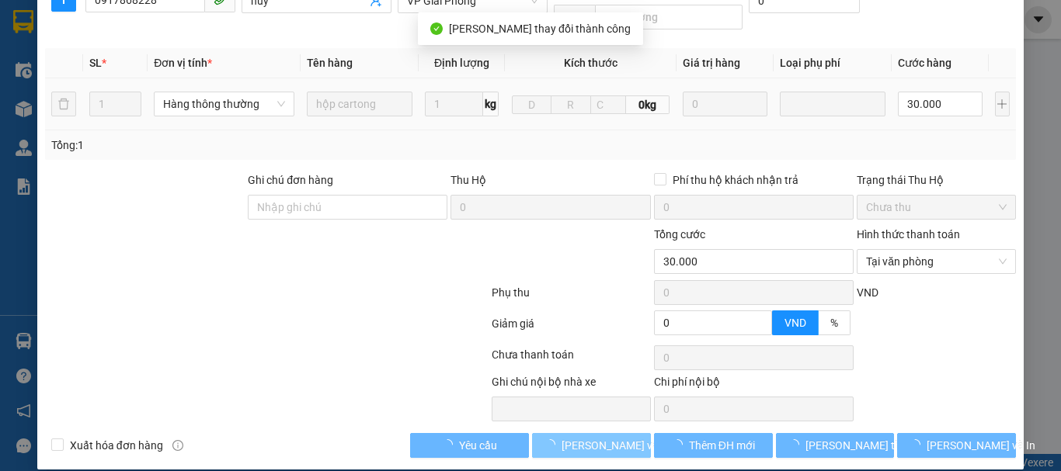
scroll to position [1, 0]
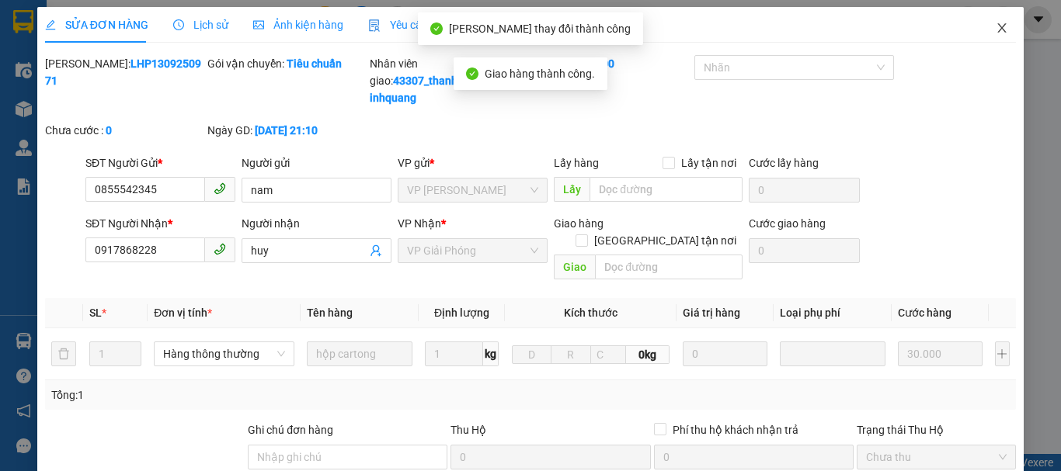
click at [998, 26] on icon "close" at bounding box center [1002, 27] width 9 height 9
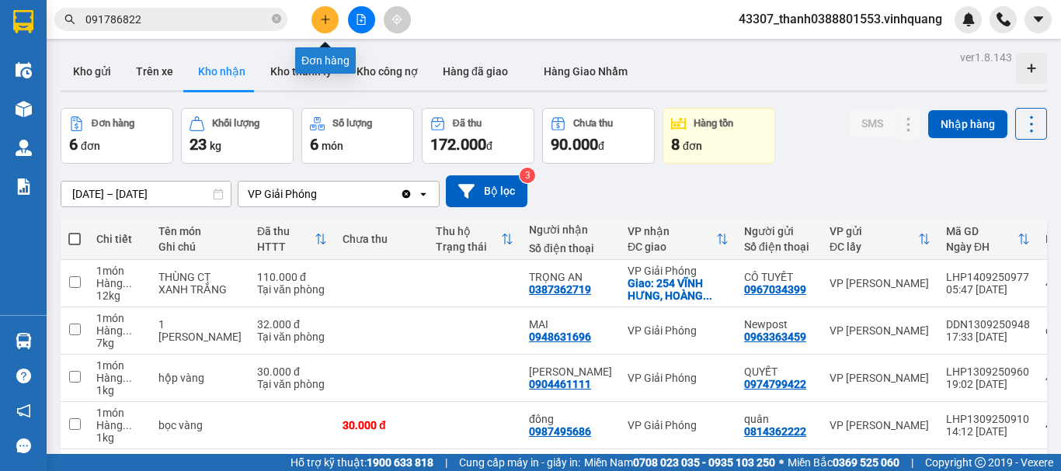
click at [330, 11] on button at bounding box center [324, 19] width 27 height 27
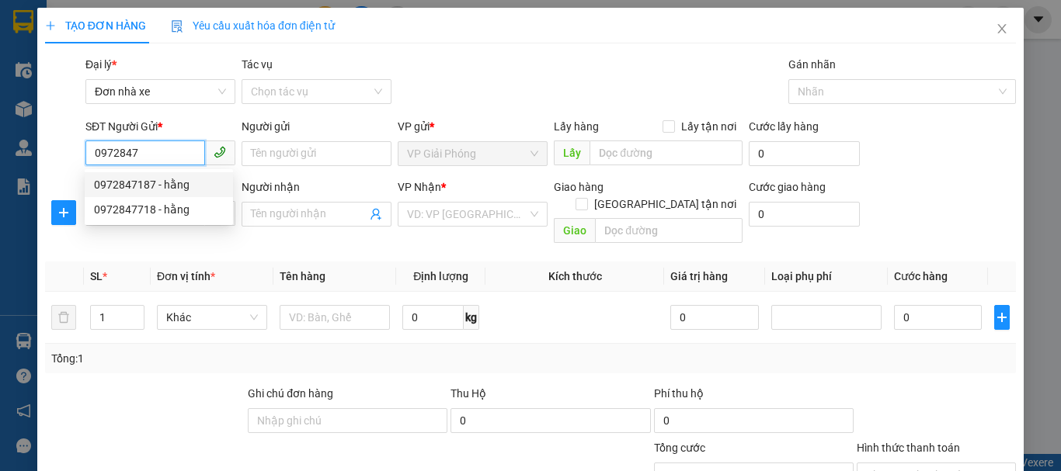
click at [190, 186] on div "0972847187 - hằng" at bounding box center [159, 184] width 130 height 17
type input "0972847187"
type input "hằng"
type input "0968949036"
type input "vân"
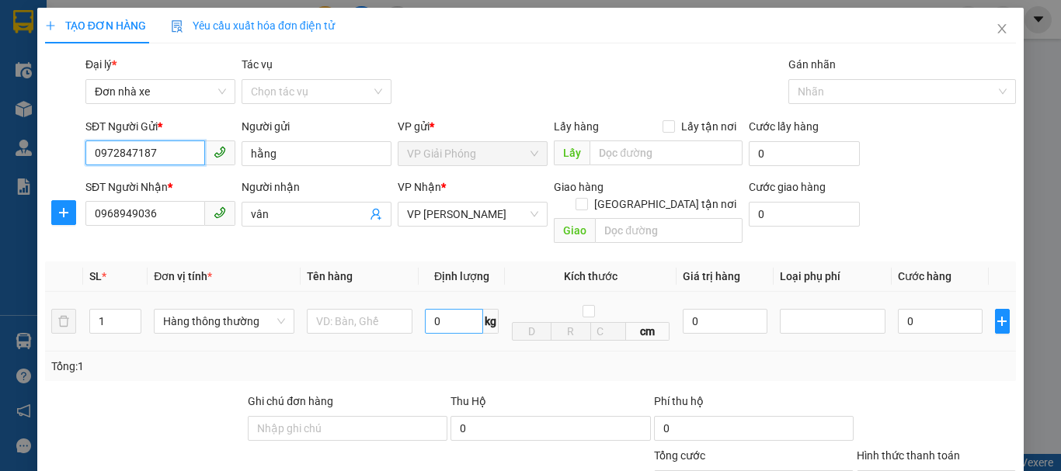
type input "0972847187"
click at [474, 317] on input "0" at bounding box center [454, 321] width 58 height 25
type input "5"
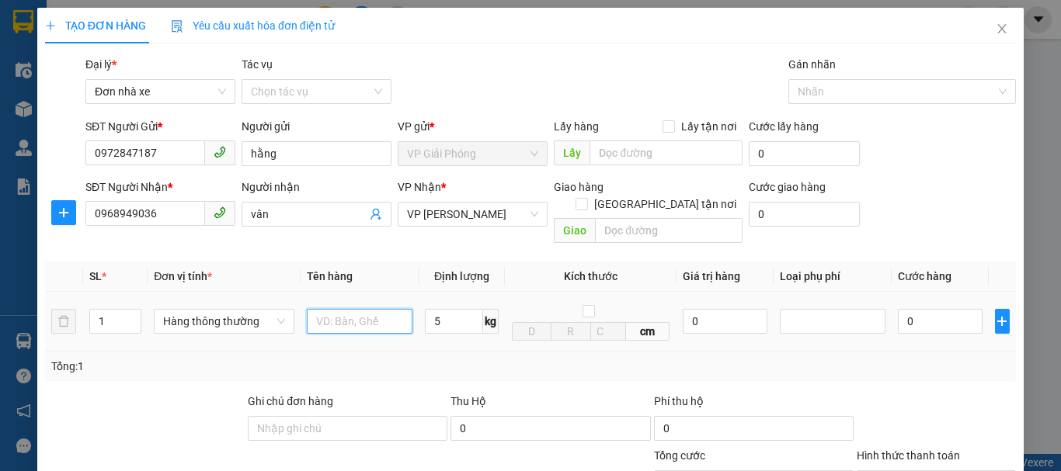
click at [363, 309] on input "text" at bounding box center [360, 321] width 106 height 25
type input "30.000"
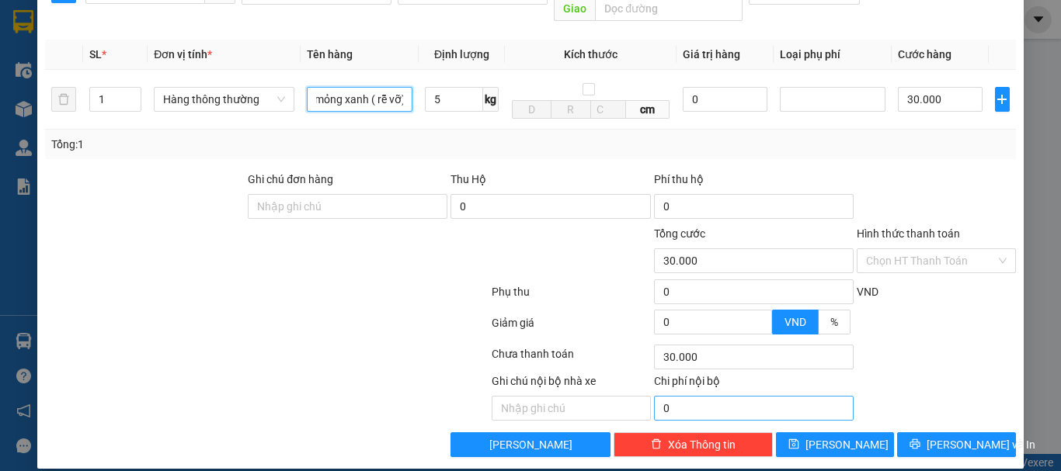
scroll to position [0, 39]
type input "tấm ct mỏng xanh ( rễ vỡ)"
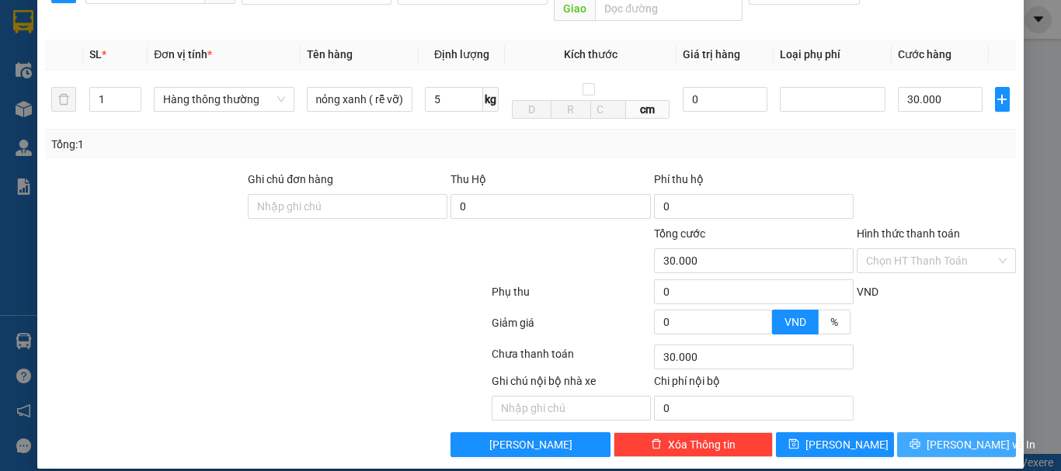
scroll to position [0, 0]
click at [943, 436] on span "[PERSON_NAME] và In" at bounding box center [980, 444] width 109 height 17
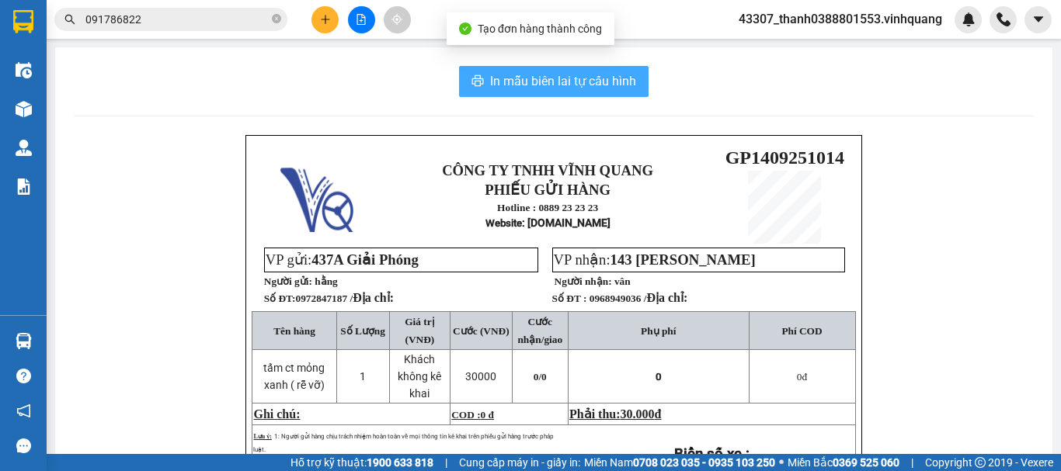
click at [544, 88] on span "In mẫu biên lai tự cấu hình" at bounding box center [563, 80] width 146 height 19
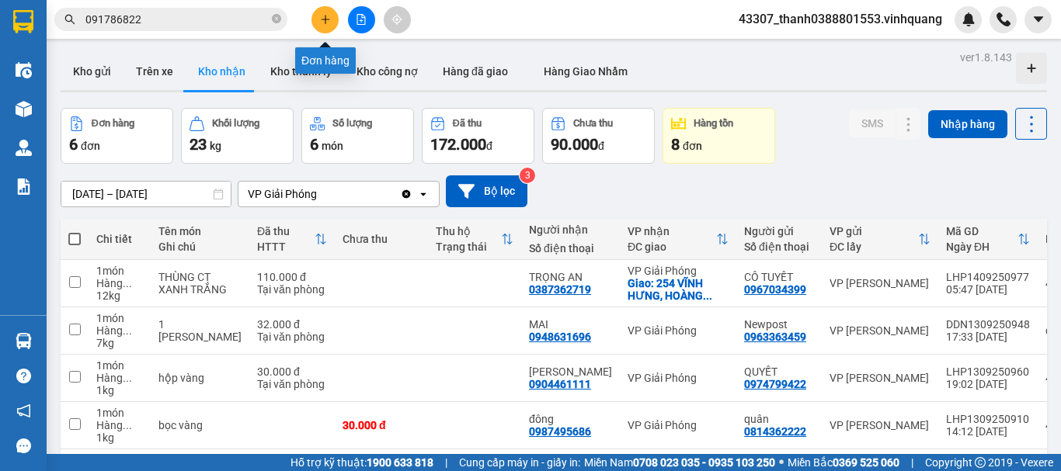
click at [319, 12] on button at bounding box center [324, 19] width 27 height 27
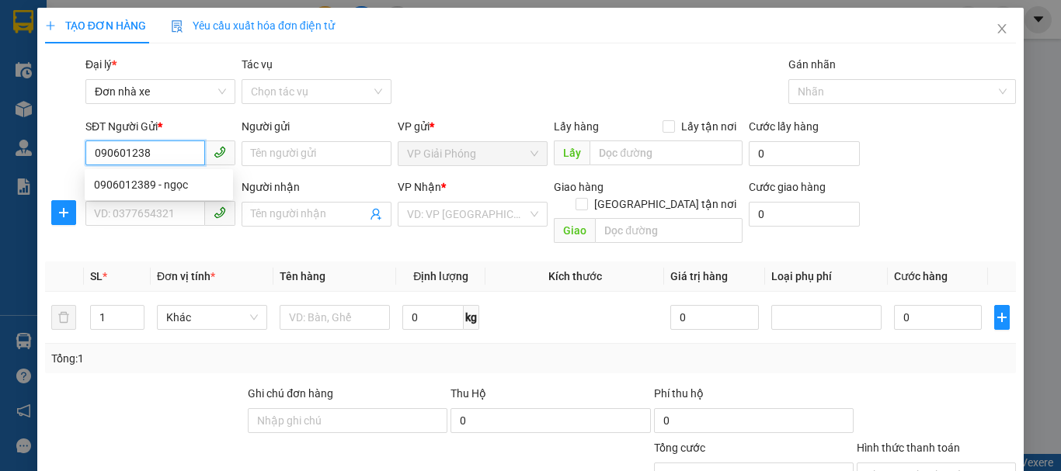
type input "0906012389"
click at [163, 191] on div "0906012389 - ngọc" at bounding box center [159, 184] width 130 height 17
type input "ngọc"
type input "0949201668"
type input "mạnh"
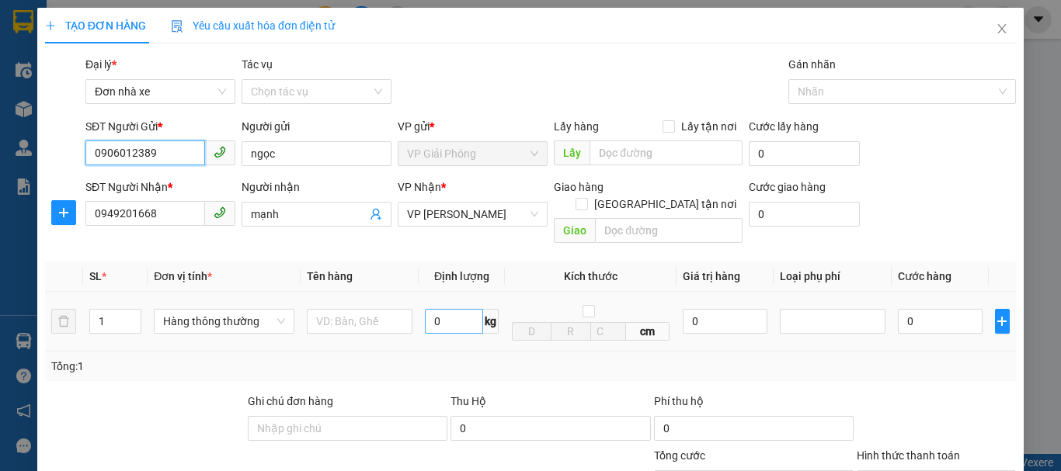
type input "0906012389"
click at [429, 311] on input "0" at bounding box center [454, 321] width 58 height 25
type input "1"
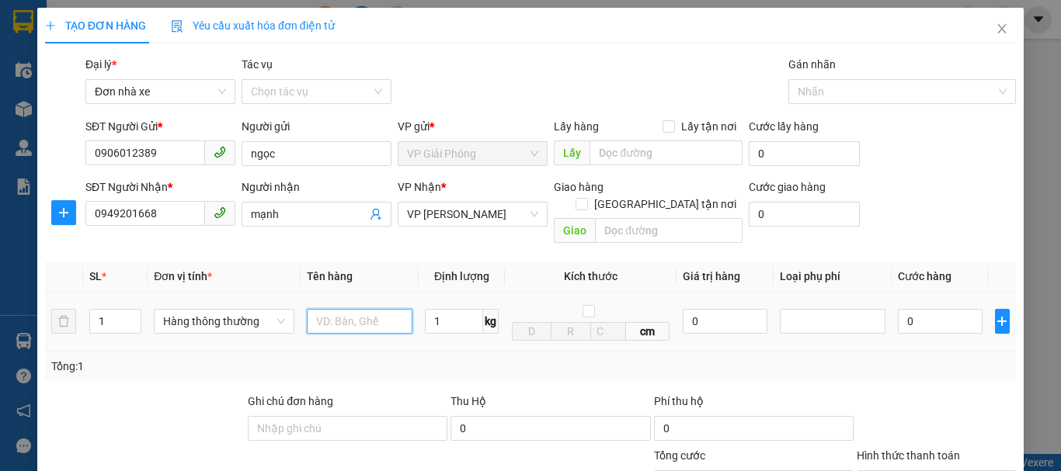
click at [395, 317] on input "text" at bounding box center [360, 321] width 106 height 25
type input "30.000"
type input "h"
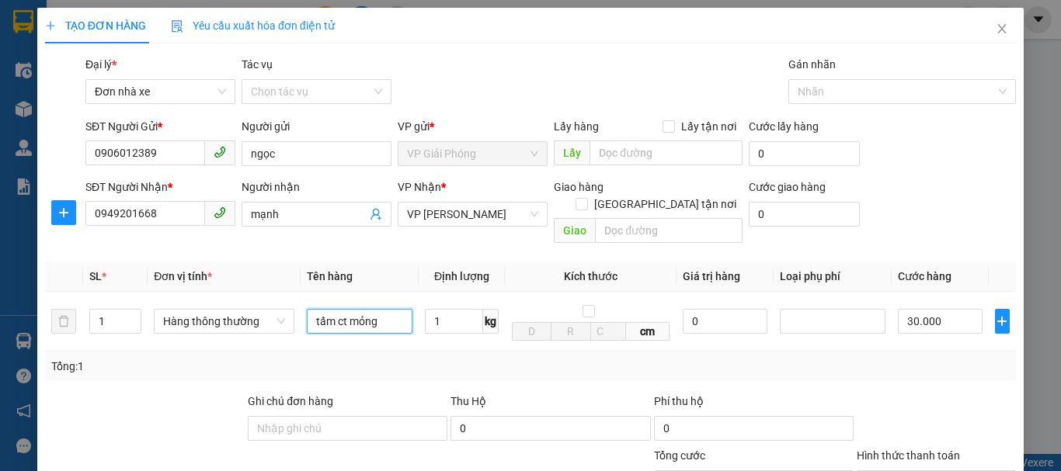
scroll to position [222, 0]
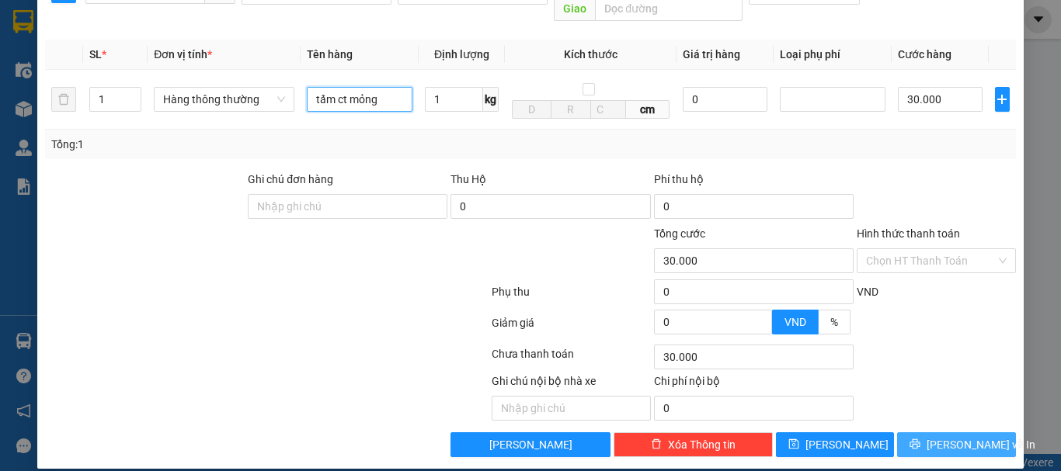
type input "tấm ct mỏng"
click at [954, 436] on span "[PERSON_NAME] và In" at bounding box center [980, 444] width 109 height 17
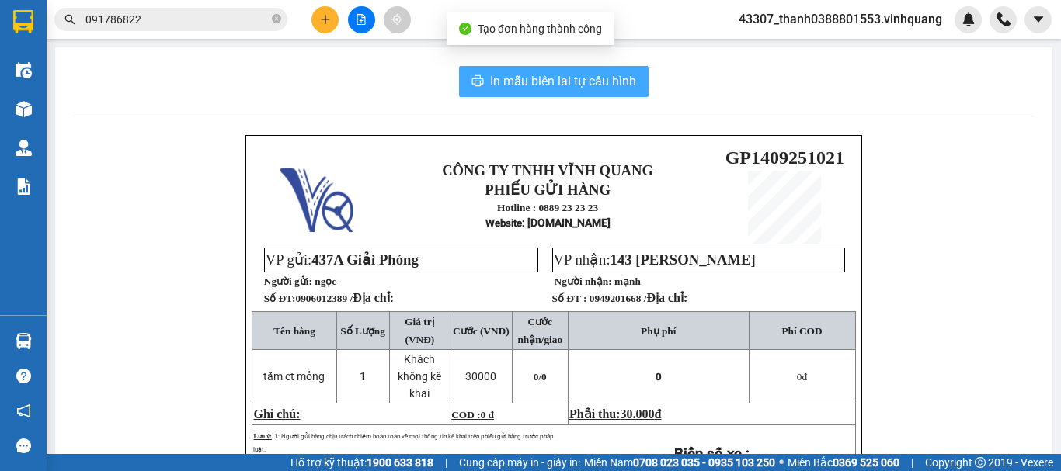
click at [551, 78] on span "In mẫu biên lai tự cấu hình" at bounding box center [563, 80] width 146 height 19
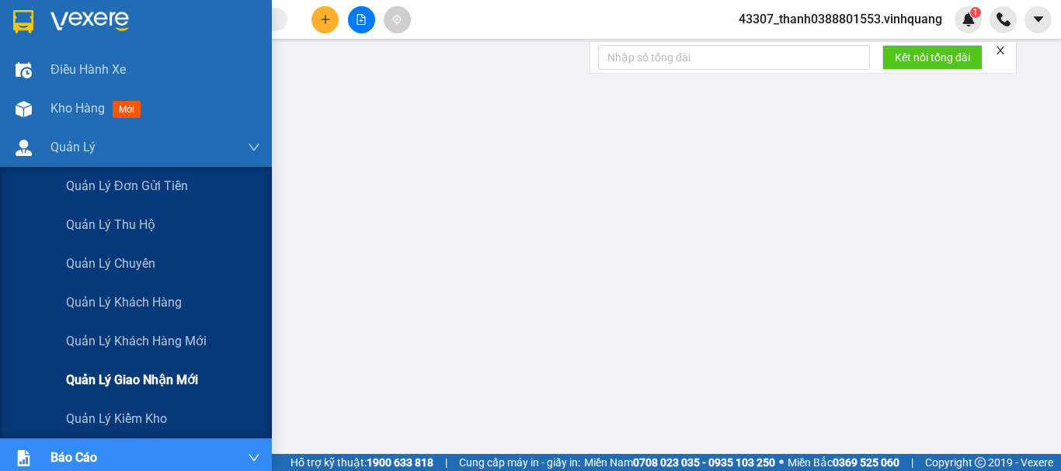
click at [147, 375] on span "Quản lý giao nhận mới" at bounding box center [132, 379] width 132 height 19
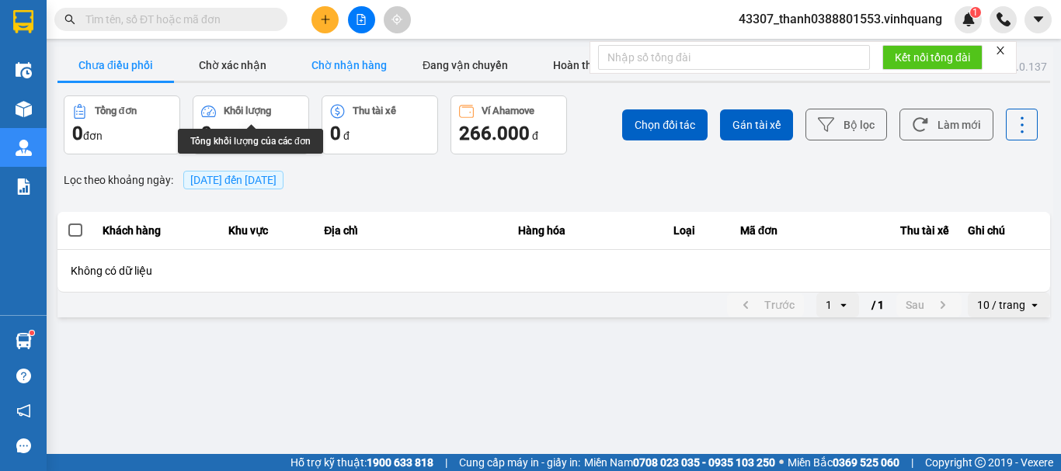
click at [312, 69] on button "Chờ nhận hàng" at bounding box center [348, 65] width 116 height 31
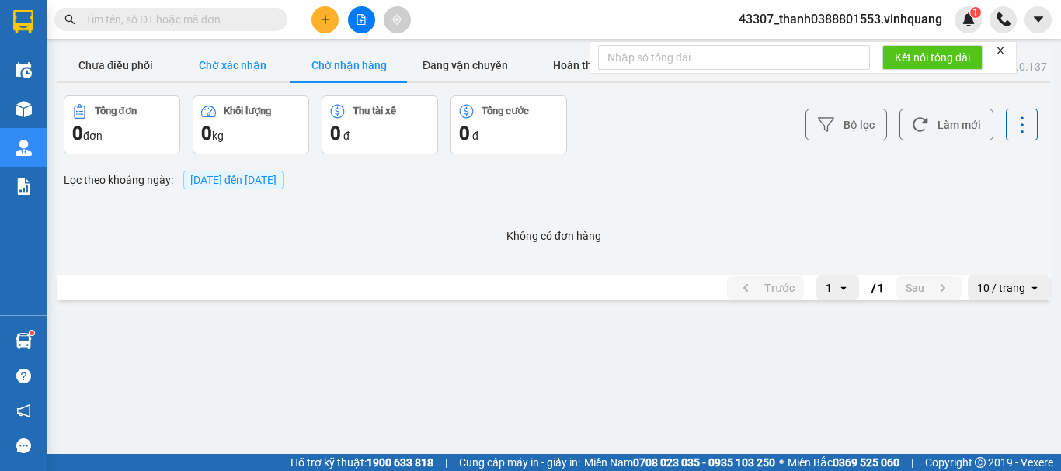
click at [210, 69] on button "Chờ xác nhận" at bounding box center [232, 65] width 116 height 31
click at [415, 61] on button "Đang vận chuyển" at bounding box center [465, 65] width 116 height 31
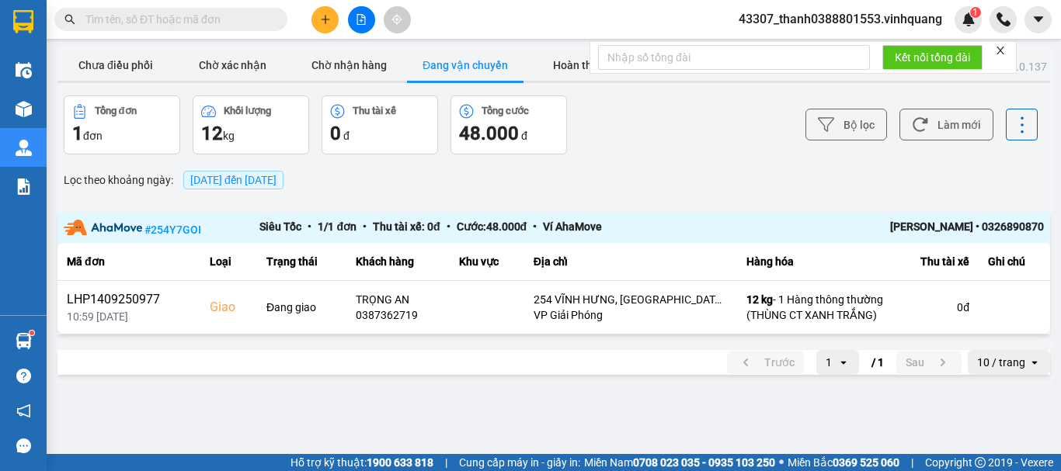
drag, startPoint x: 309, startPoint y: 419, endPoint x: 290, endPoint y: 239, distance: 181.2
click at [309, 420] on main "ver: 0.0.137 Chưa điều phối Chờ xác nhận Chờ nhận hàng Đang vận chuyển Hoàn thà…" at bounding box center [530, 227] width 1061 height 454
